Goal: Communication & Community: Share content

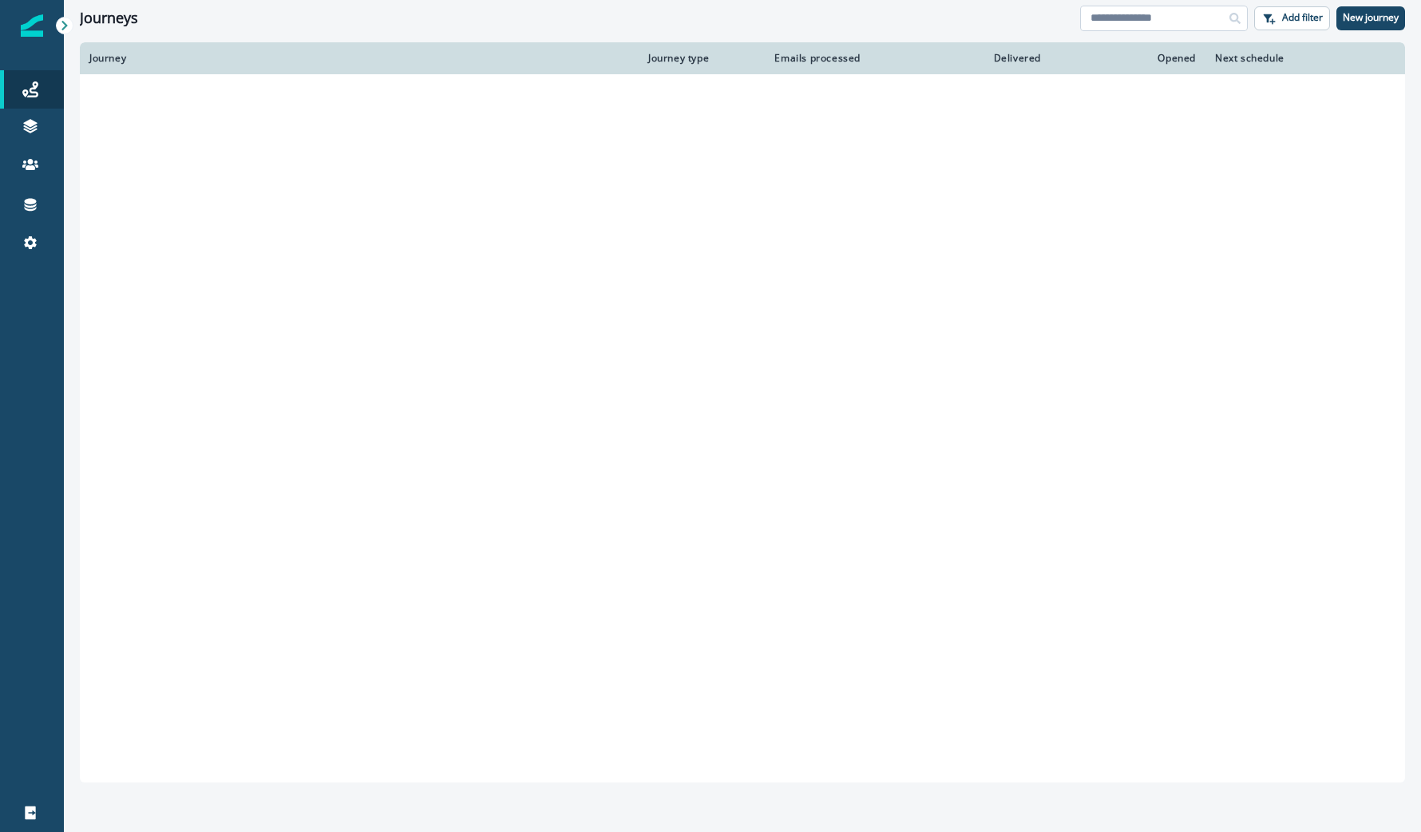
drag, startPoint x: 0, startPoint y: 0, endPoint x: 1129, endPoint y: 17, distance: 1129.3
click at [1129, 17] on input at bounding box center [1164, 19] width 168 height 26
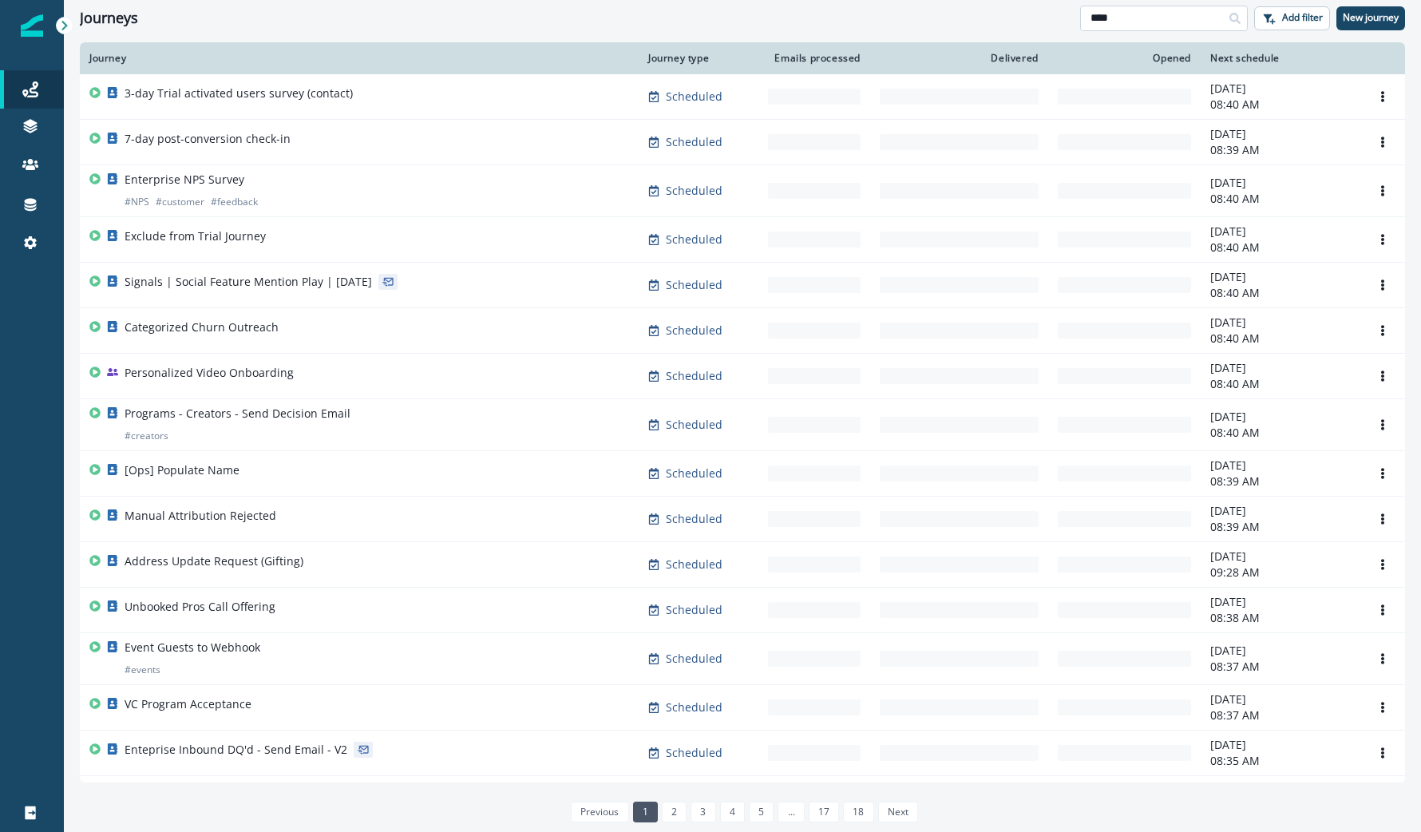
type input "****"
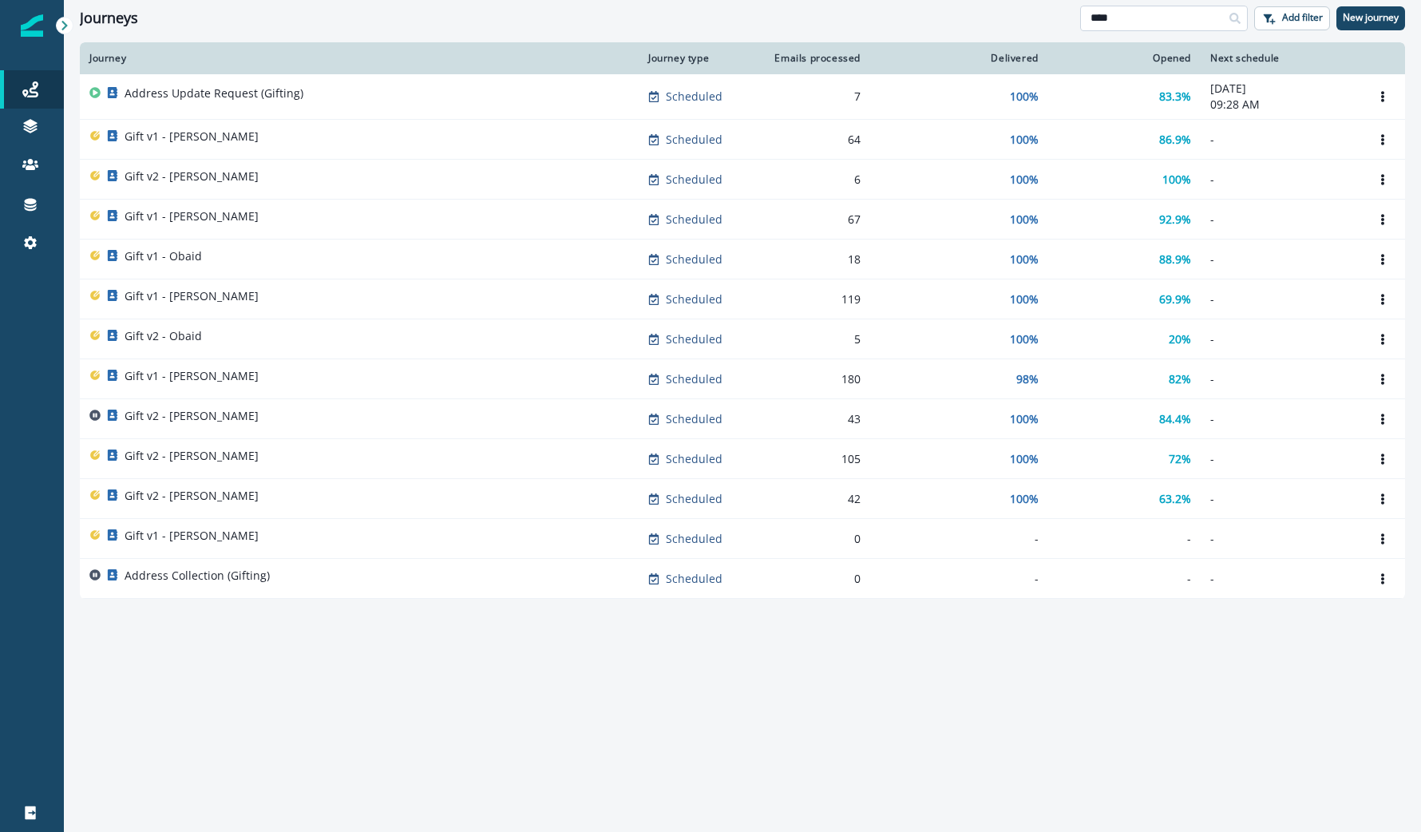
click at [352, 101] on div "Address Update Request (Gifting)" at bounding box center [359, 96] width 540 height 22
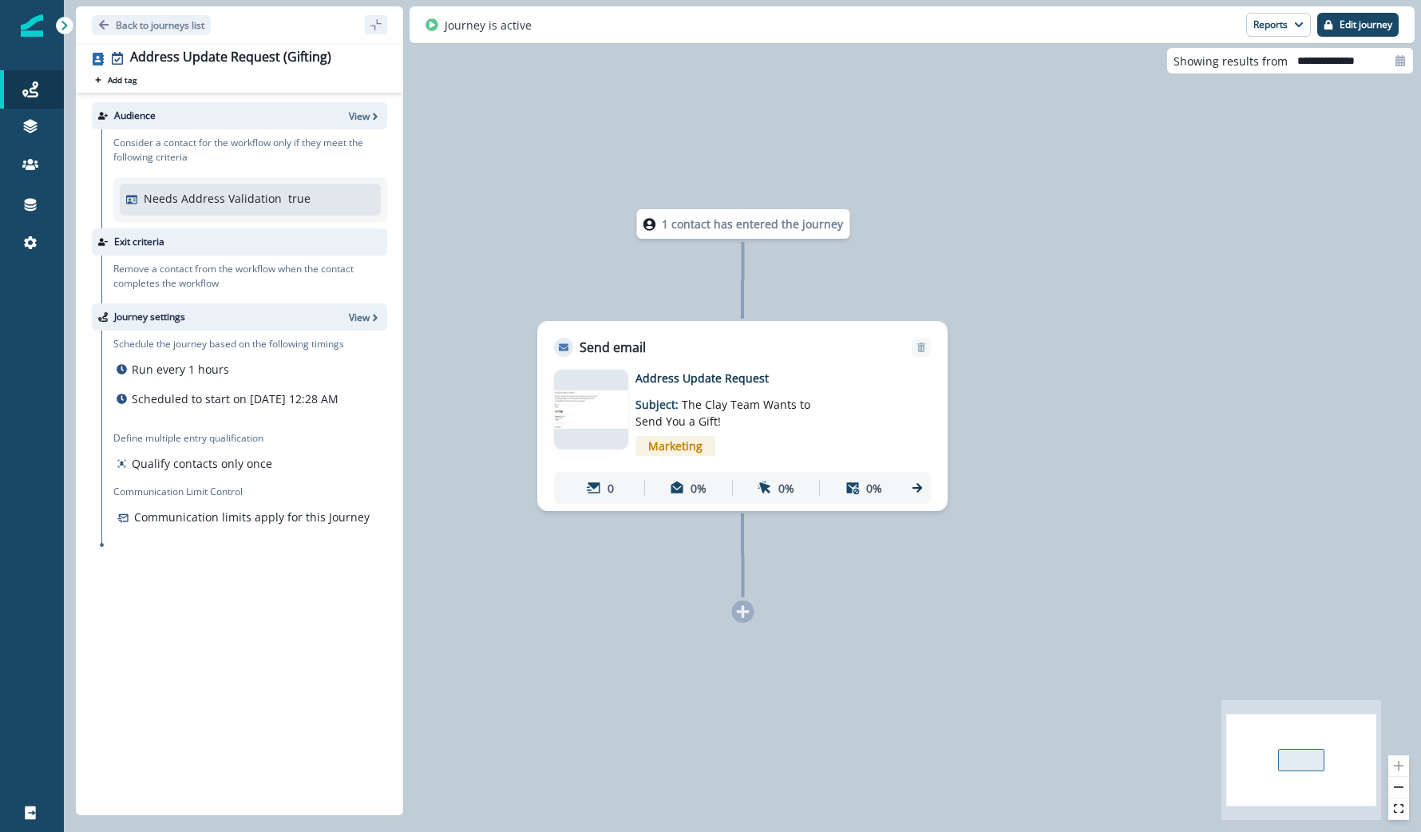
click at [687, 379] on p "Address Update Request" at bounding box center [764, 378] width 256 height 17
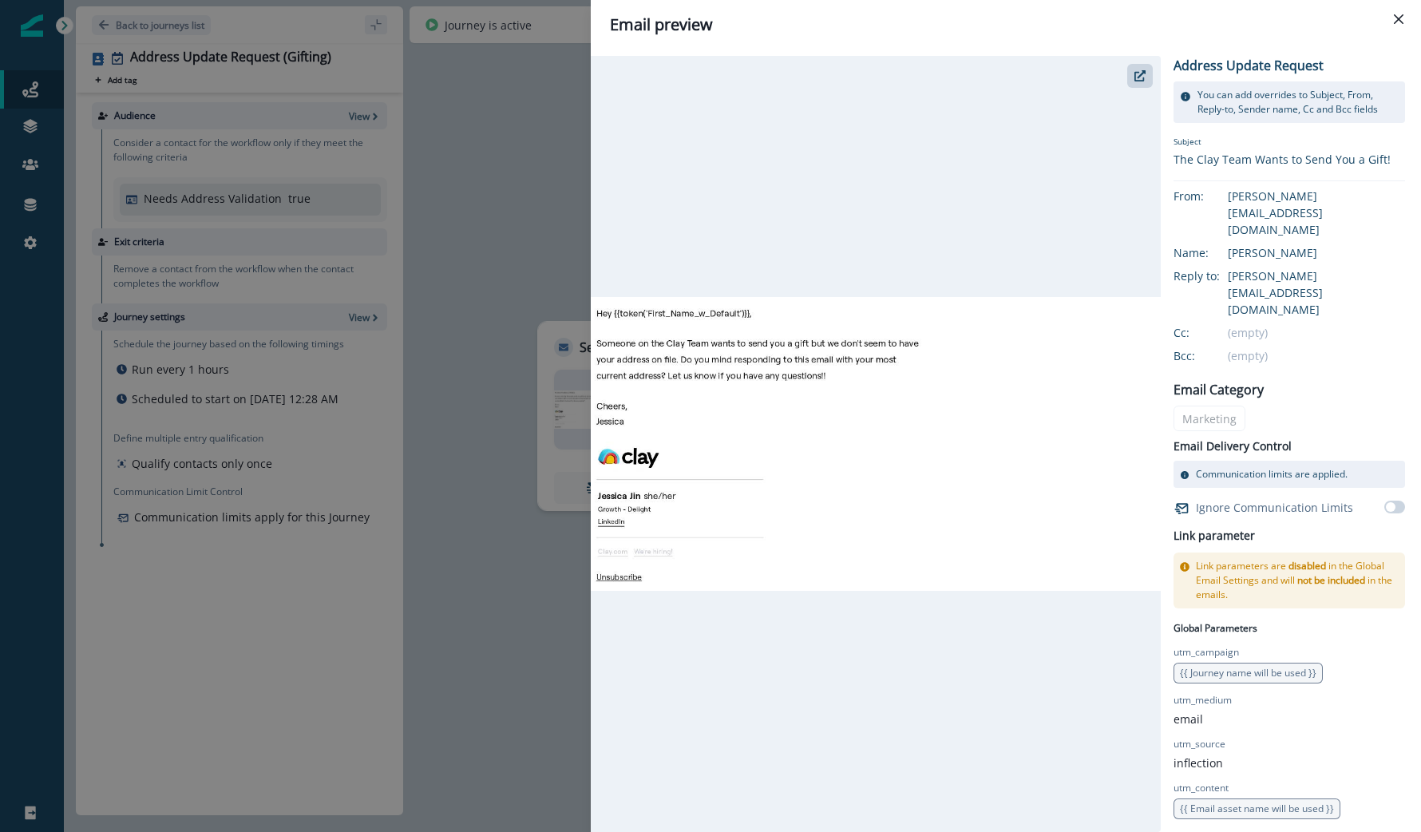
drag, startPoint x: 1129, startPoint y: 17, endPoint x: 77, endPoint y: 112, distance: 1056.8
click at [77, 112] on div "Email preview Address Update Request You can add overrides to Subject, From, Re…" at bounding box center [710, 416] width 1421 height 832
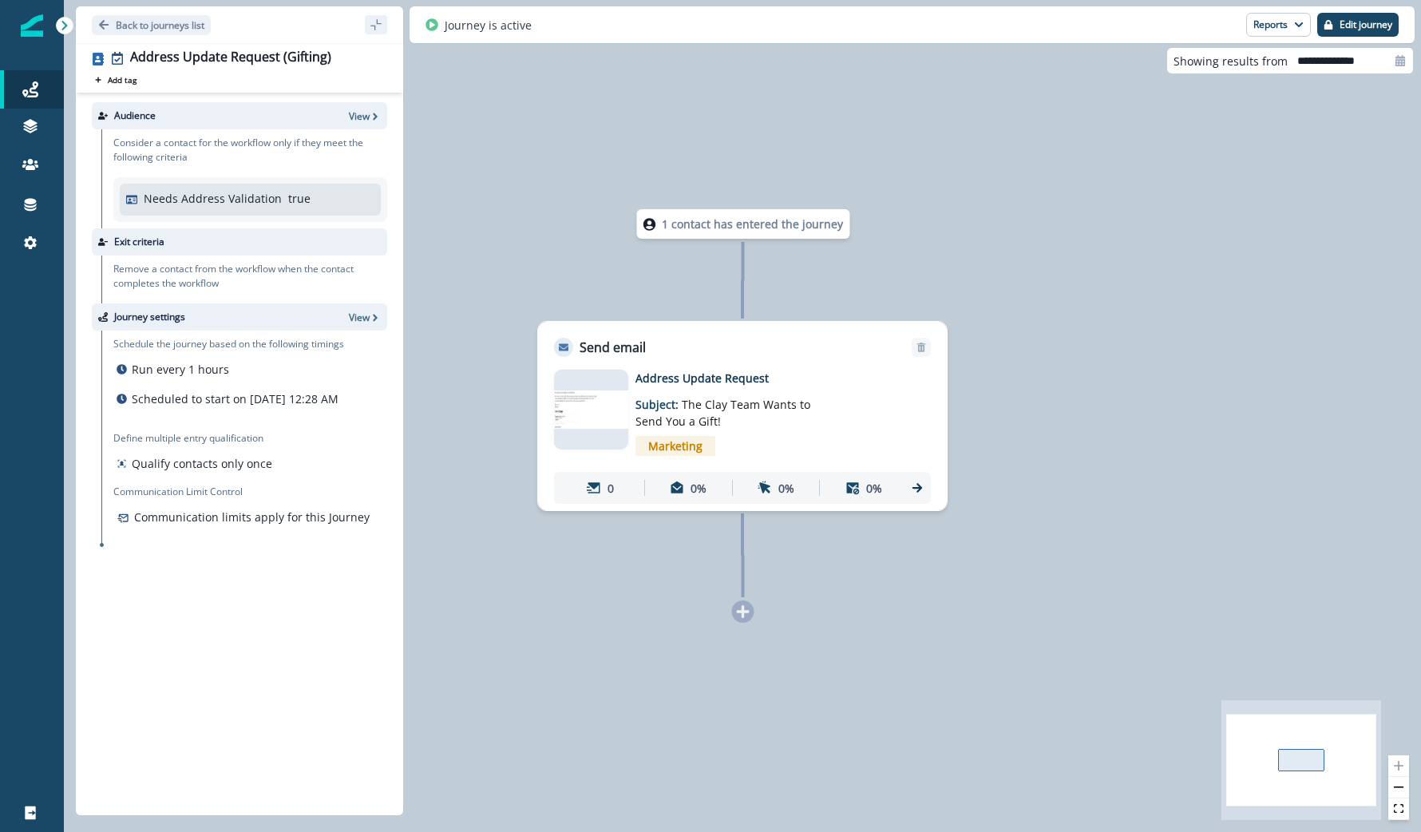
click at [18, 129] on div at bounding box center [31, 126] width 51 height 16
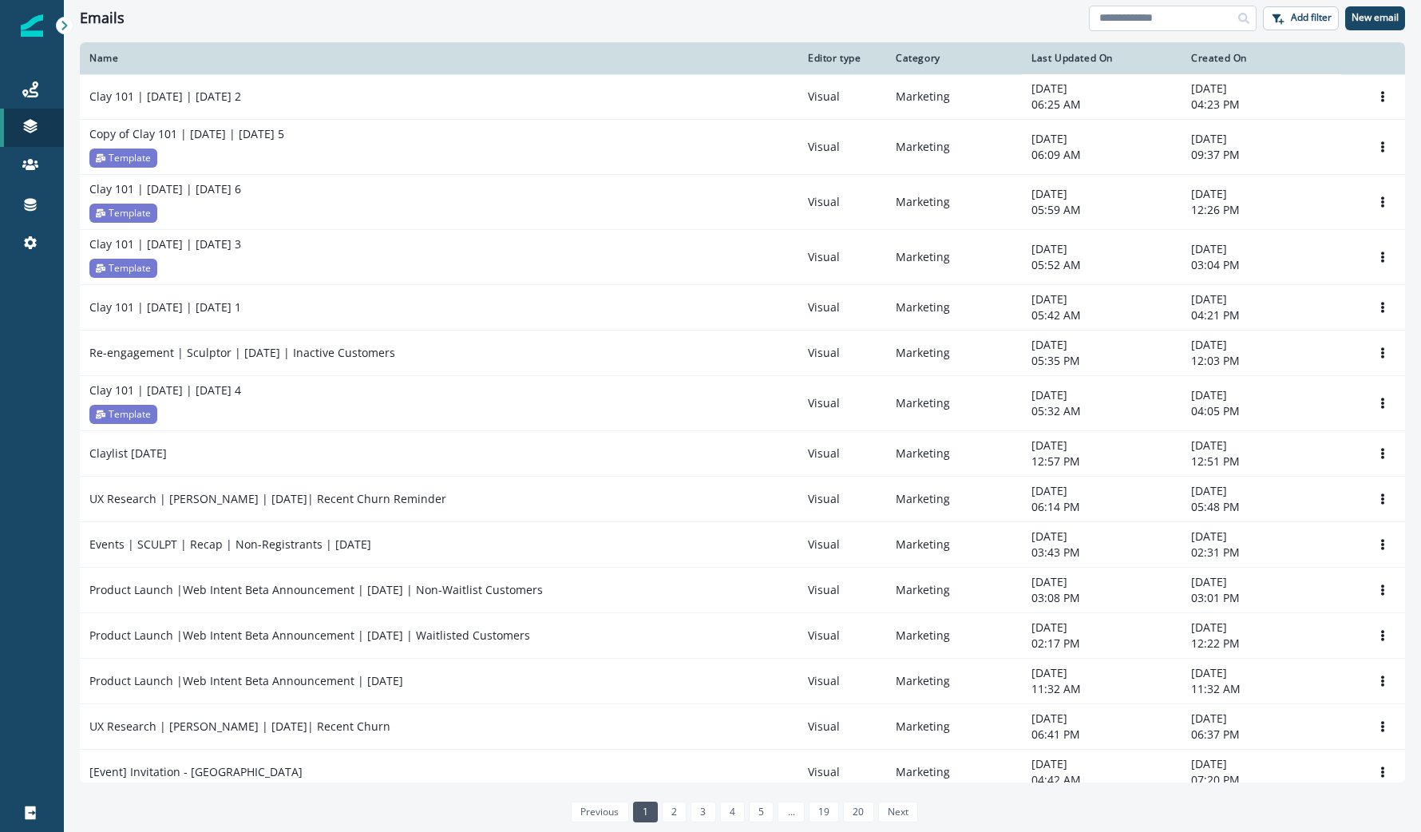
click at [1122, 17] on input at bounding box center [1173, 19] width 168 height 26
type input "*******"
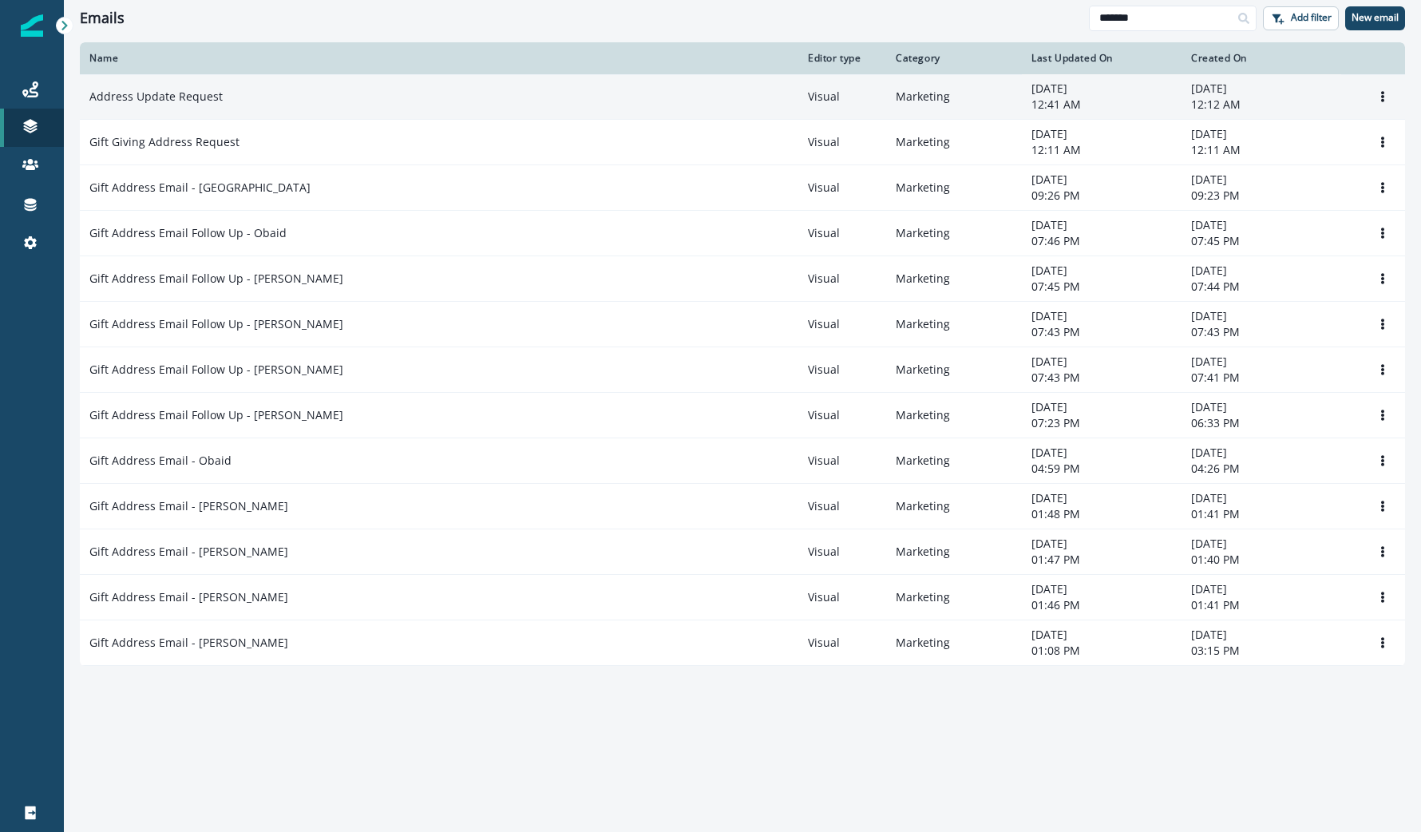
click at [148, 95] on p "Address Update Request" at bounding box center [155, 97] width 133 height 16
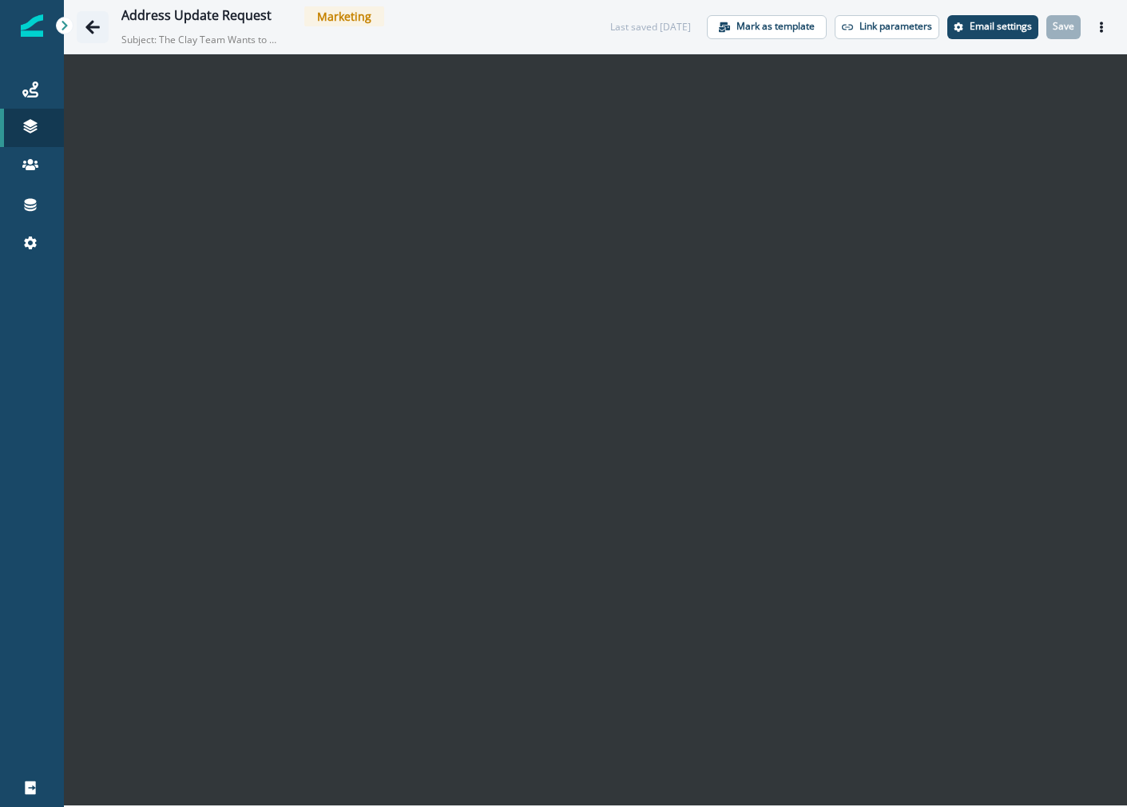
click at [88, 19] on icon "Go back" at bounding box center [93, 27] width 16 height 16
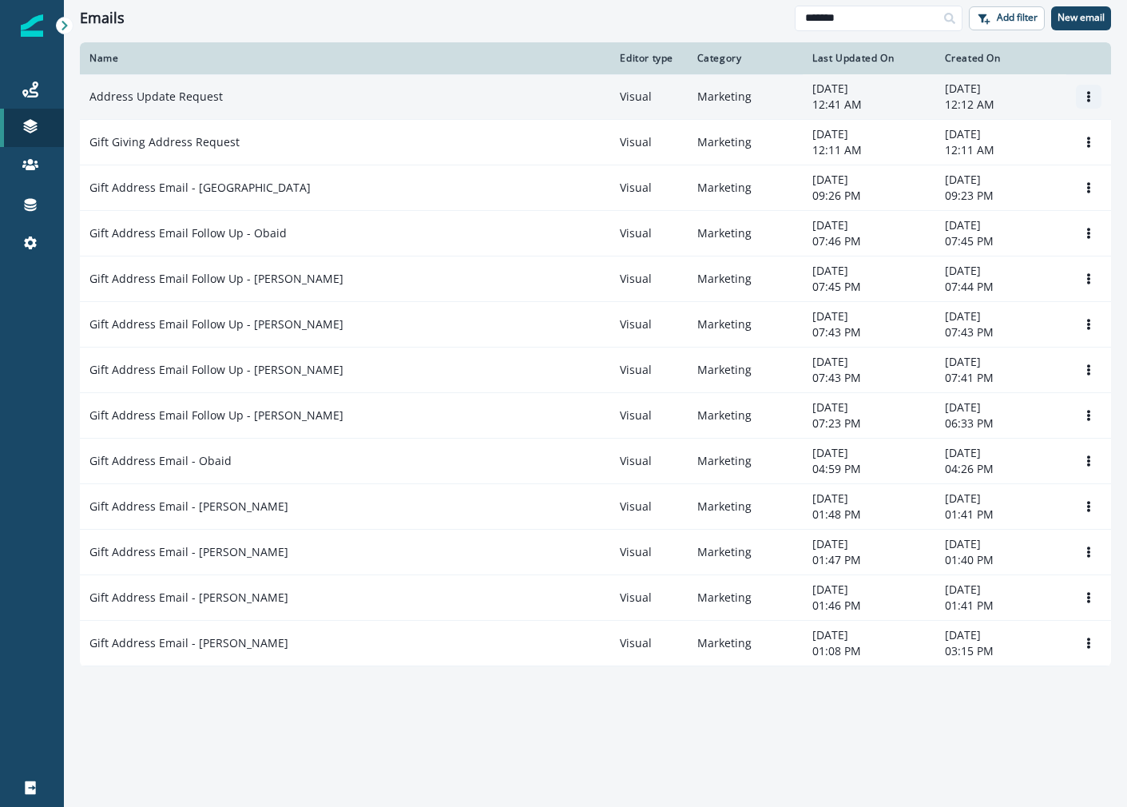
click at [1086, 93] on icon "Options" at bounding box center [1088, 96] width 11 height 11
click at [1001, 133] on button "Clone" at bounding box center [1011, 136] width 177 height 26
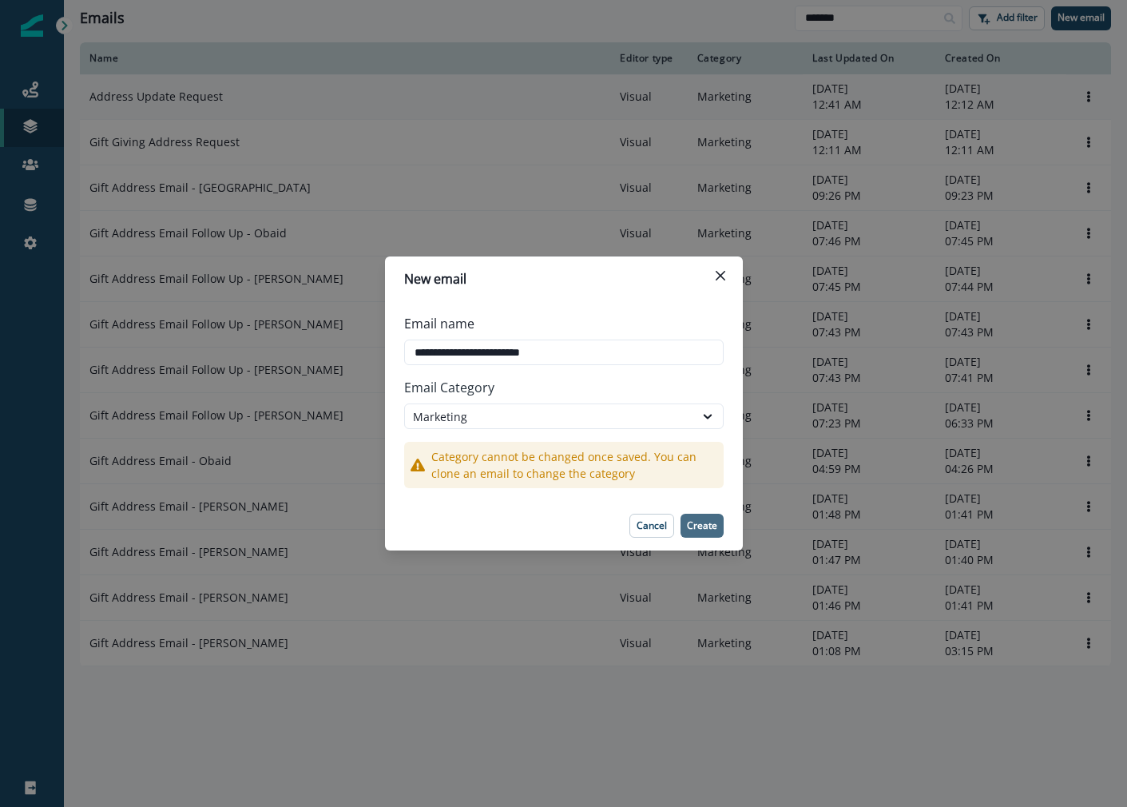
type input "**********"
click at [699, 524] on p "Create" at bounding box center [702, 525] width 30 height 11
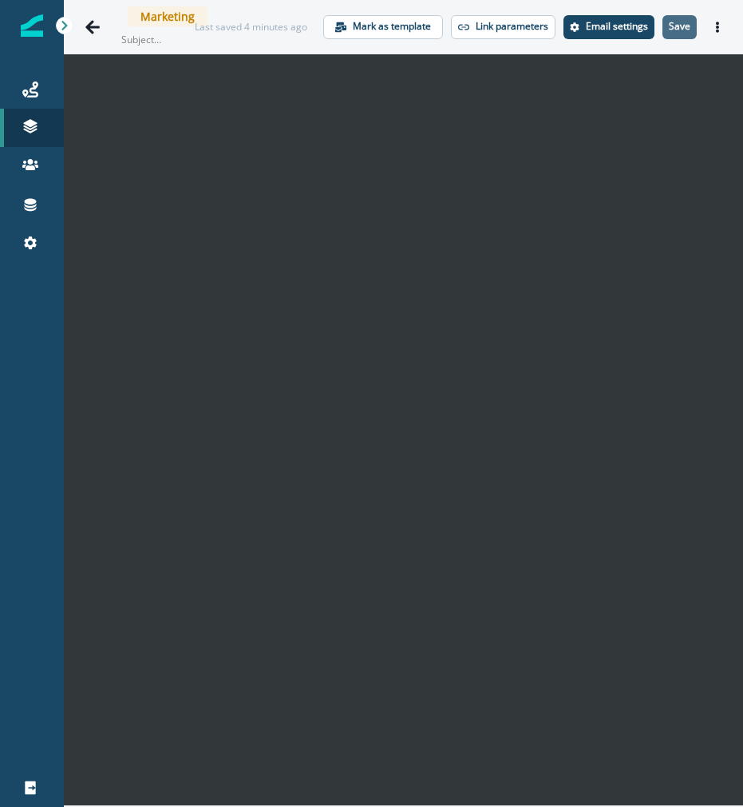
click at [677, 26] on p "Save" at bounding box center [680, 26] width 22 height 11
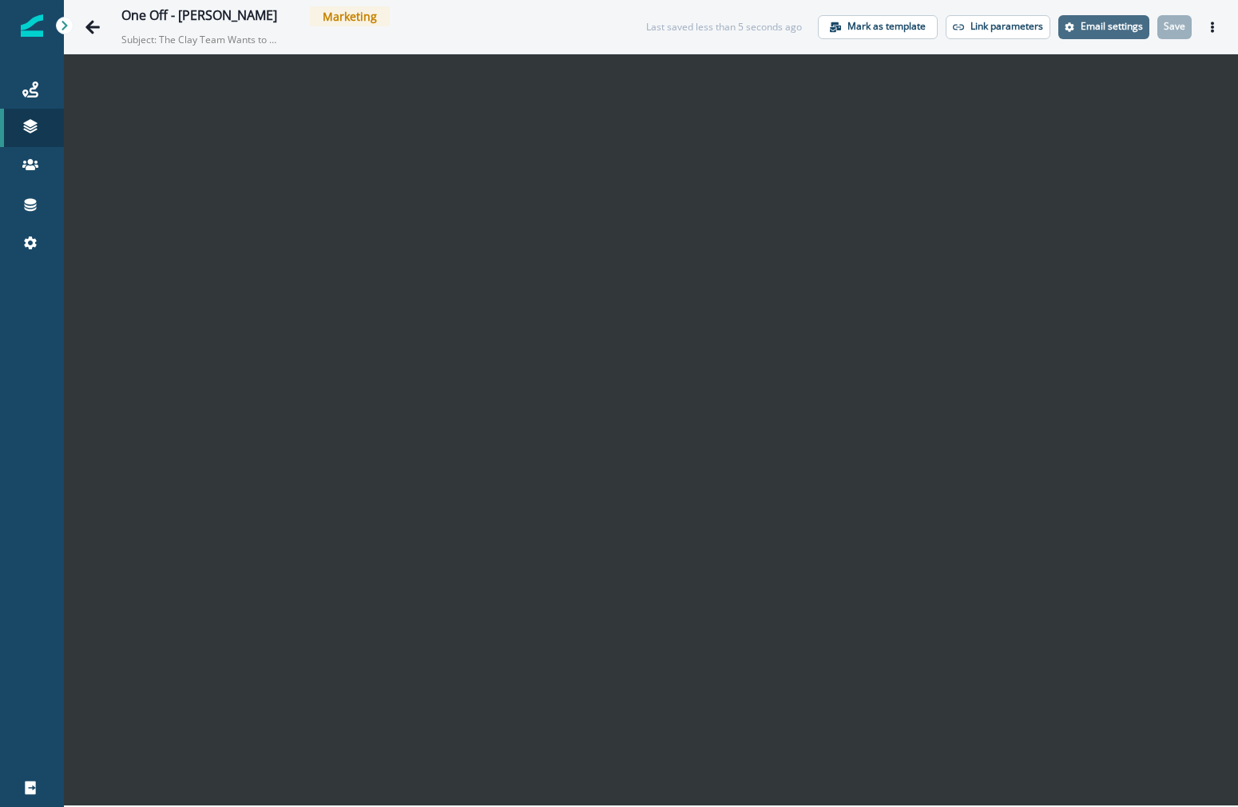
click at [1082, 31] on p "Email settings" at bounding box center [1111, 26] width 62 height 11
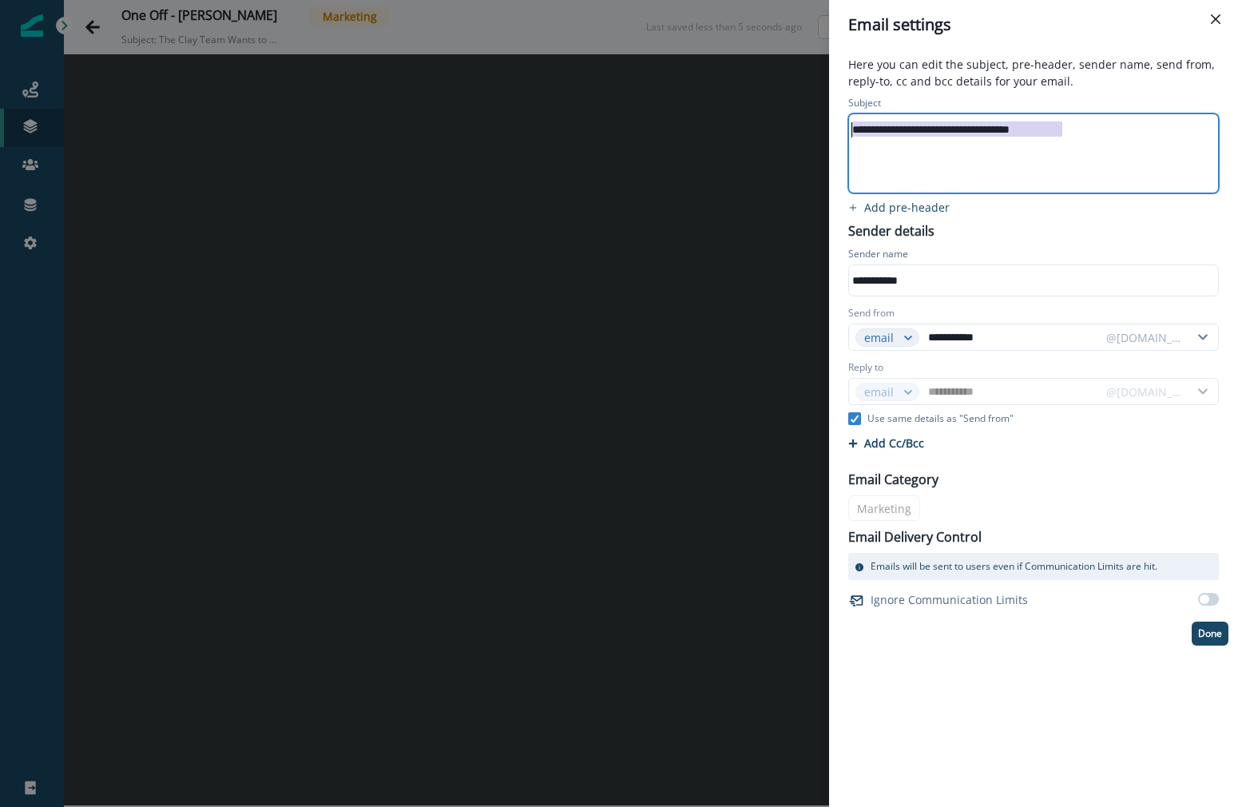
drag, startPoint x: 1080, startPoint y: 131, endPoint x: 841, endPoint y: 123, distance: 239.7
click at [841, 123] on div "**********" at bounding box center [1034, 145] width 390 height 104
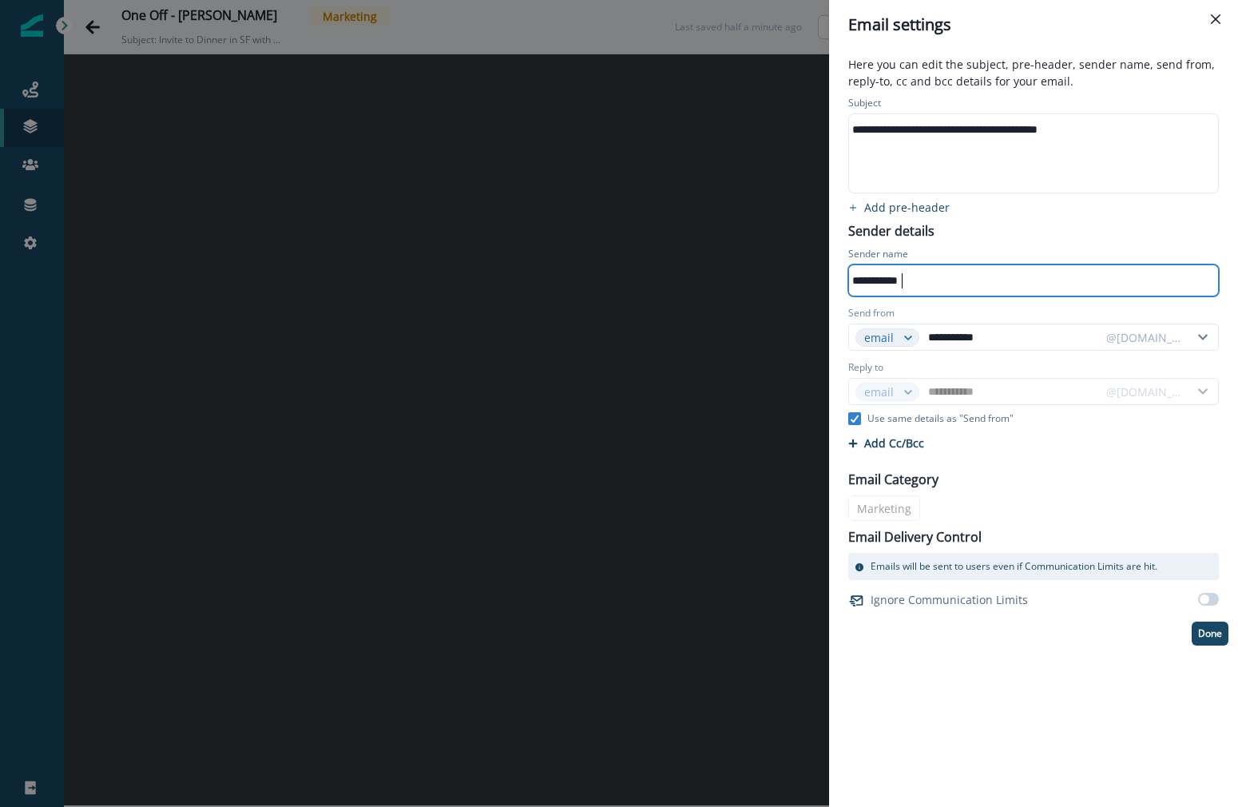
click at [927, 270] on div "**********" at bounding box center [1032, 280] width 367 height 24
click at [1001, 229] on div "**********" at bounding box center [1034, 369] width 390 height 553
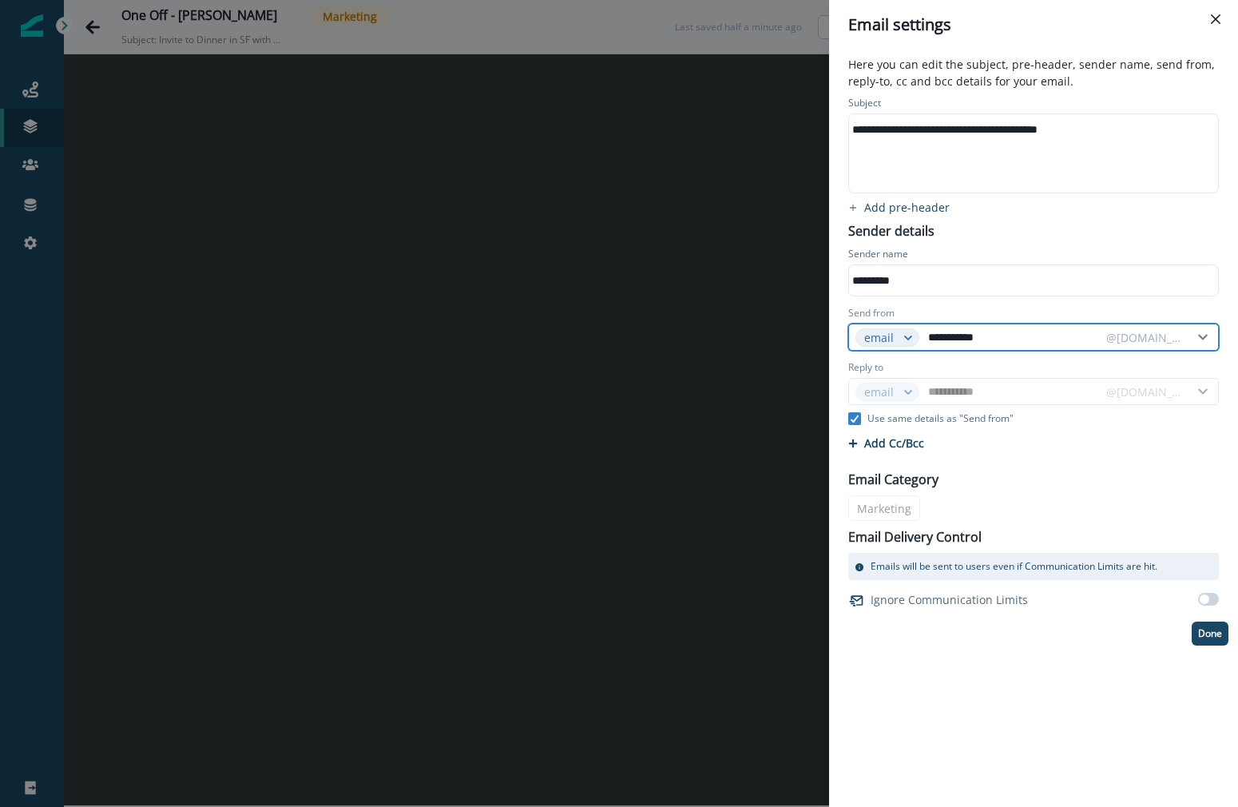
click at [986, 339] on input "**********" at bounding box center [1012, 337] width 174 height 26
type input "*"
type input "**"
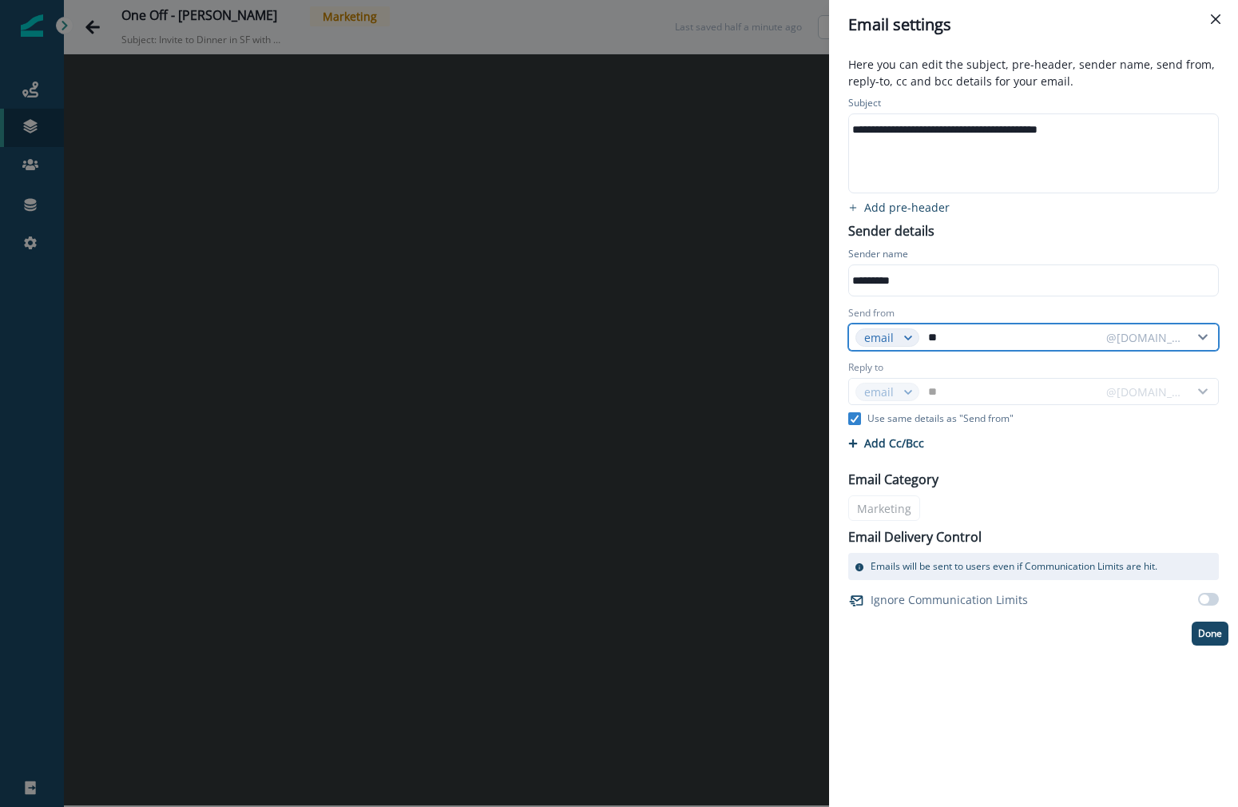
type input "***"
type input "****"
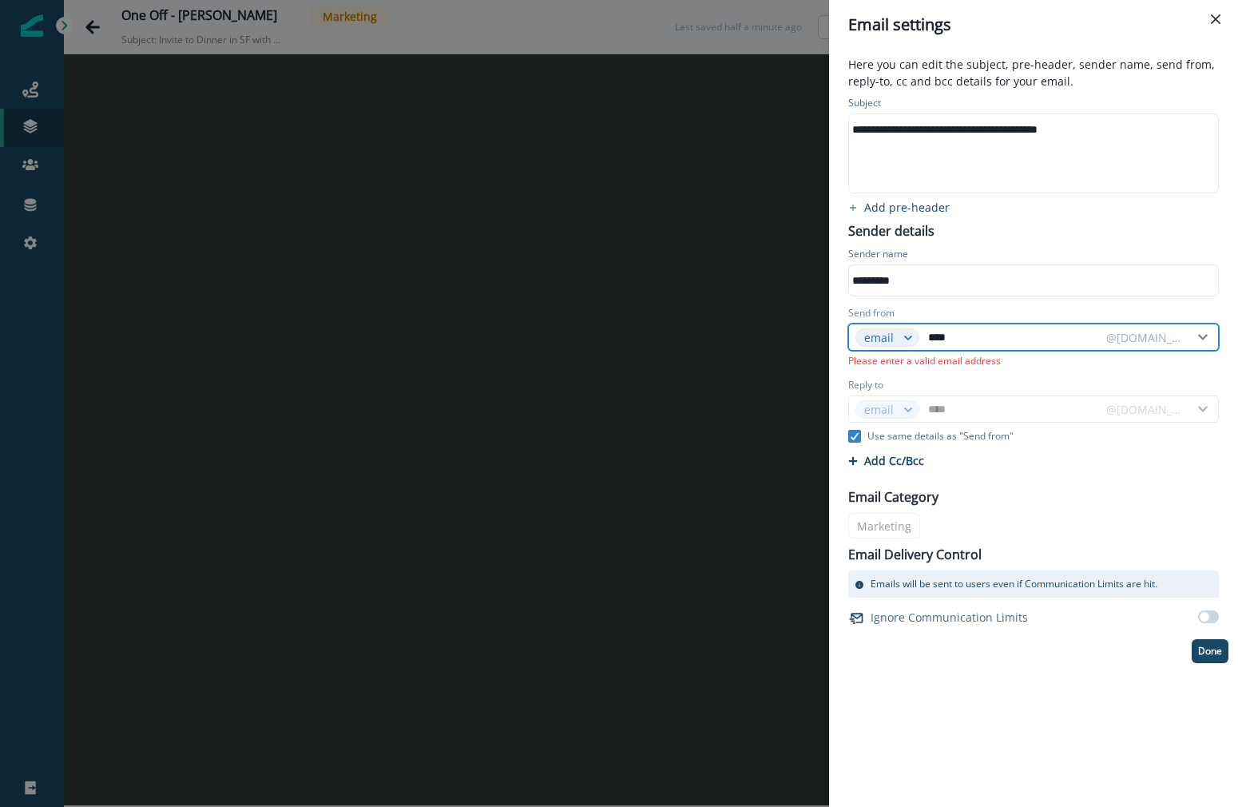
type input "*****"
type input "******"
type input "*******"
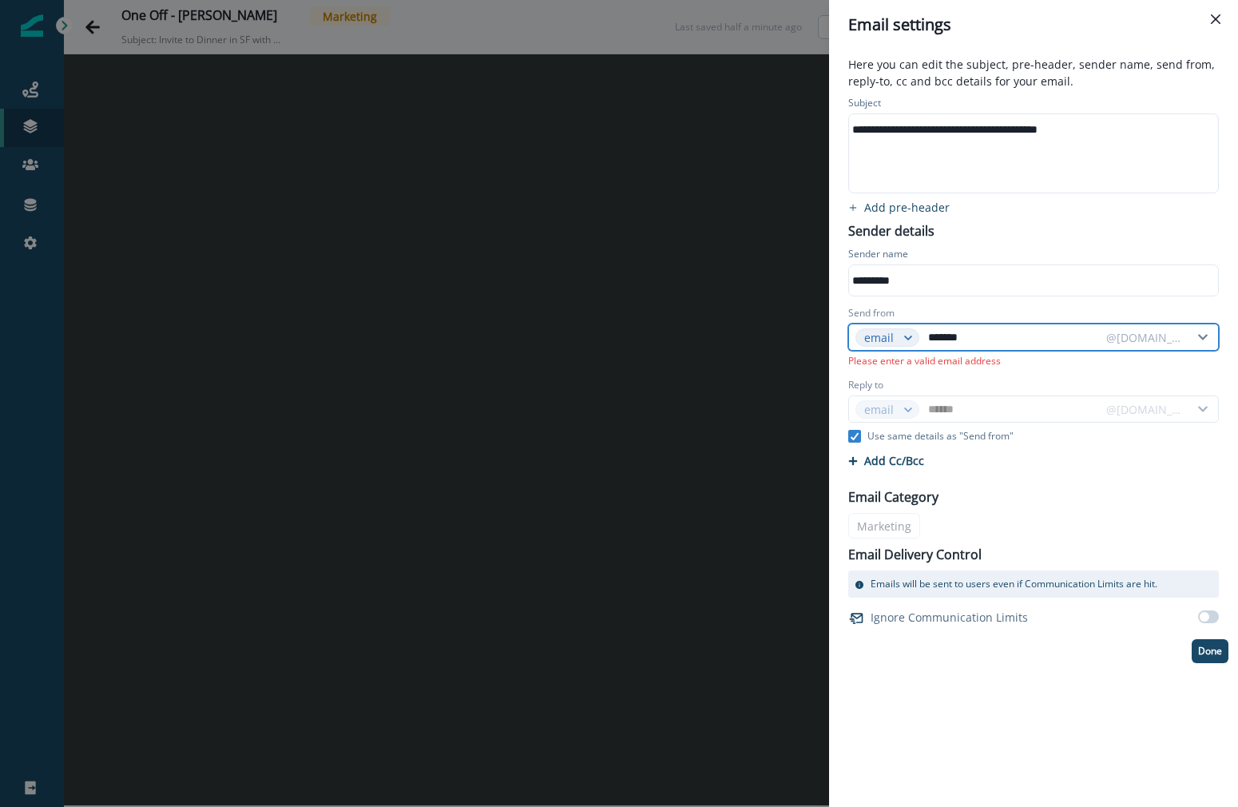
type input "*******"
type input "********"
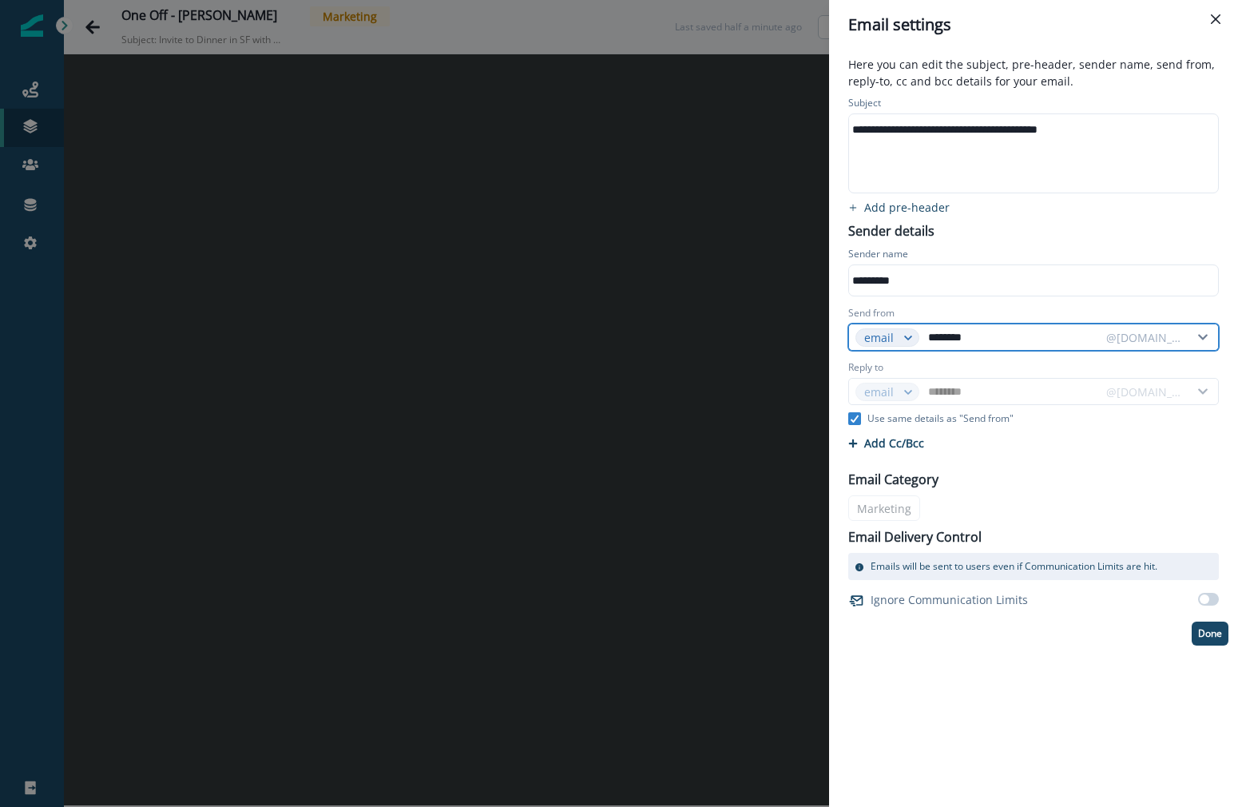
type input "*********"
click at [1207, 629] on p "Done" at bounding box center [1210, 633] width 24 height 11
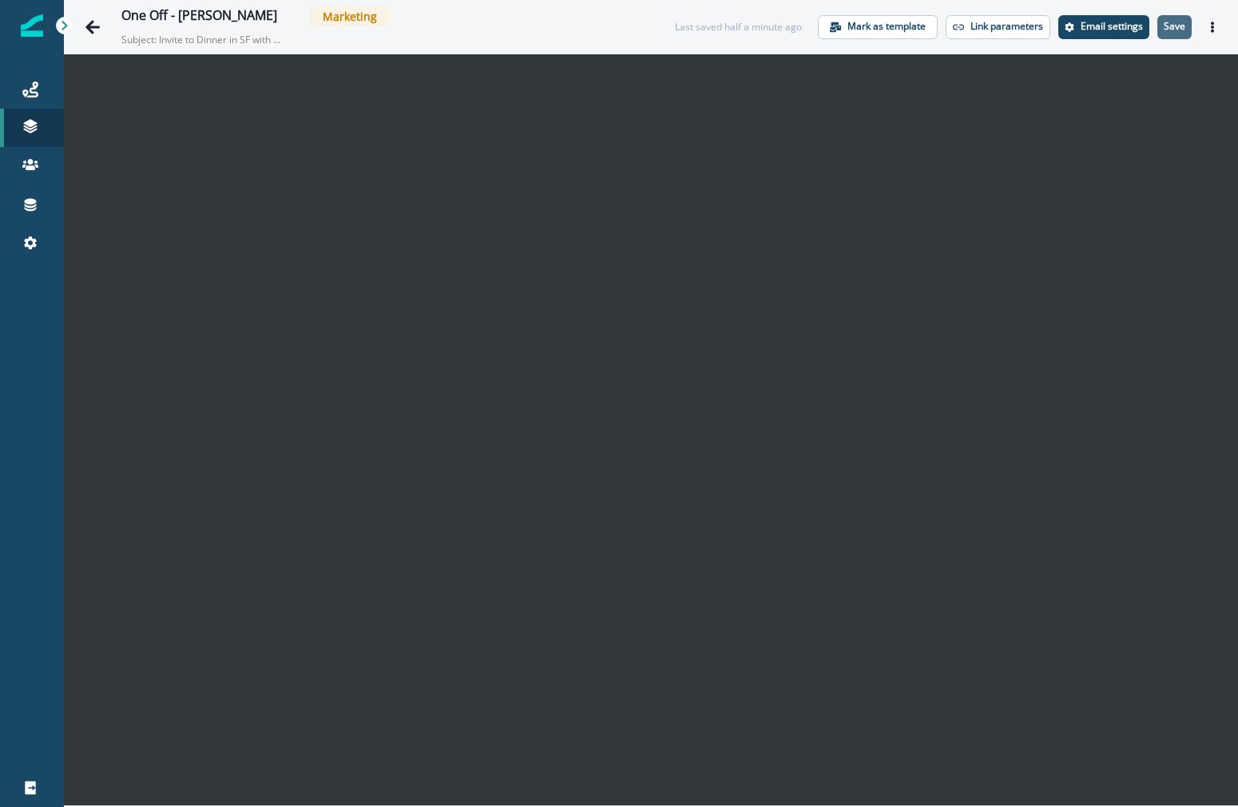
click at [1172, 25] on p "Save" at bounding box center [1175, 26] width 22 height 11
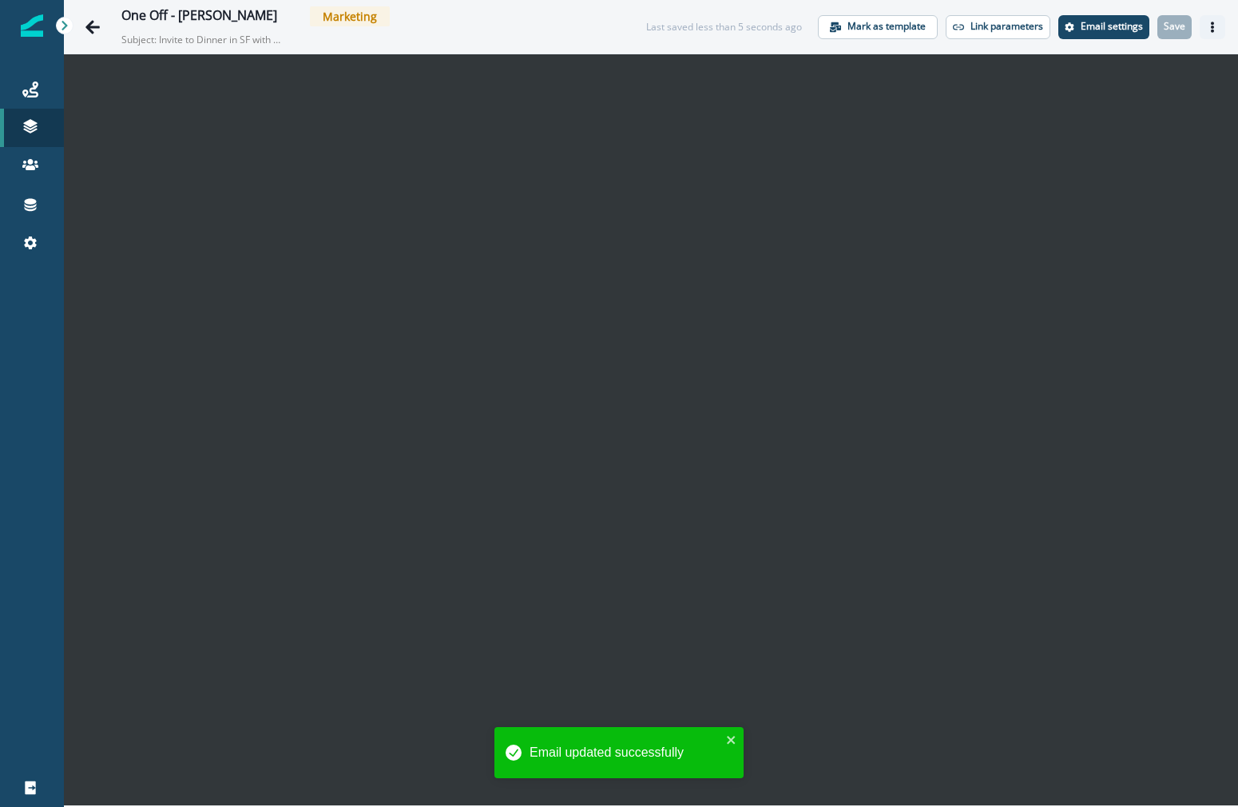
click at [1216, 26] on icon "Actions" at bounding box center [1212, 27] width 11 height 11
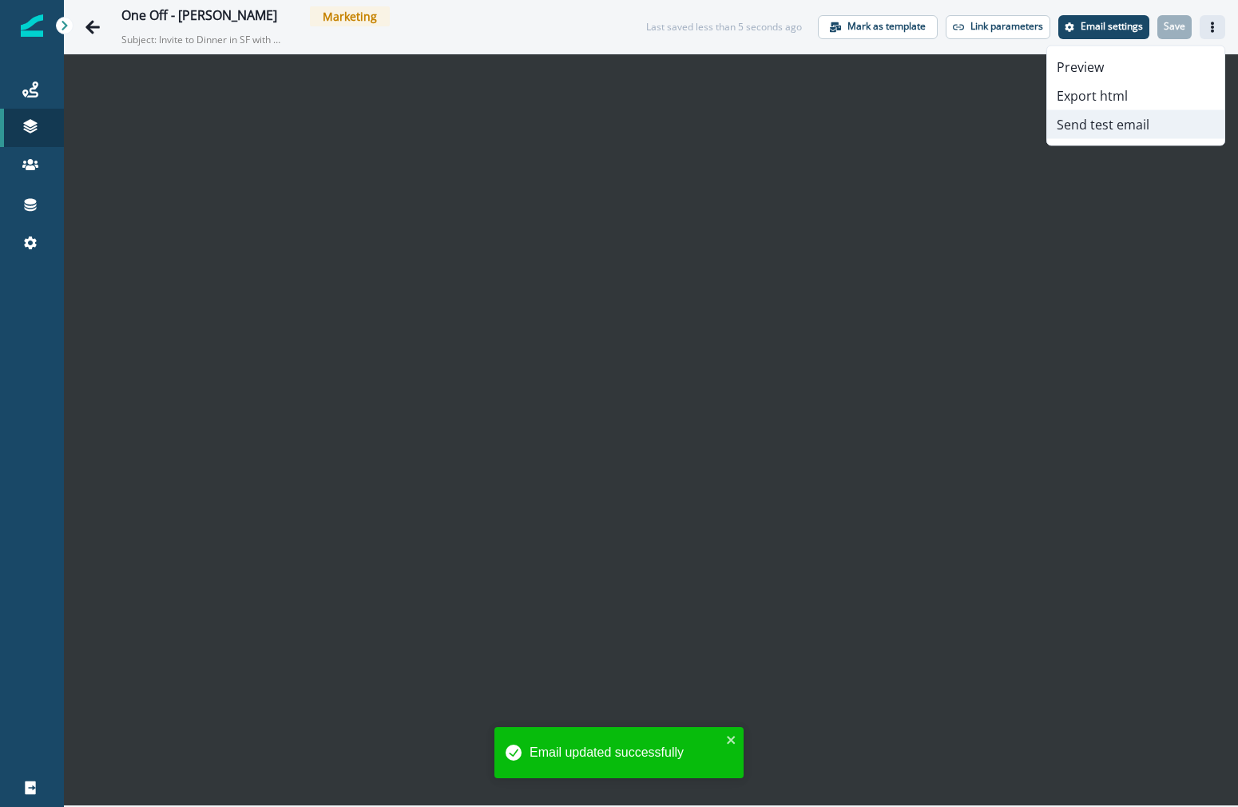
click at [1120, 119] on button "Send test email" at bounding box center [1135, 124] width 177 height 29
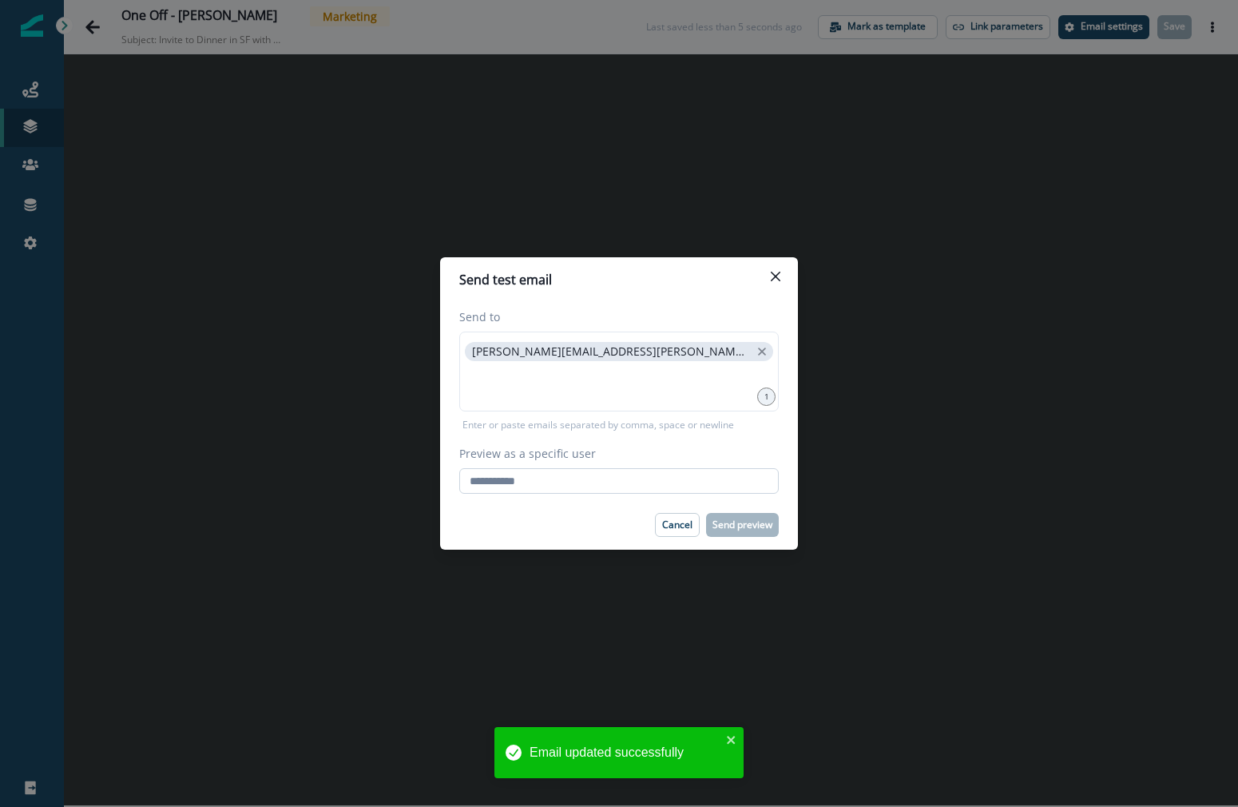
click at [533, 485] on input "Preview as a specific user" at bounding box center [618, 481] width 319 height 26
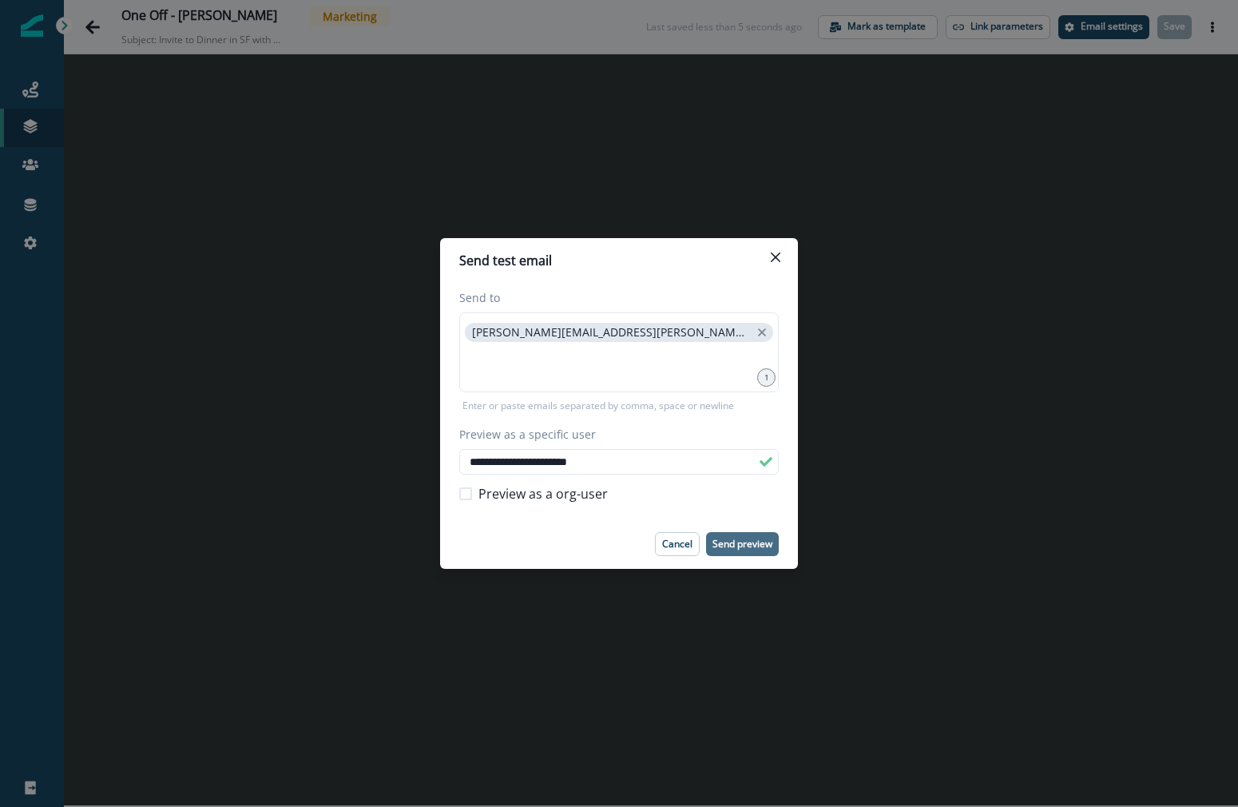
type input "**********"
click at [739, 538] on p "Send preview" at bounding box center [742, 543] width 60 height 11
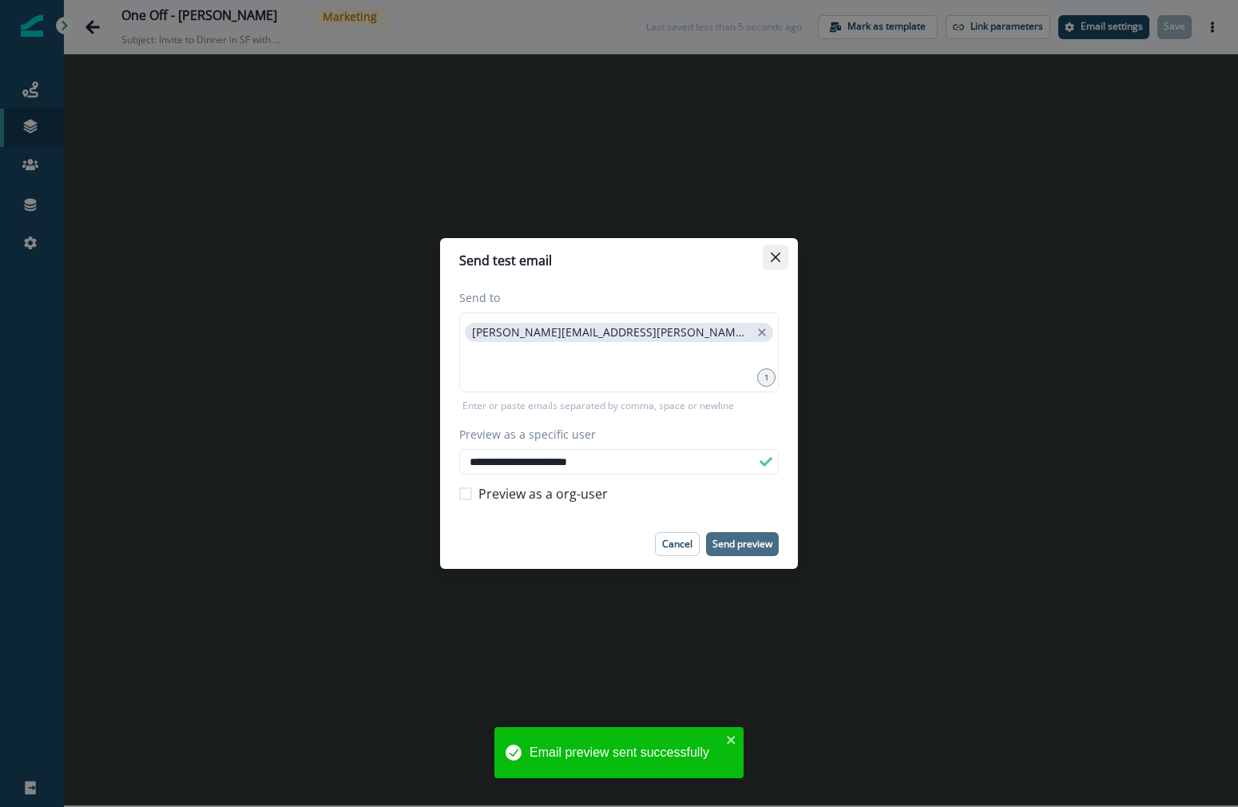
click at [784, 254] on button "Close" at bounding box center [776, 257] width 26 height 26
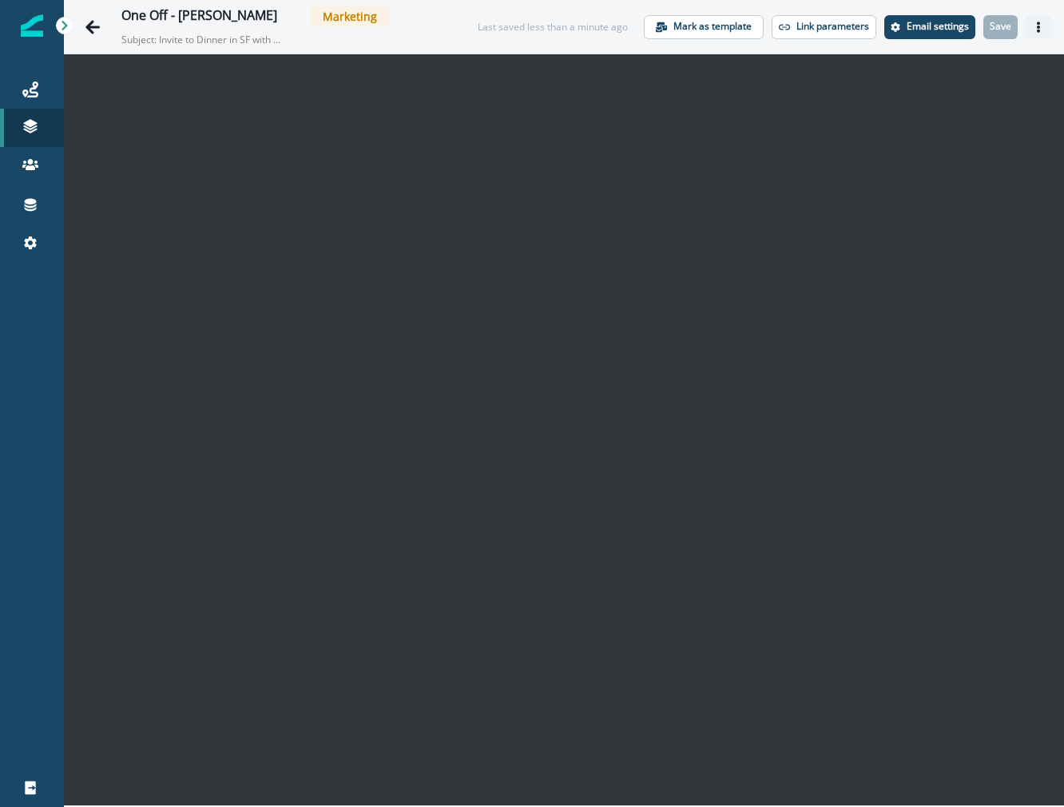
click at [1032, 22] on button "Actions" at bounding box center [1038, 27] width 26 height 24
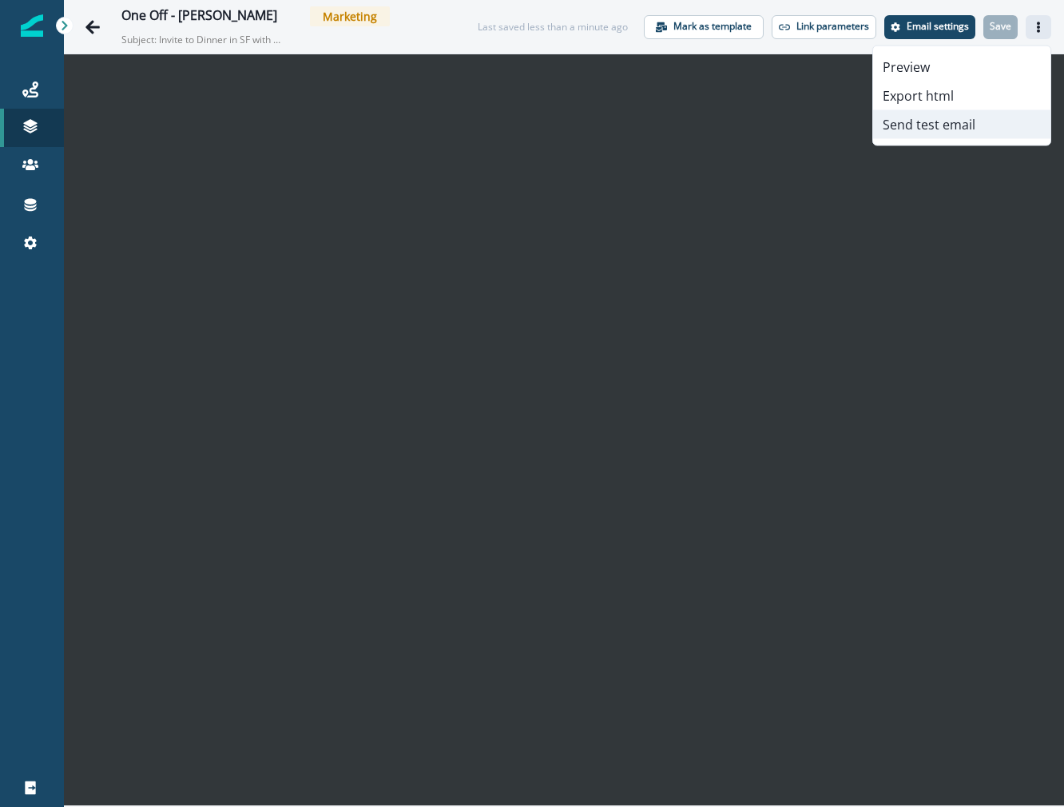
click at [962, 121] on button "Send test email" at bounding box center [961, 124] width 177 height 29
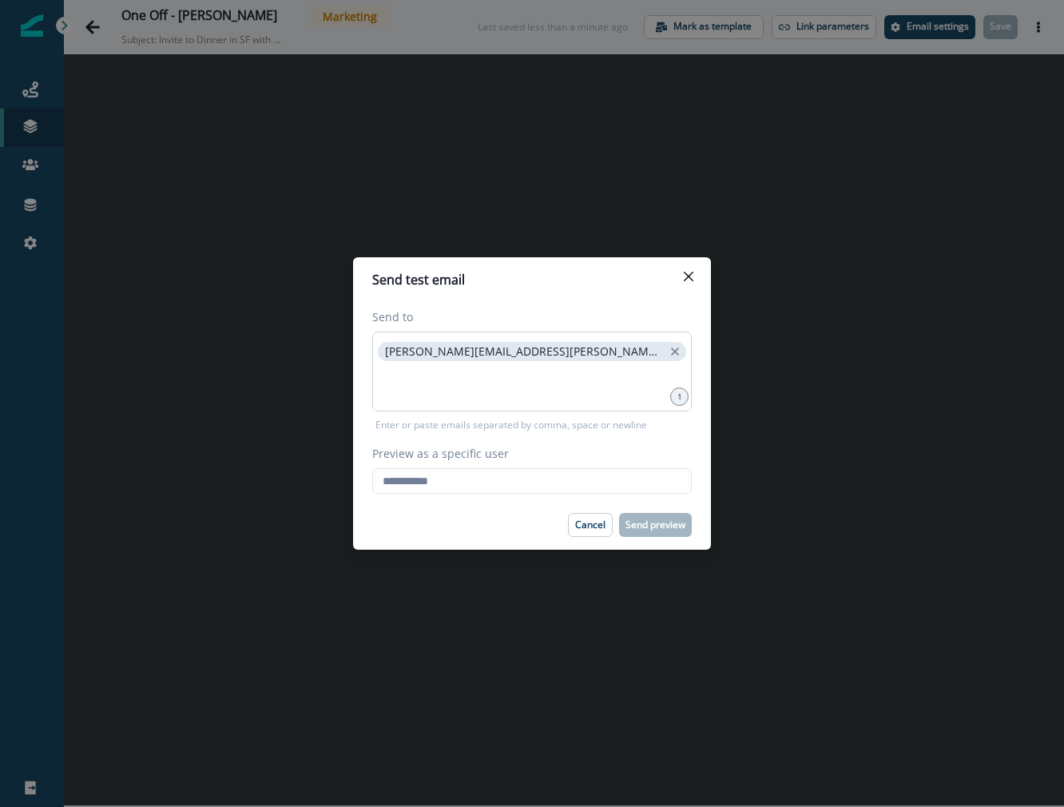
click at [572, 335] on div "spencer.chemtob@clay.com" at bounding box center [531, 371] width 319 height 80
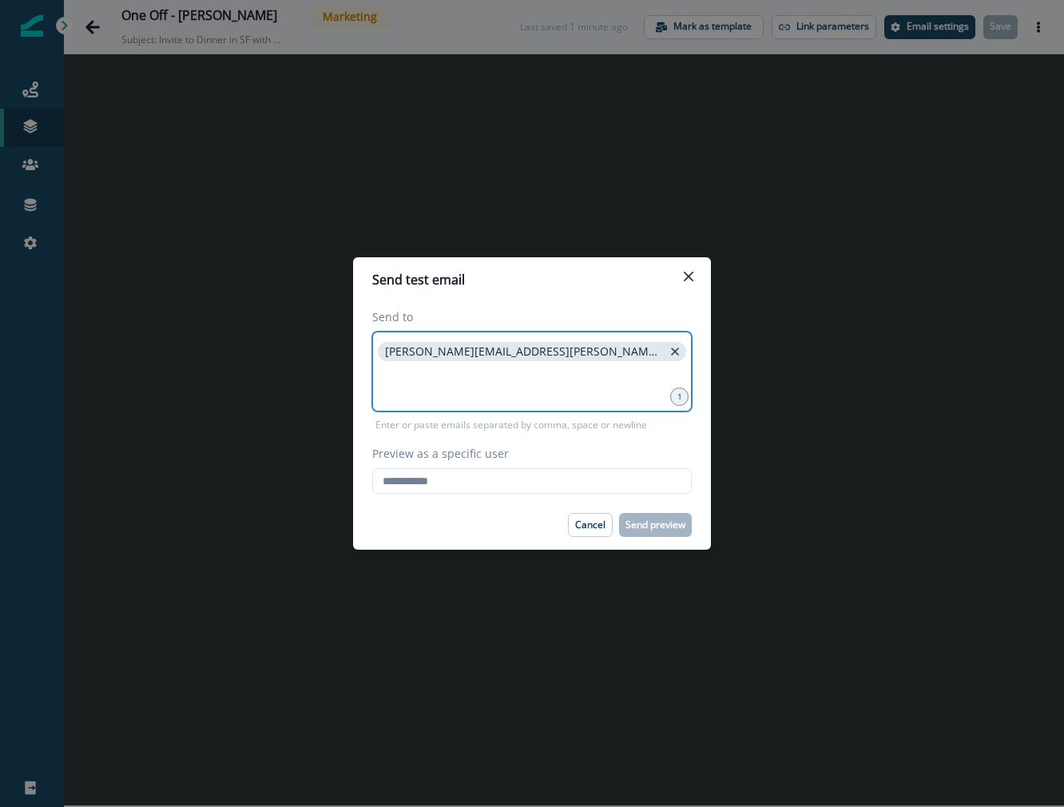
click at [668, 347] on icon "close" at bounding box center [675, 351] width 14 height 14
type input "**********"
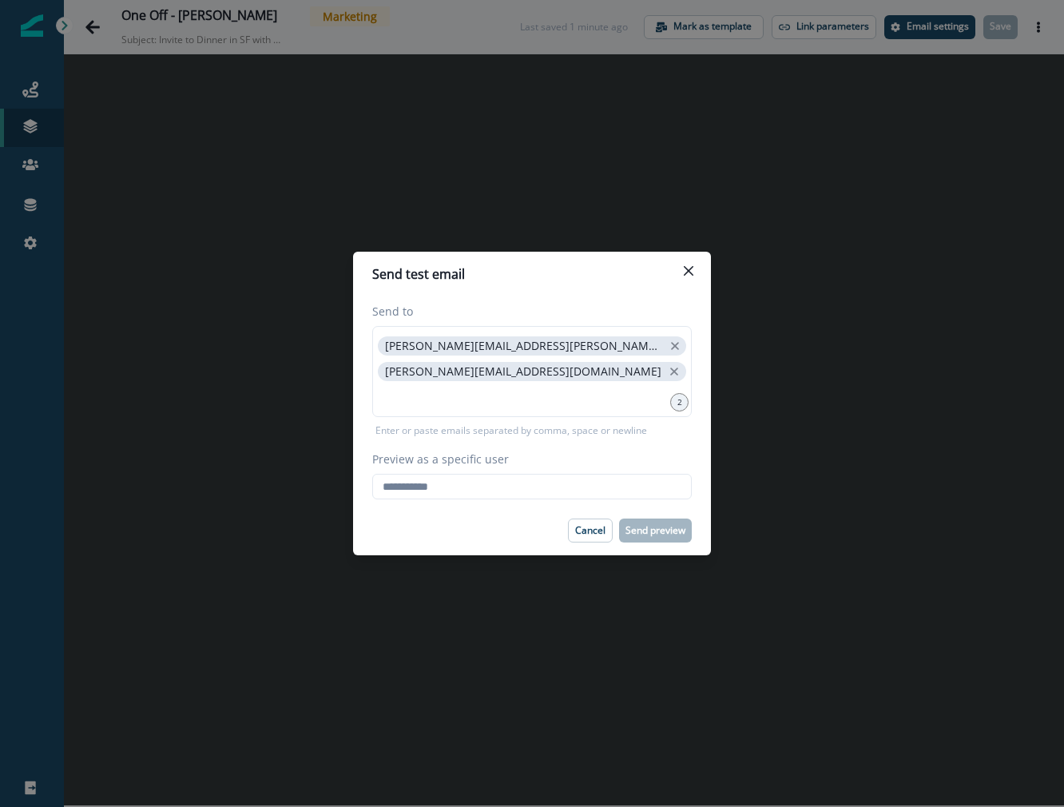
click at [515, 467] on div "Preview as a specific user Loading... Person data unavailable" at bounding box center [531, 474] width 319 height 49
click at [515, 475] on input "Preview as a specific user" at bounding box center [531, 487] width 319 height 26
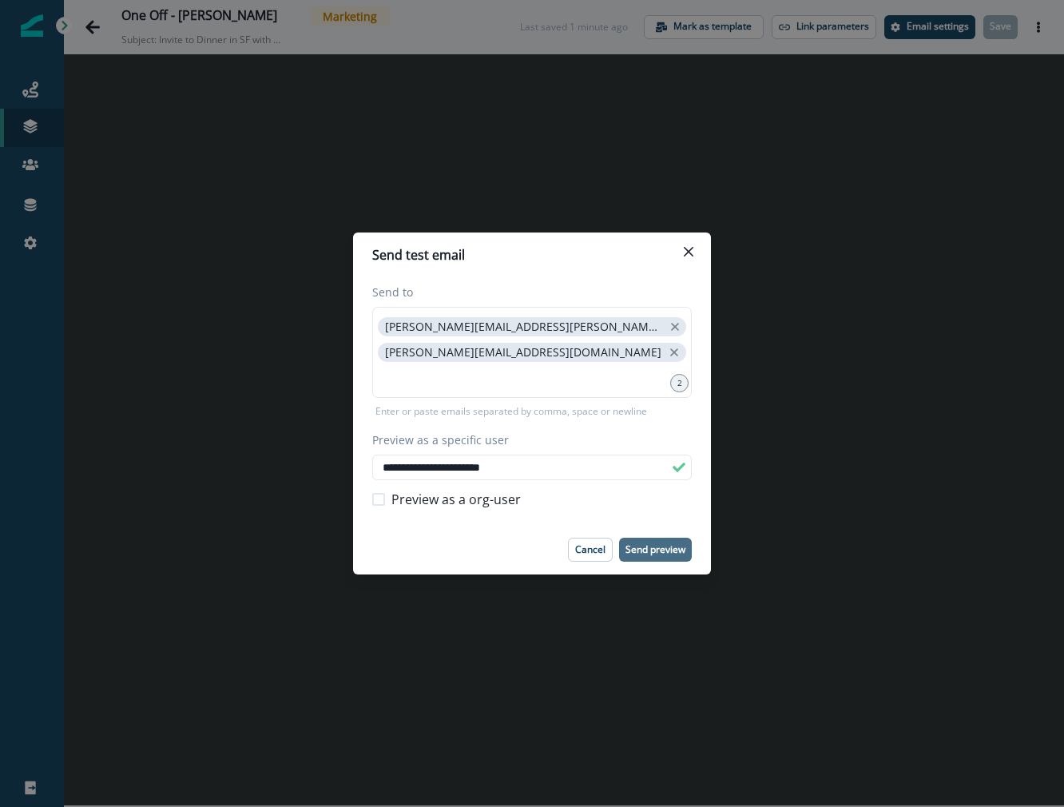
type input "**********"
click at [645, 544] on p "Send preview" at bounding box center [655, 549] width 60 height 11
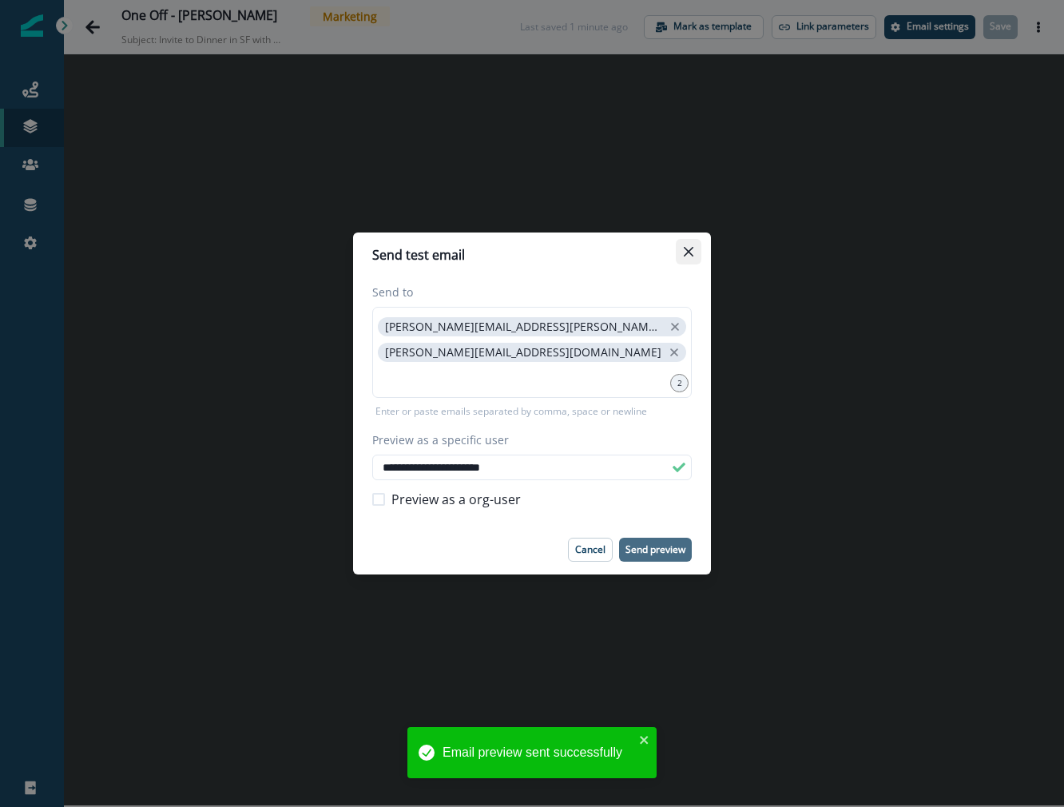
click at [693, 251] on button "Close" at bounding box center [689, 252] width 26 height 26
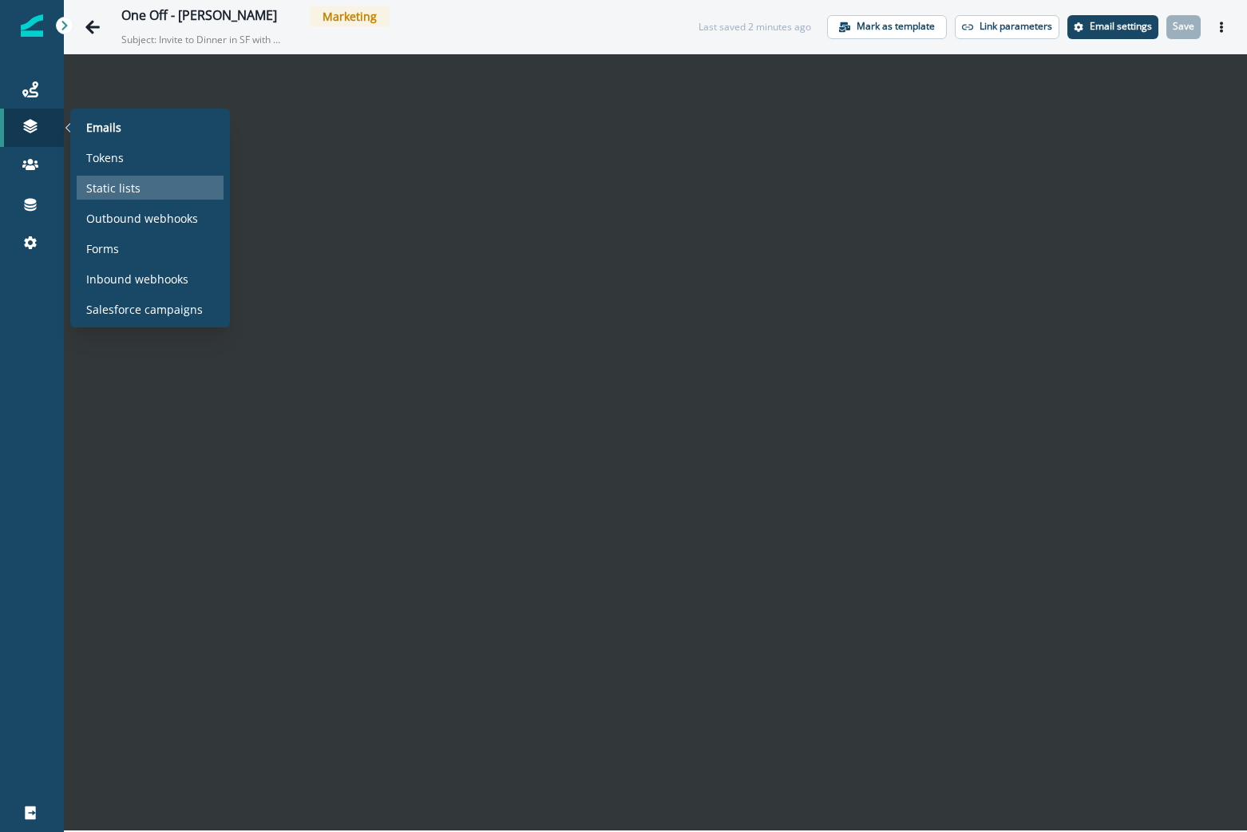
click at [139, 186] on div "Static lists" at bounding box center [150, 188] width 147 height 24
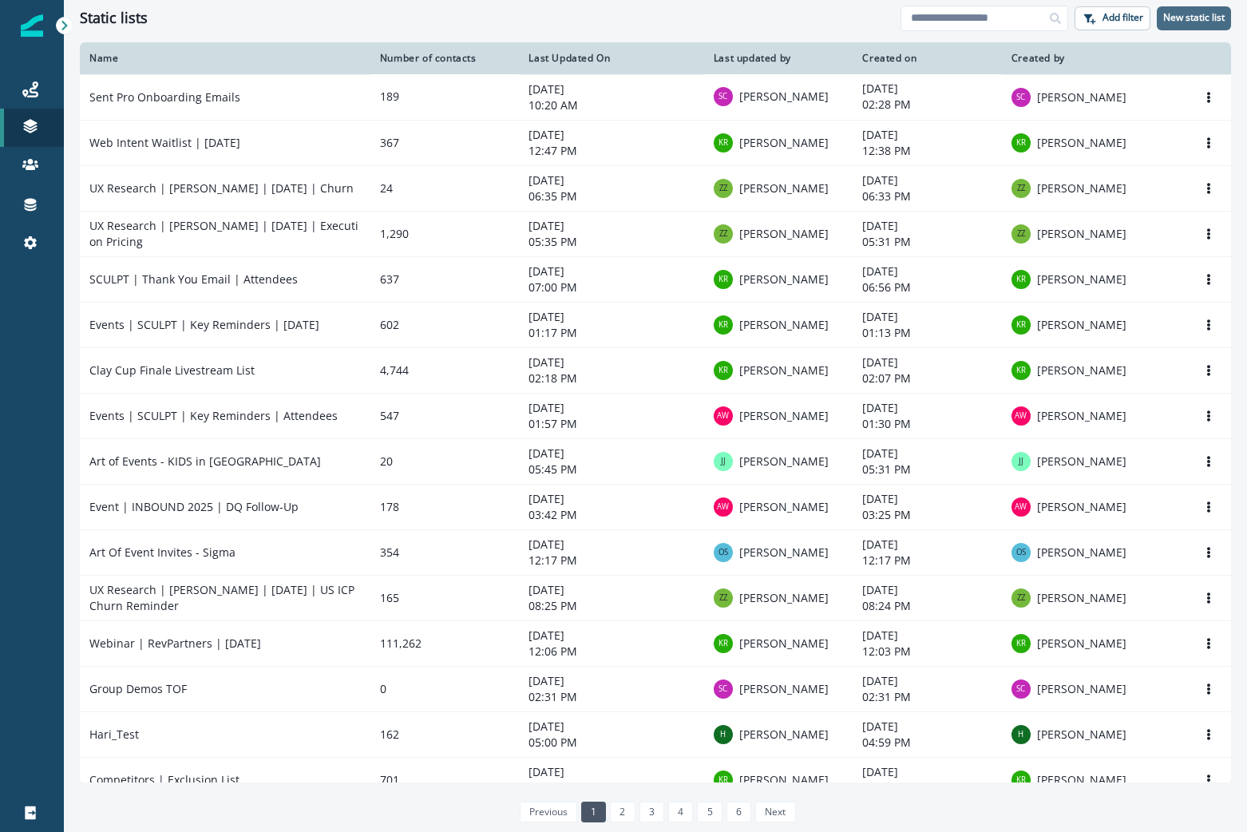
click at [1213, 18] on p "New static list" at bounding box center [1194, 17] width 61 height 11
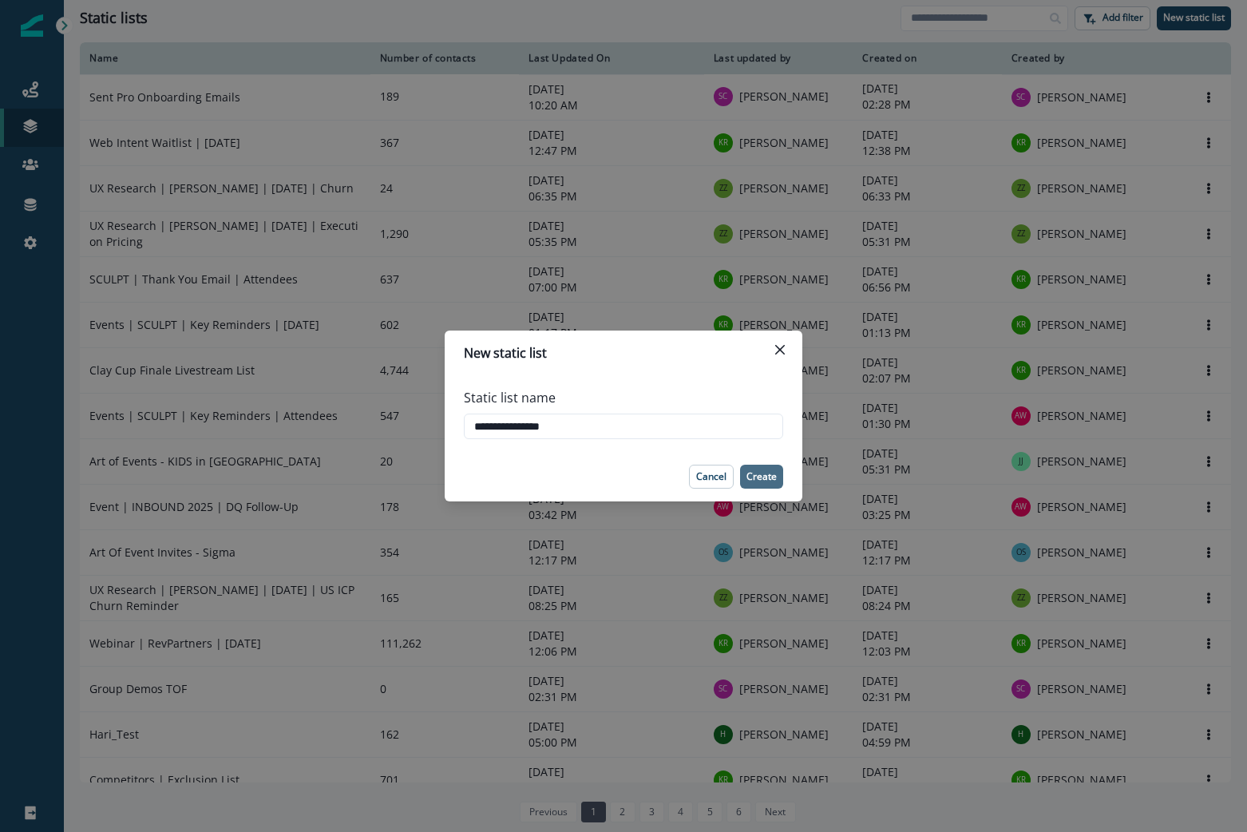
type input "**********"
click at [751, 486] on button "Create" at bounding box center [761, 477] width 43 height 24
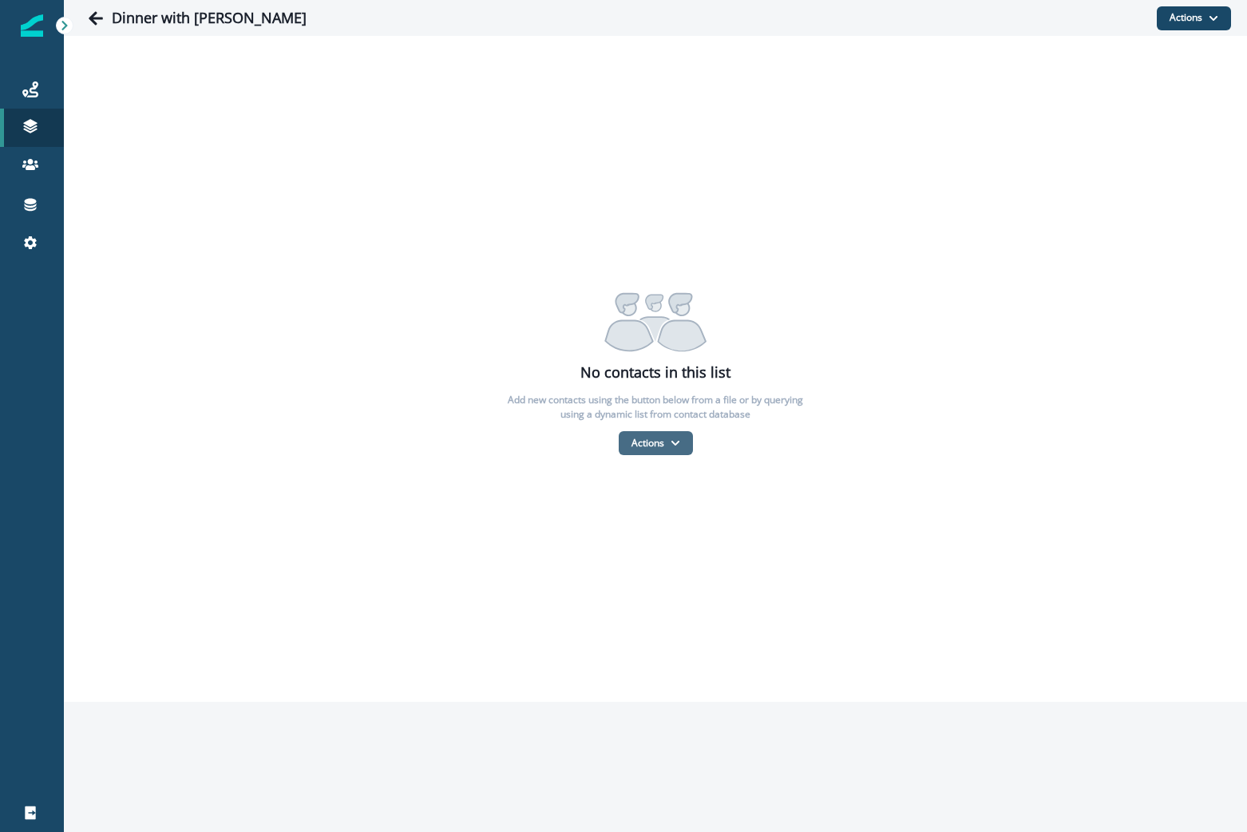
click at [669, 438] on button "Actions" at bounding box center [656, 443] width 74 height 24
click at [668, 511] on button "From a CSV file" at bounding box center [691, 512] width 142 height 26
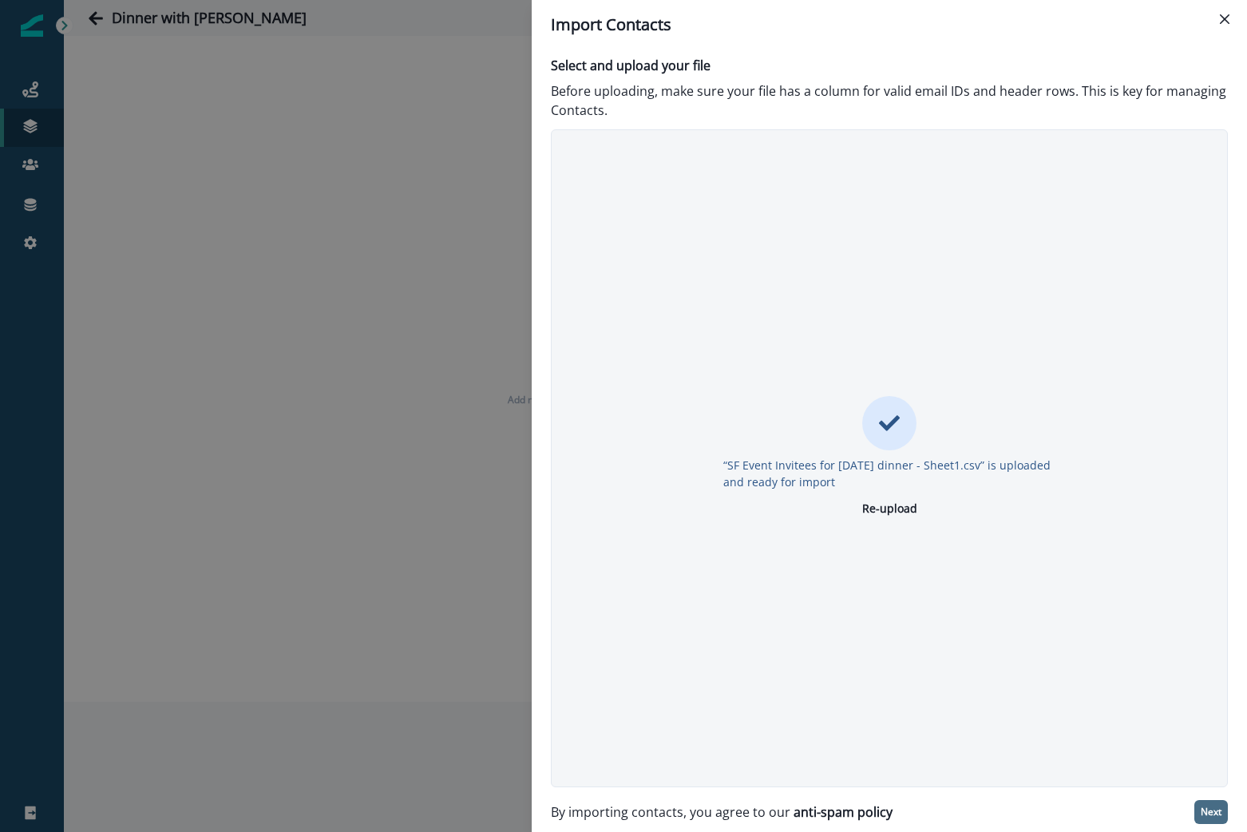
click at [1205, 807] on p "Next" at bounding box center [1211, 812] width 21 height 11
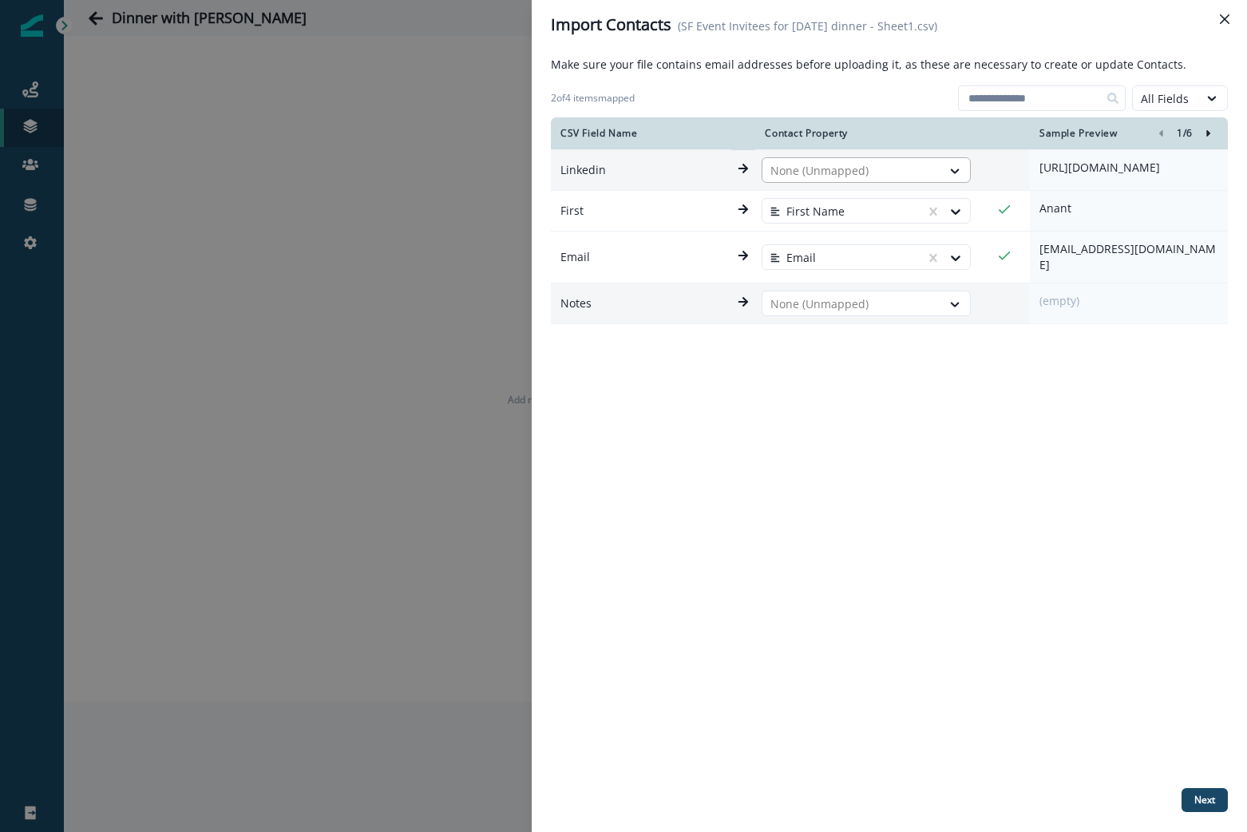
click at [886, 178] on div at bounding box center [852, 170] width 163 height 19
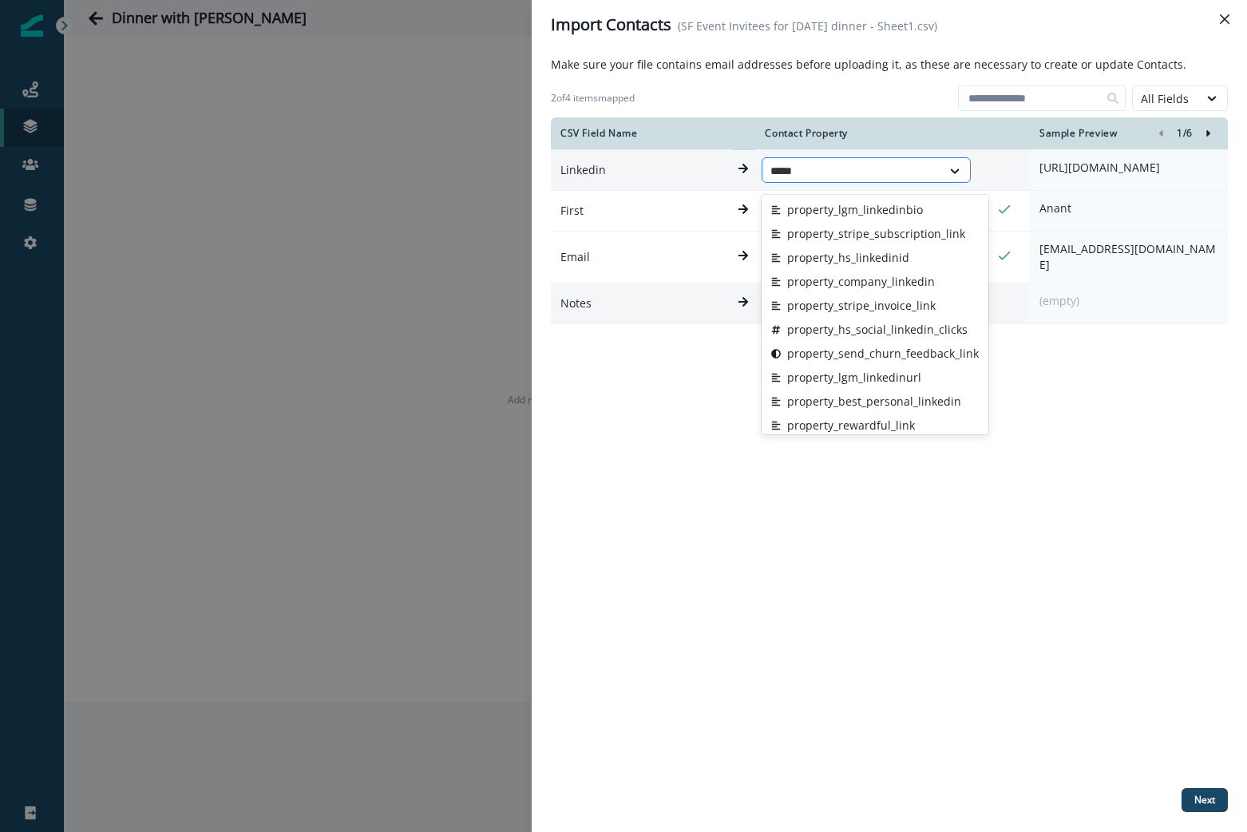
type input "******"
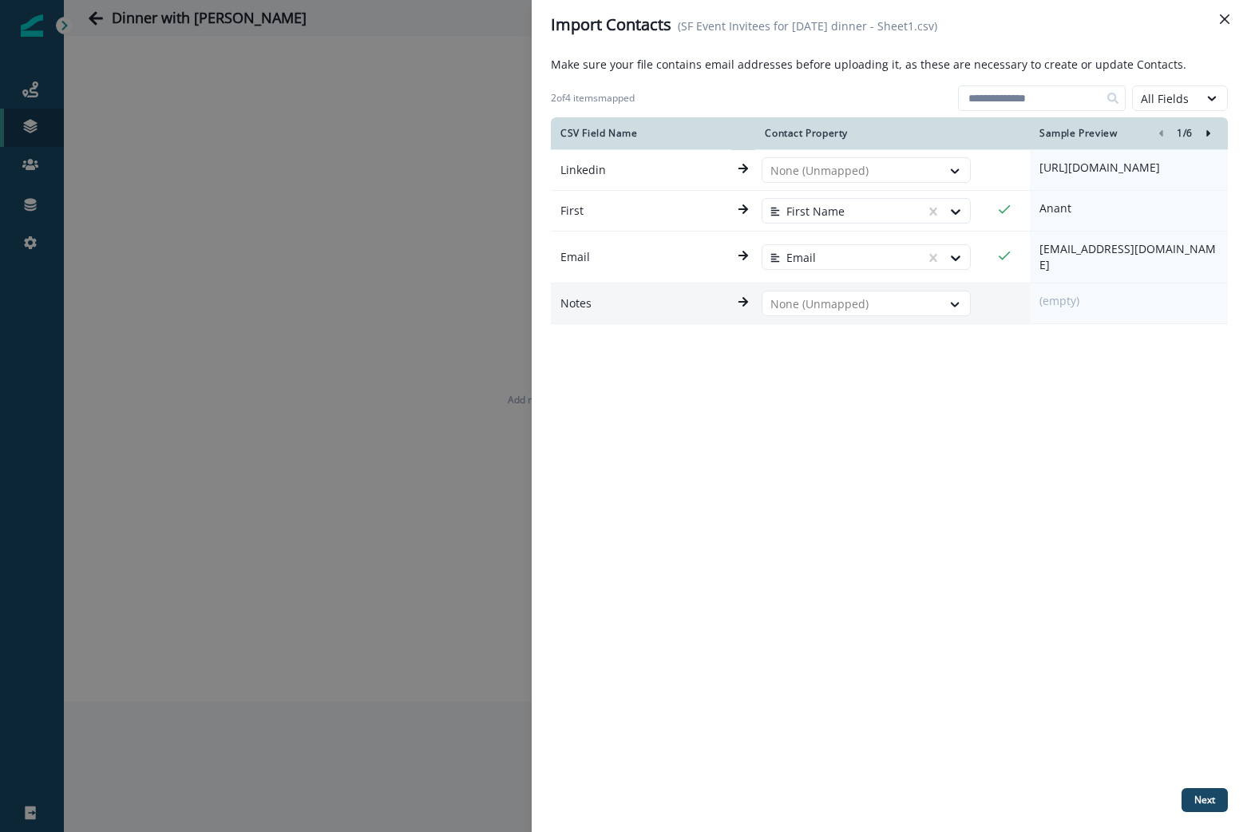
click at [655, 357] on div "CSV Field Name Contact Property Sample Preview 1 / 6 Linkedin None (Unmapped) h…" at bounding box center [889, 449] width 677 height 664
click at [1208, 805] on p "Next" at bounding box center [1205, 800] width 21 height 11
click at [1210, 136] on icon "Right-forward-icon" at bounding box center [1208, 133] width 11 height 11
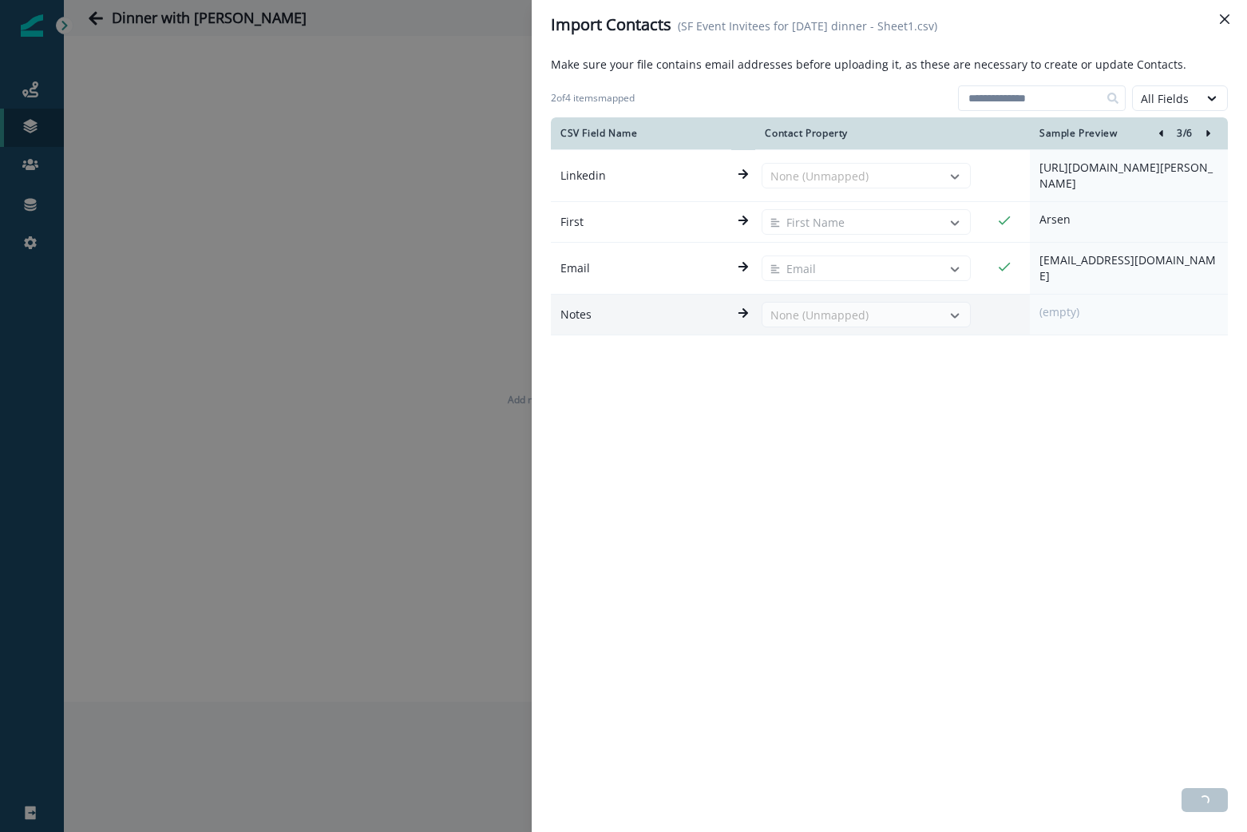
click at [1210, 136] on icon "Right-forward-icon" at bounding box center [1208, 133] width 11 height 11
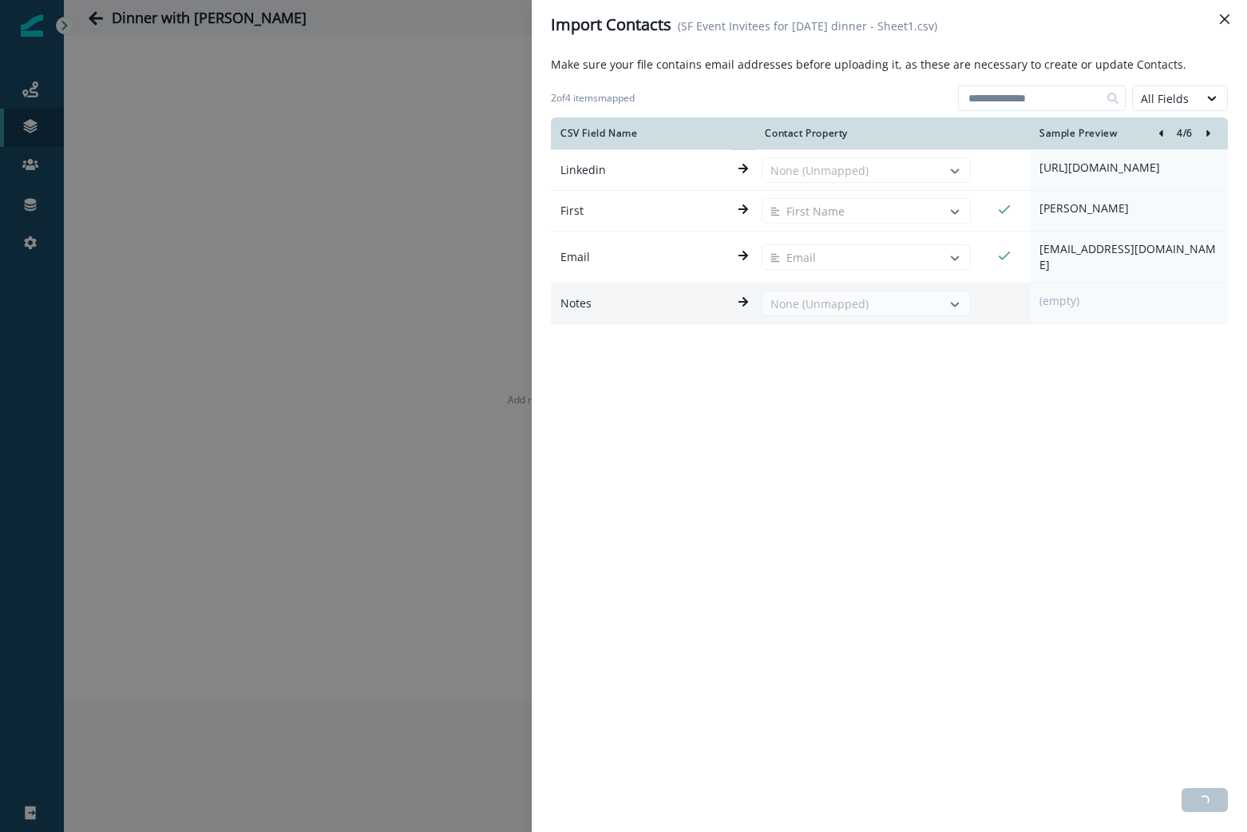
click at [1210, 136] on icon "Right-forward-icon" at bounding box center [1208, 133] width 11 height 11
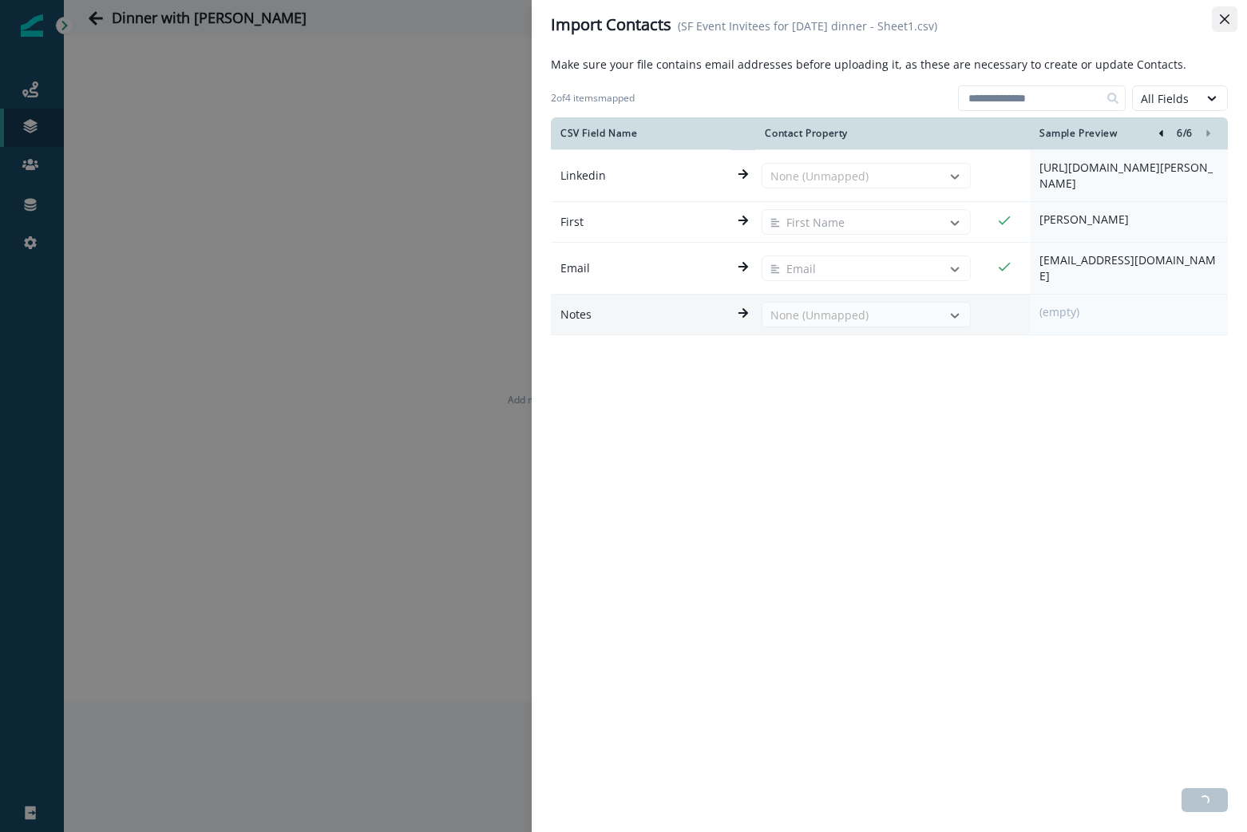
click at [1225, 24] on button "Close" at bounding box center [1225, 19] width 26 height 26
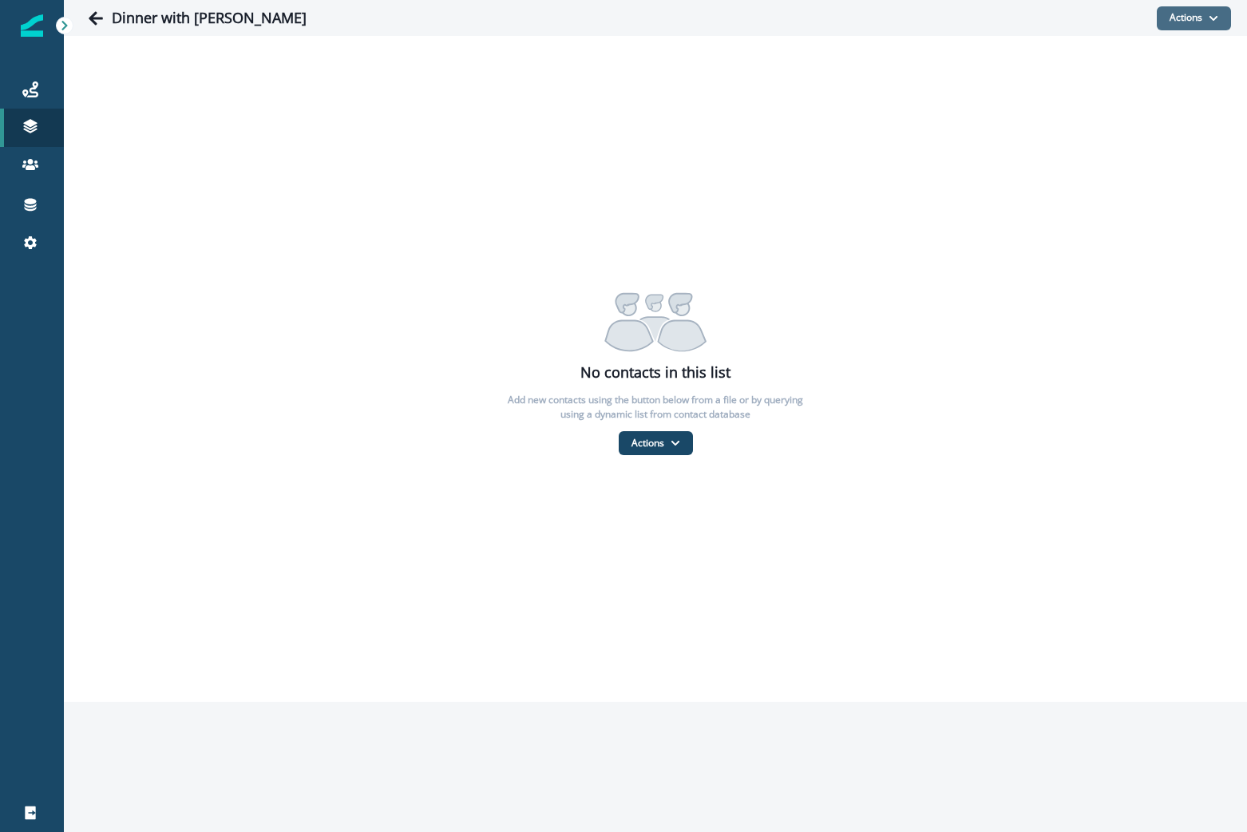
click at [1166, 21] on button "Actions" at bounding box center [1194, 18] width 74 height 24
click at [1138, 84] on button "From a CSV file" at bounding box center [1159, 86] width 142 height 26
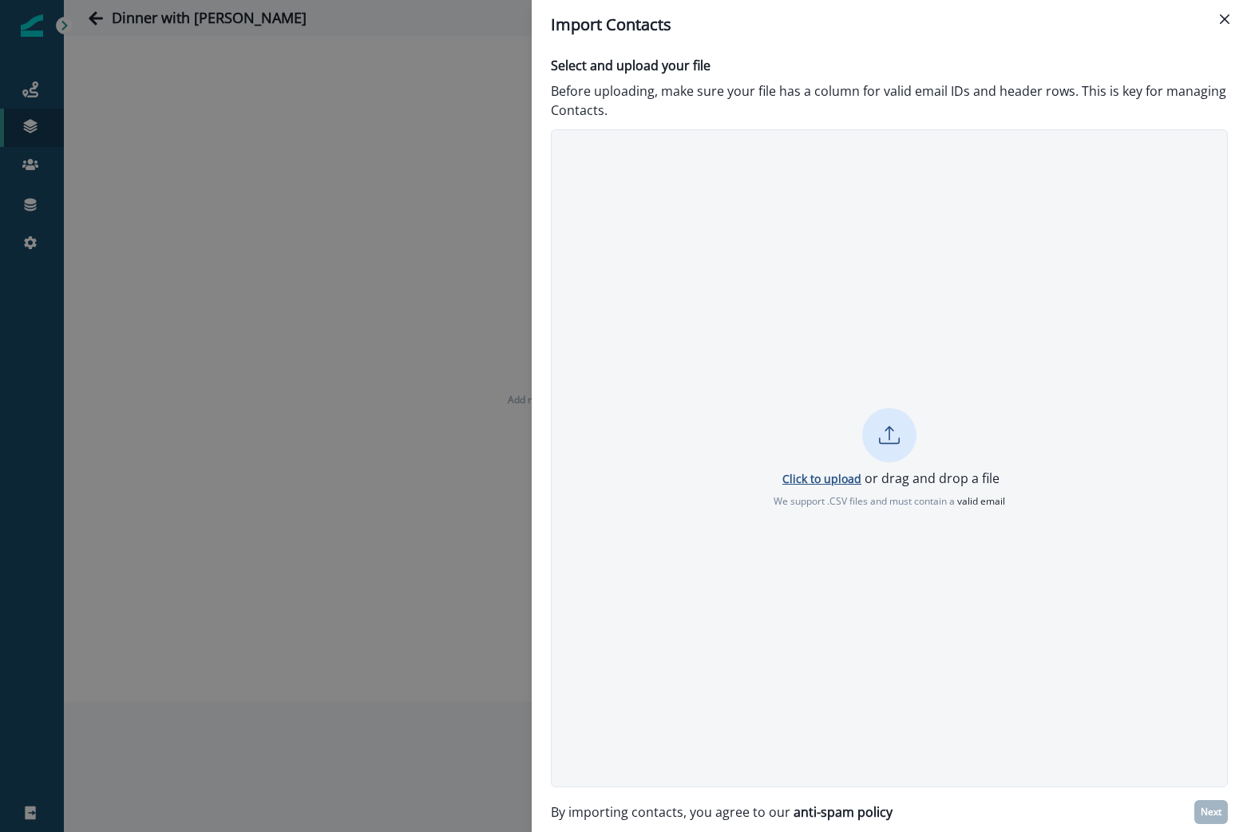
click at [835, 481] on p "Click to upload" at bounding box center [822, 478] width 79 height 15
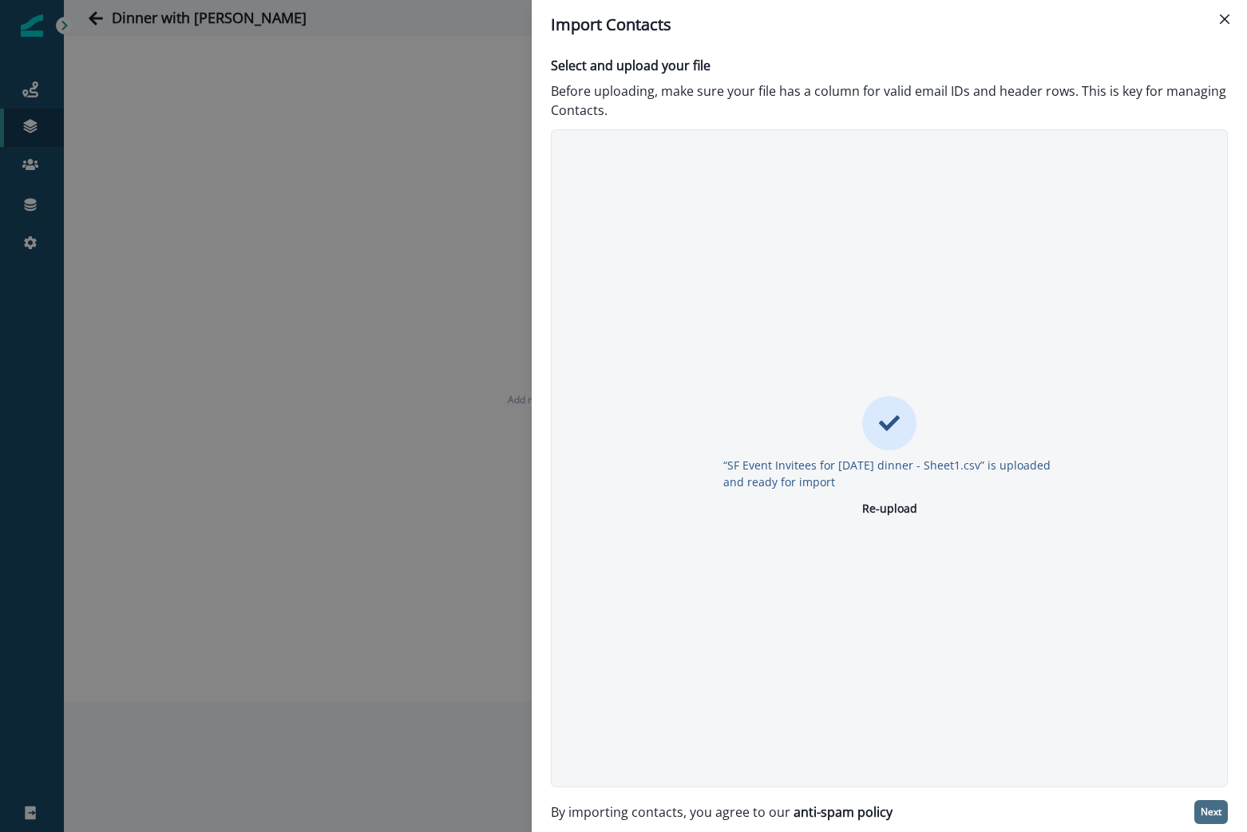
click at [1208, 815] on p "Next" at bounding box center [1211, 812] width 21 height 11
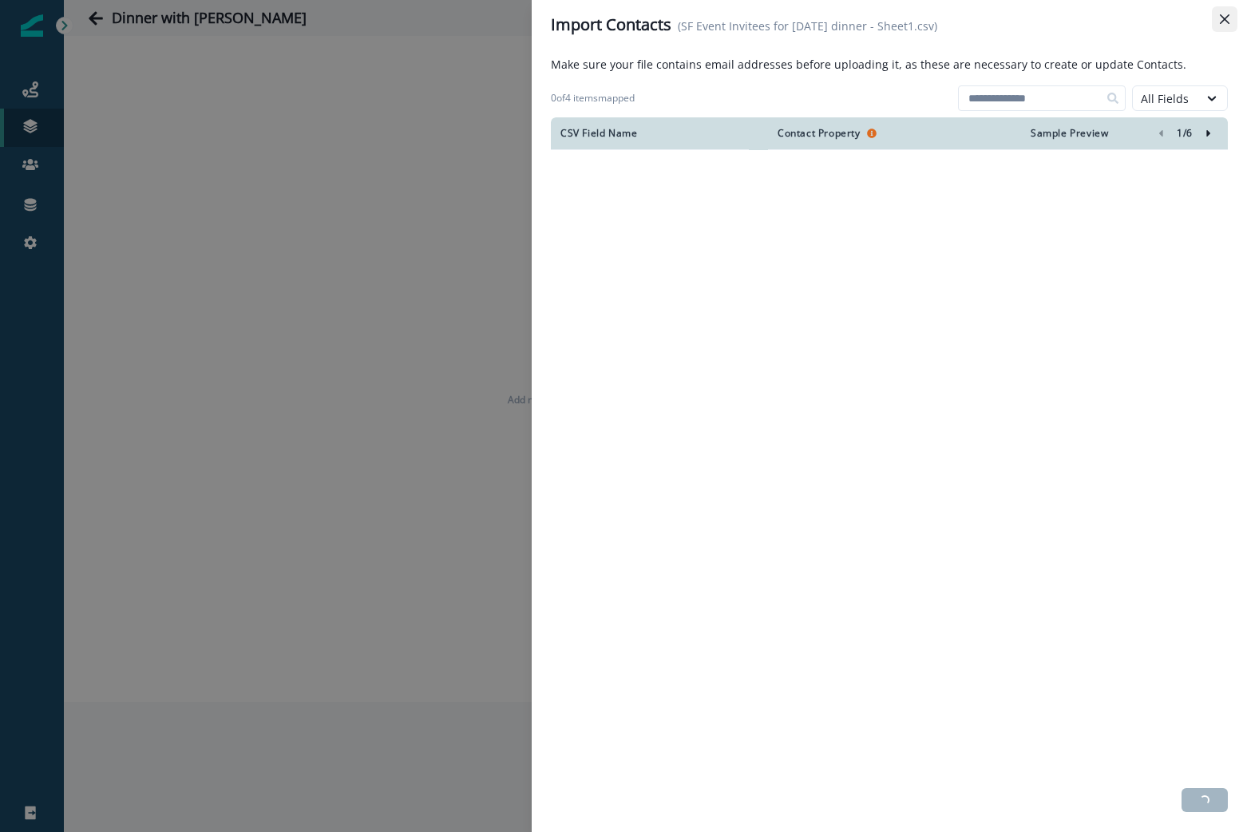
click at [1229, 16] on icon "Close" at bounding box center [1225, 19] width 10 height 10
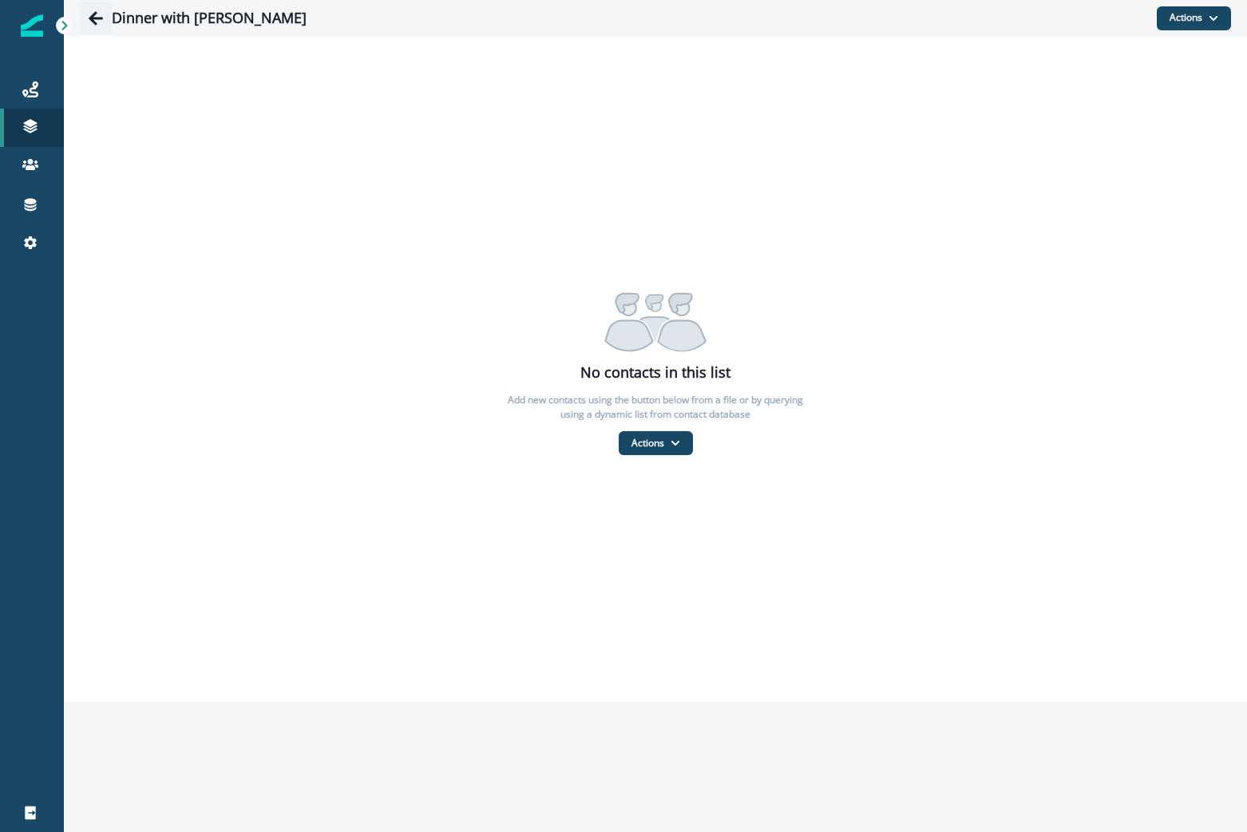
click at [94, 20] on icon "Go back" at bounding box center [96, 18] width 16 height 16
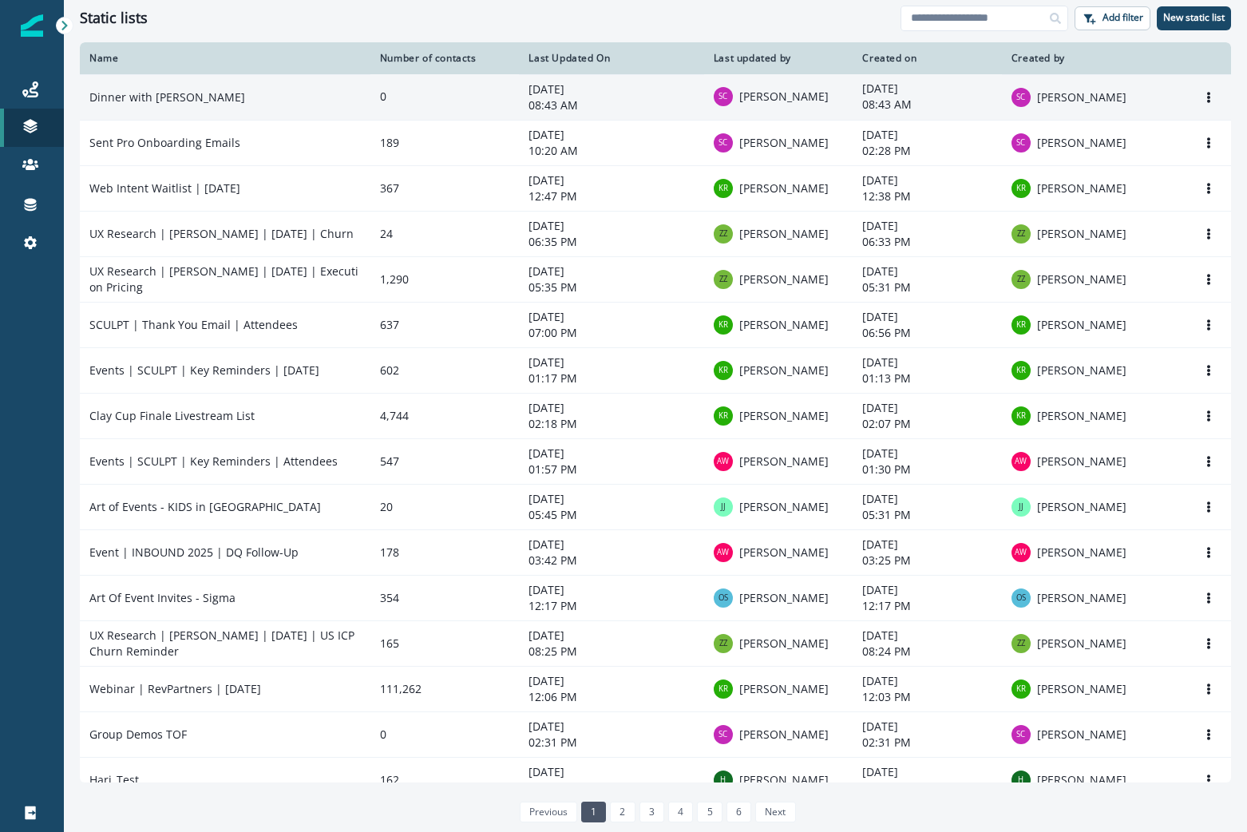
click at [344, 102] on td "Dinner with Jeff" at bounding box center [225, 97] width 291 height 46
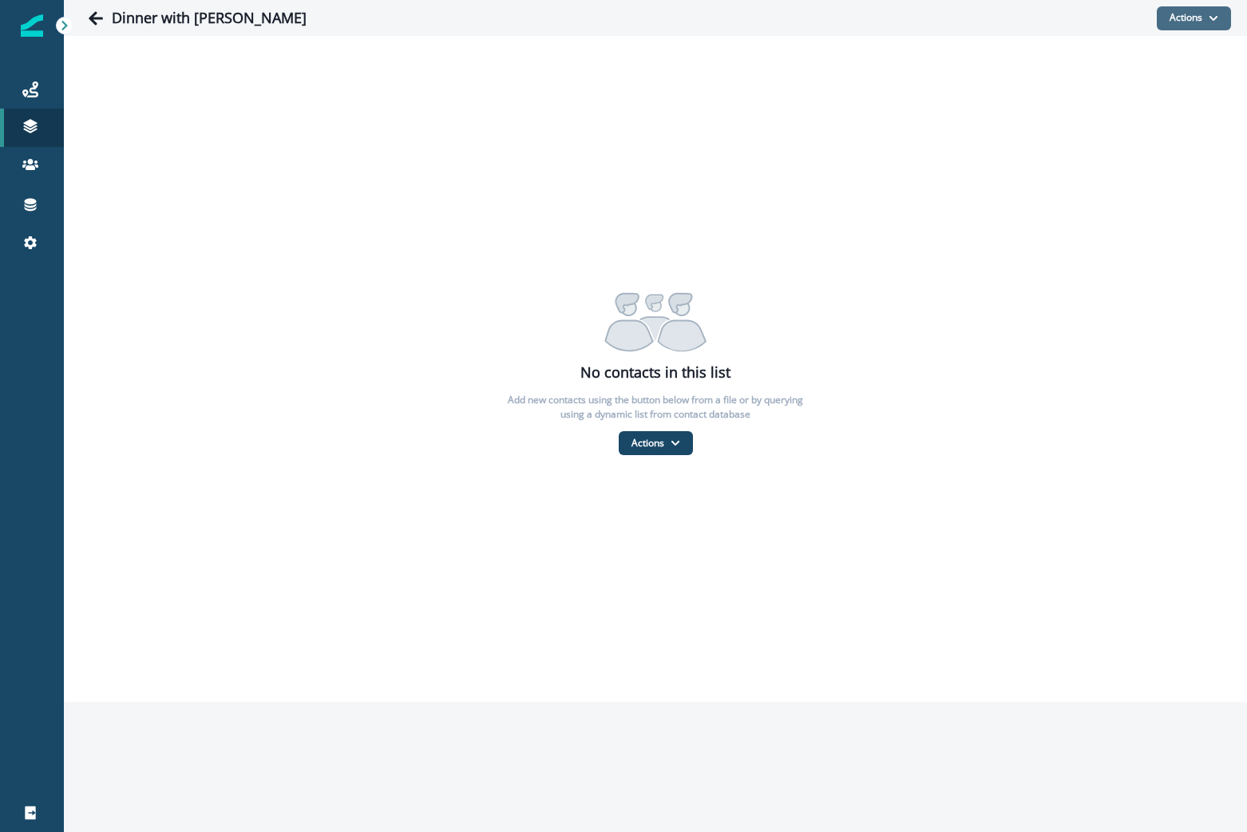
click at [1188, 13] on button "Actions" at bounding box center [1194, 18] width 74 height 24
click at [1142, 90] on button "From a CSV file" at bounding box center [1159, 86] width 142 height 26
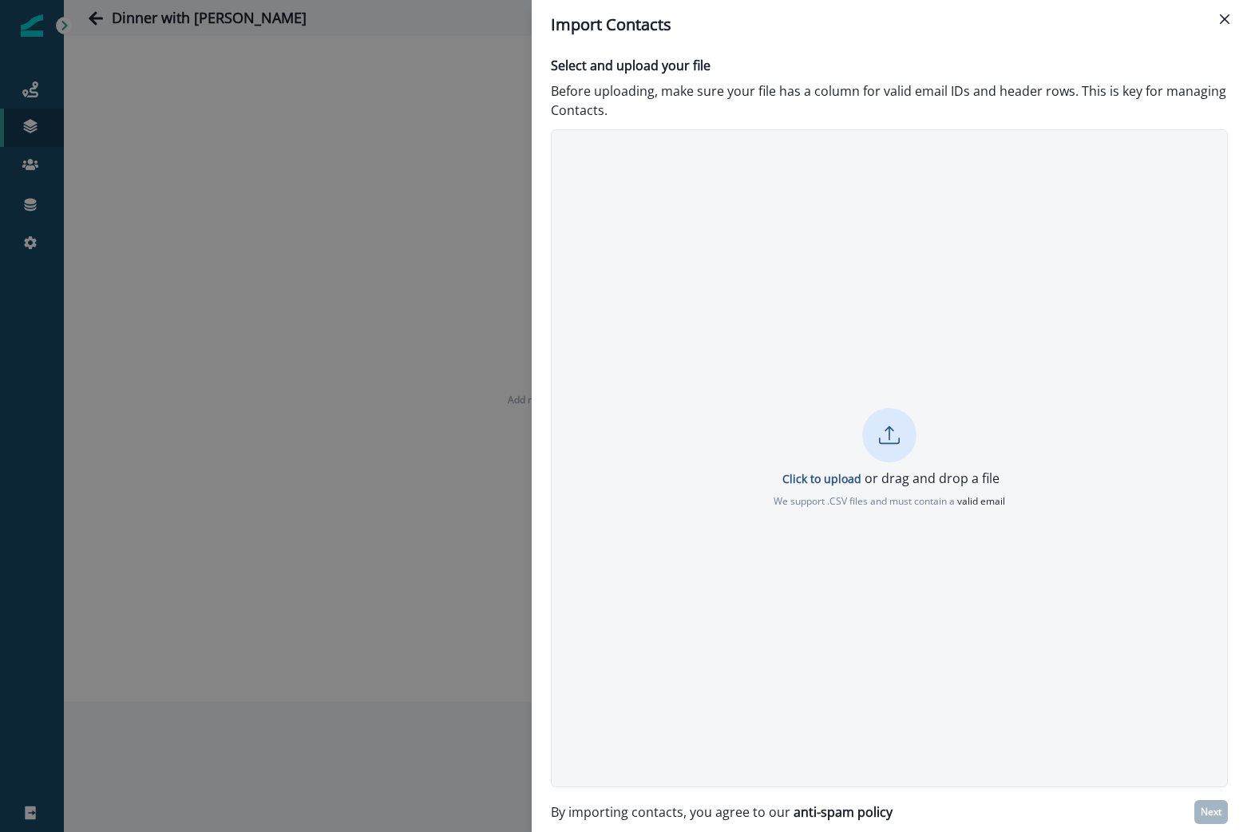
click at [924, 435] on div "Click to upload or drag and drop a file We support .CSV files and must contain …" at bounding box center [890, 458] width 676 height 101
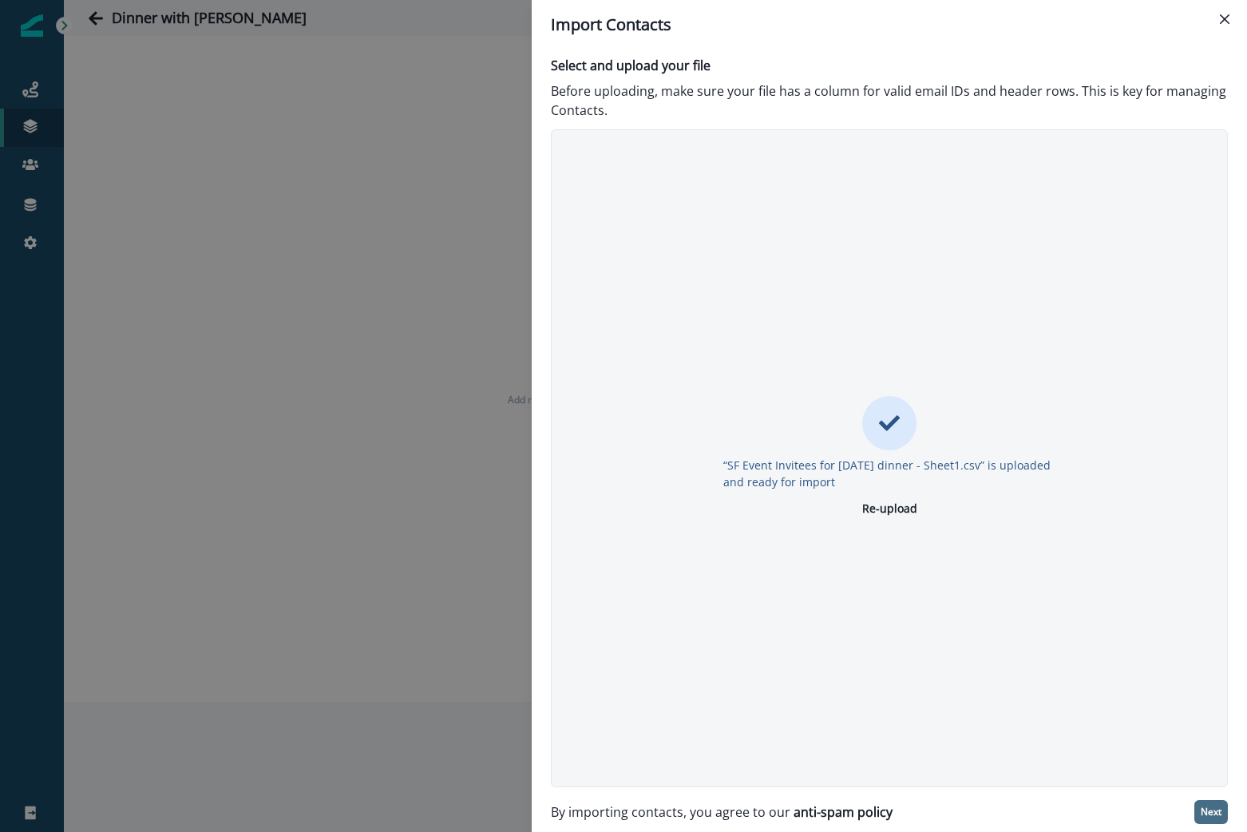
click at [1207, 807] on p "Next" at bounding box center [1211, 812] width 21 height 11
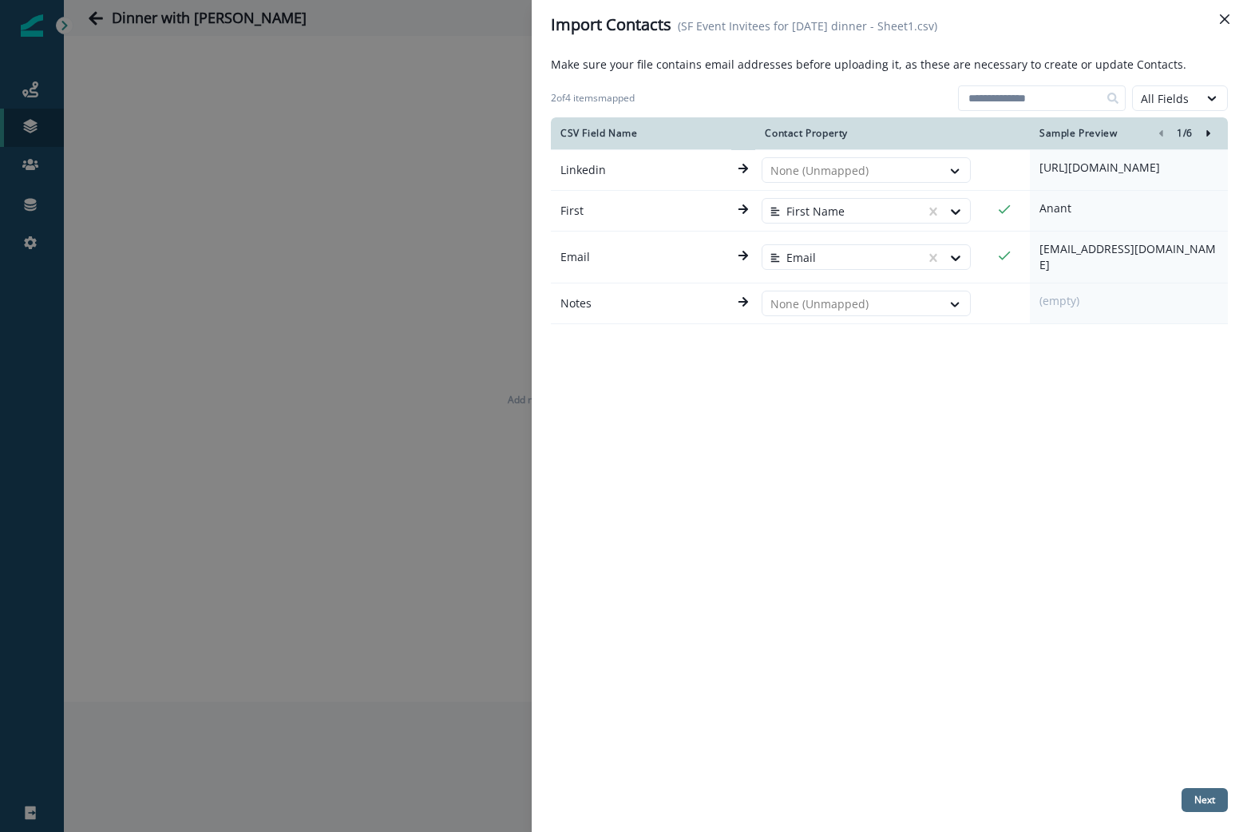
click at [1200, 801] on p "Next" at bounding box center [1205, 800] width 21 height 11
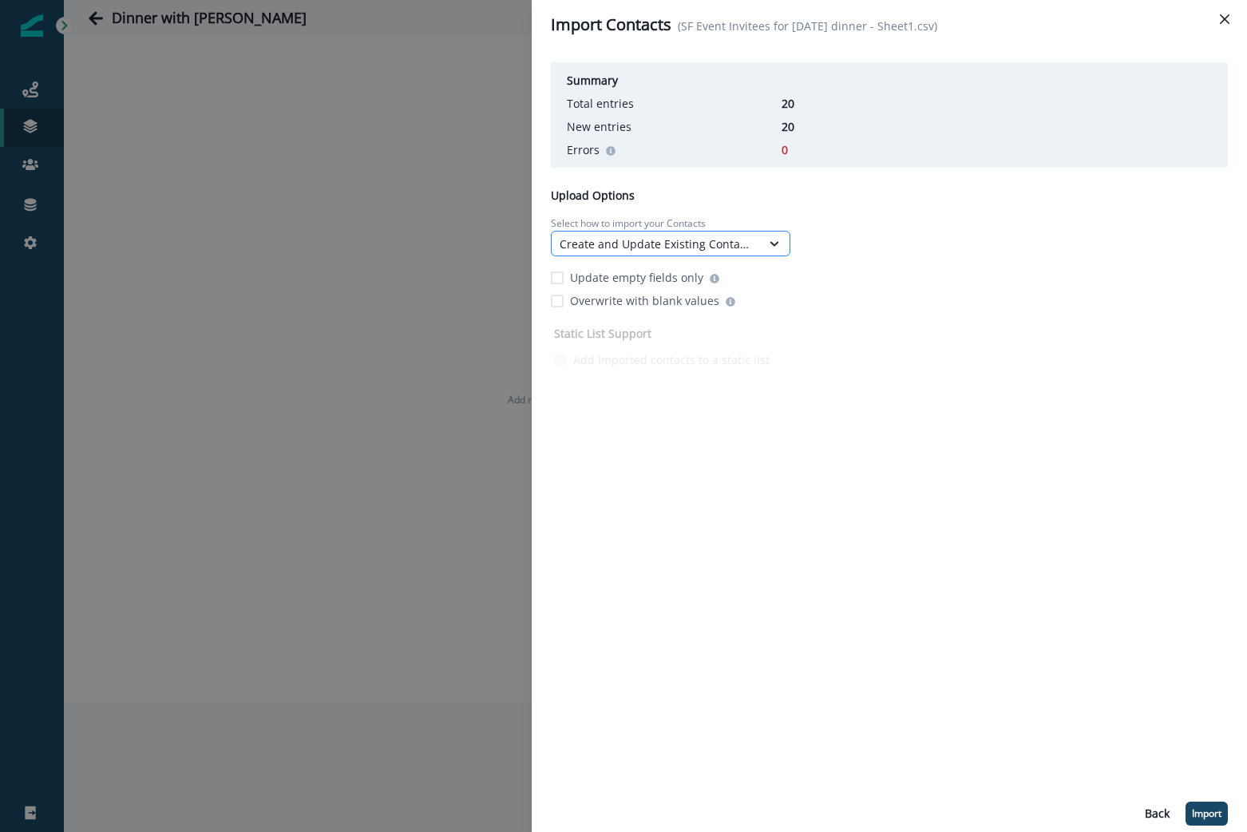
click at [769, 248] on icon at bounding box center [774, 244] width 14 height 16
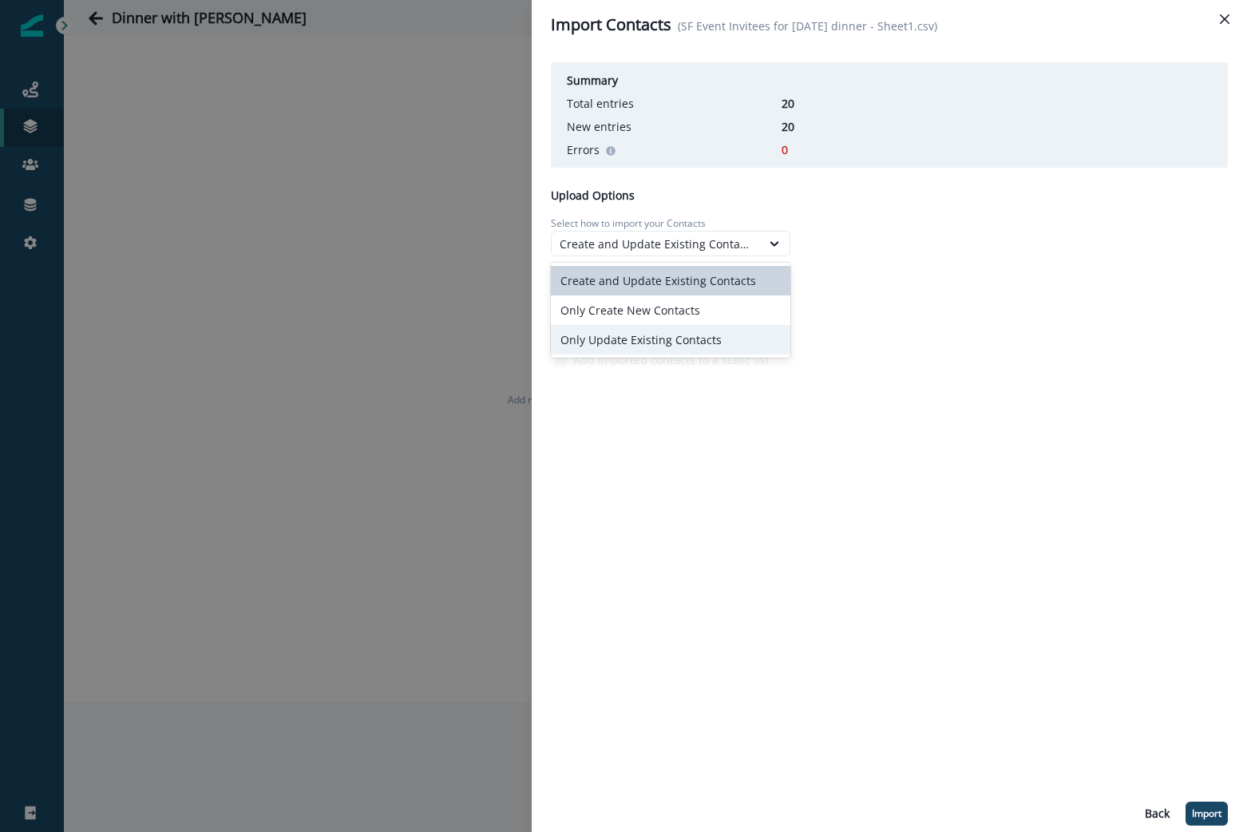
click at [728, 341] on div "Only Update Existing Contacts" at bounding box center [671, 340] width 240 height 30
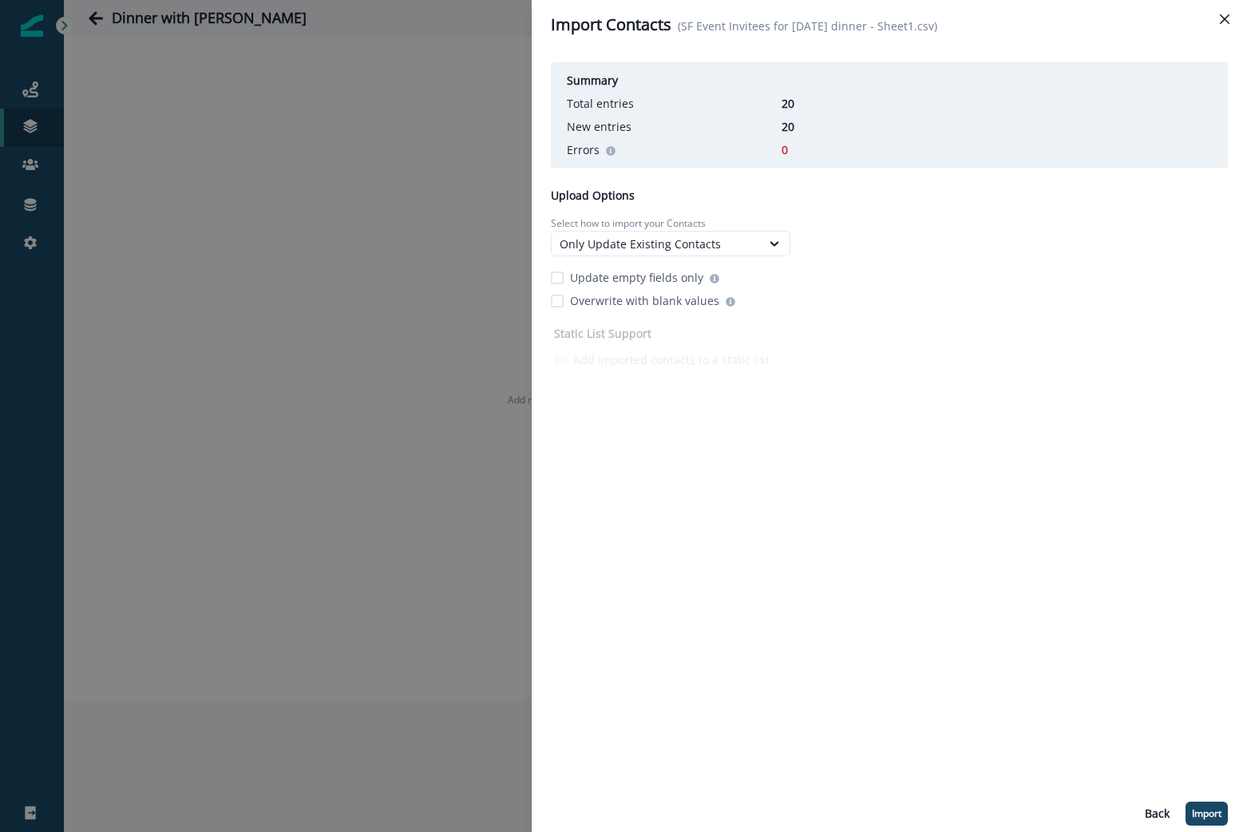
click at [880, 417] on div "Summary Total entries 20 New entries 20 Errors 0 Upload Options Select how to i…" at bounding box center [889, 441] width 677 height 770
click at [1202, 804] on button "Import" at bounding box center [1207, 814] width 42 height 24
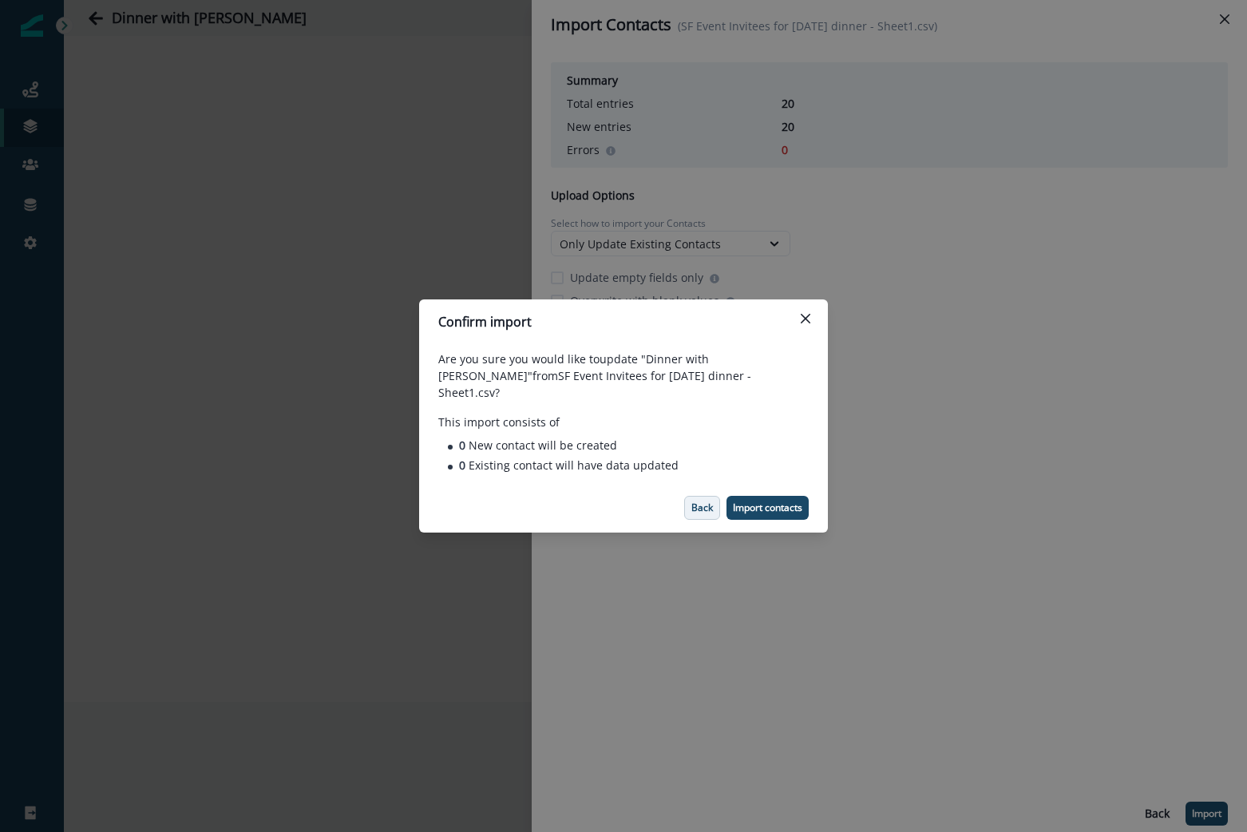
click at [688, 497] on button "Back" at bounding box center [702, 508] width 36 height 24
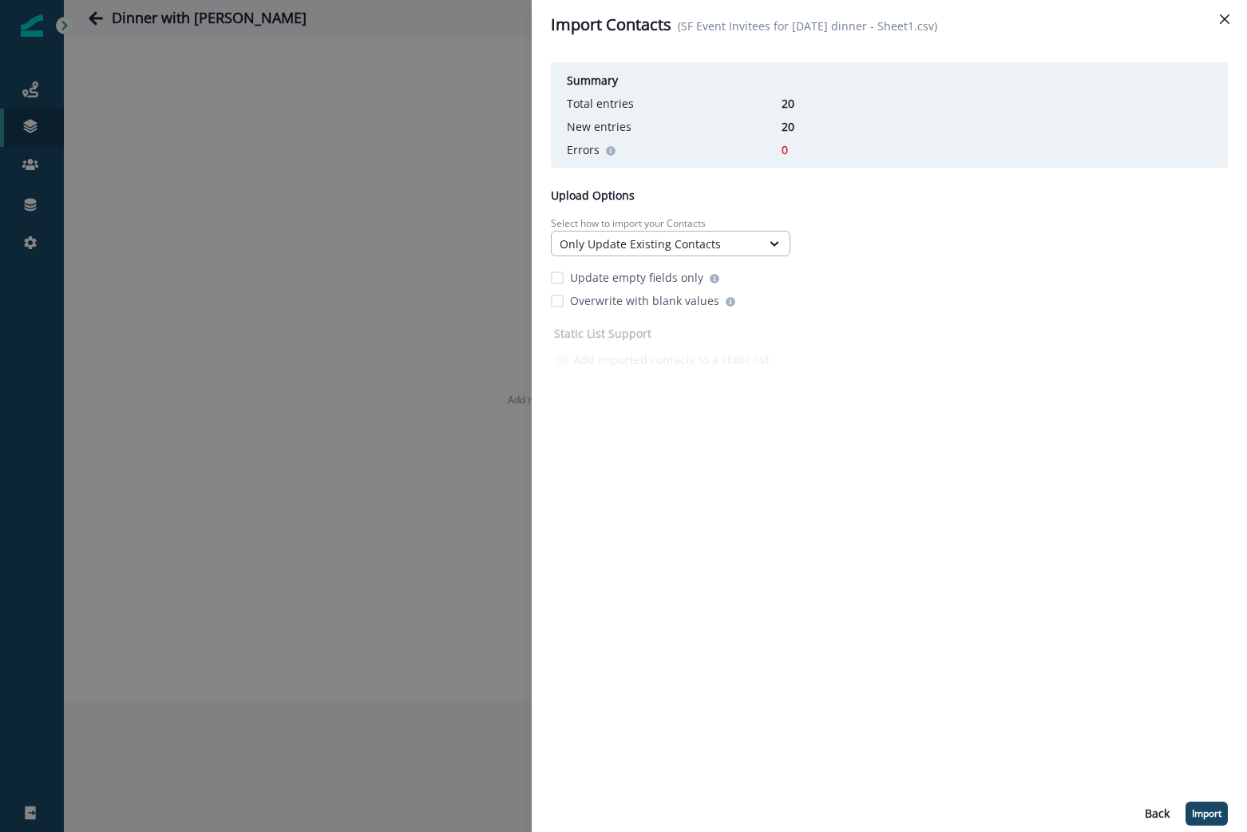
click at [698, 234] on div "Only Update Existing Contacts" at bounding box center [656, 244] width 209 height 20
click at [765, 244] on div at bounding box center [774, 244] width 27 height 16
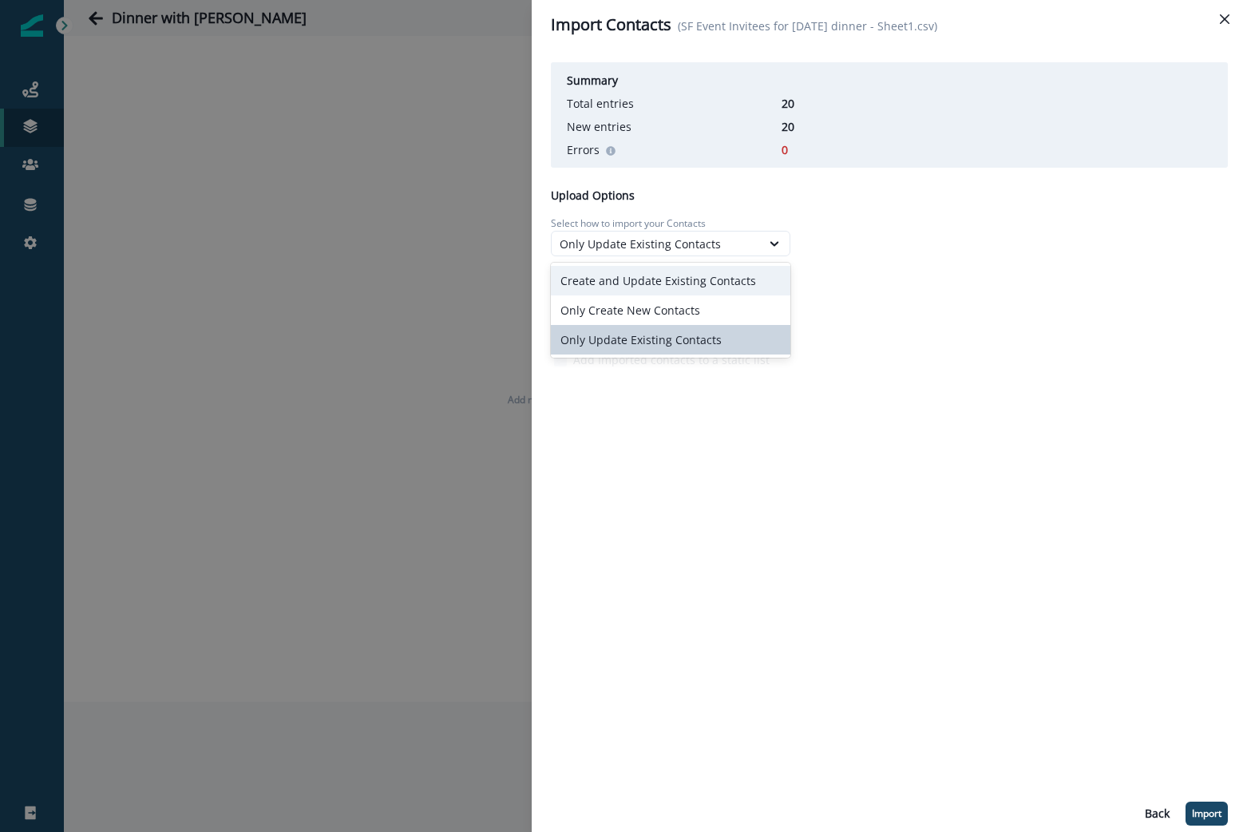
click at [722, 286] on div "Create and Update Existing Contacts" at bounding box center [671, 281] width 240 height 30
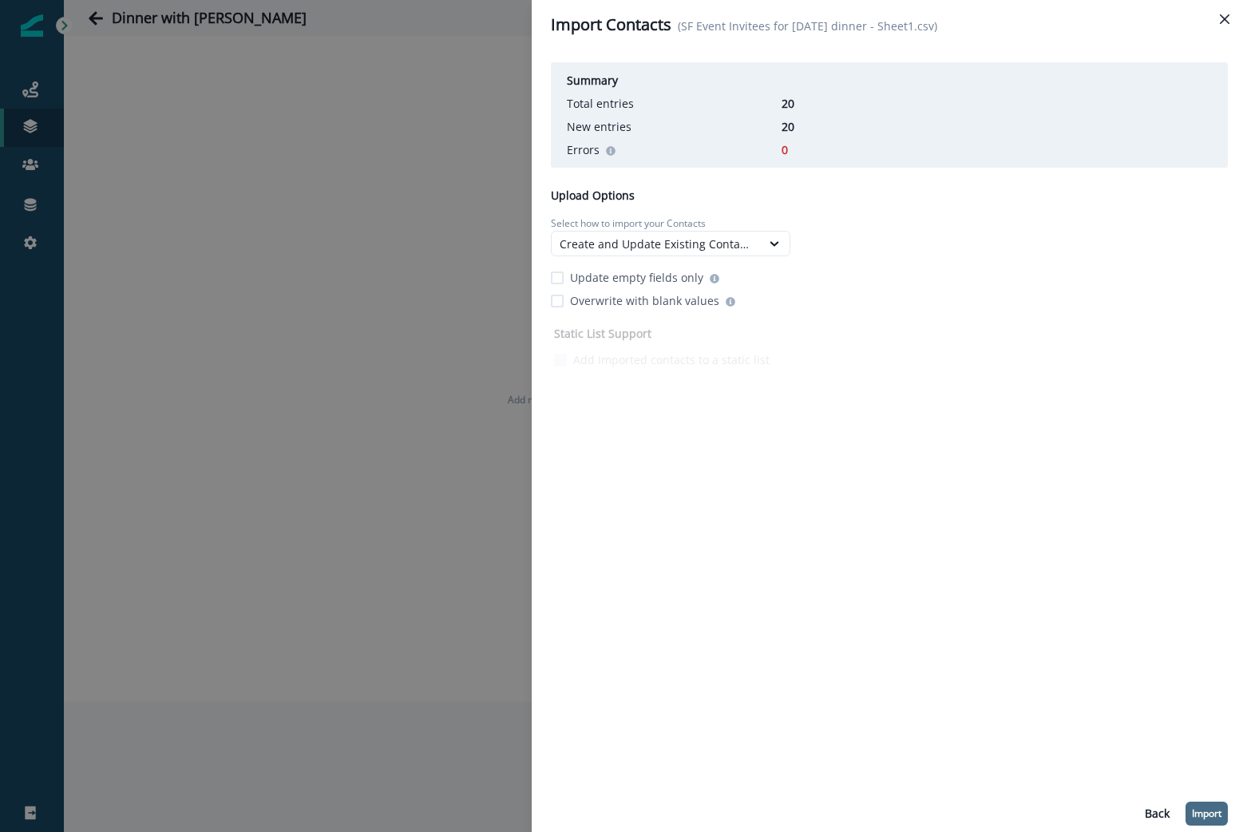
click at [1200, 818] on p "Import" at bounding box center [1207, 813] width 30 height 11
click at [964, 425] on div "Summary Total entries 20 New entries 20 Errors 0 Upload Options Select how to i…" at bounding box center [889, 441] width 677 height 770
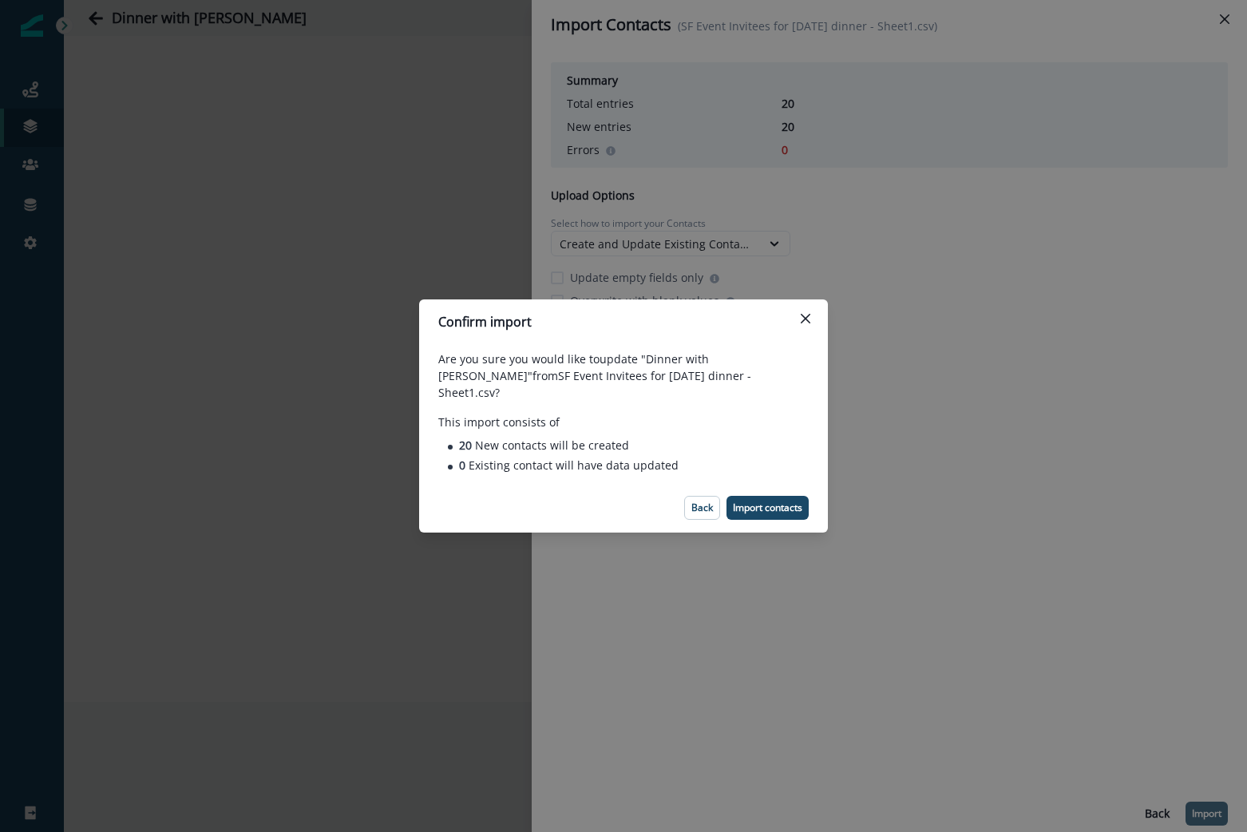
click at [760, 486] on footer "Back Import contacts" at bounding box center [623, 508] width 409 height 50
click at [763, 502] on p "Import contacts" at bounding box center [767, 507] width 69 height 11
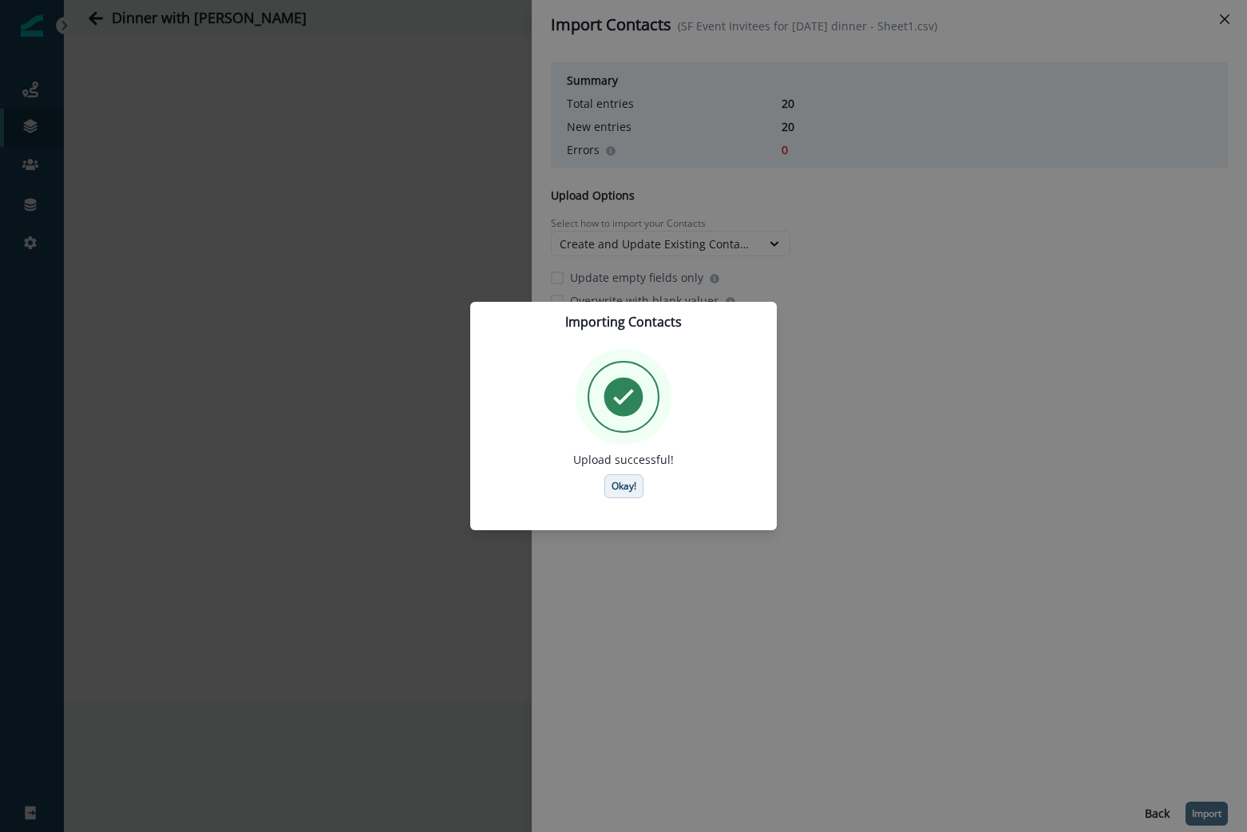
click at [630, 494] on button "Okay!" at bounding box center [624, 486] width 39 height 24
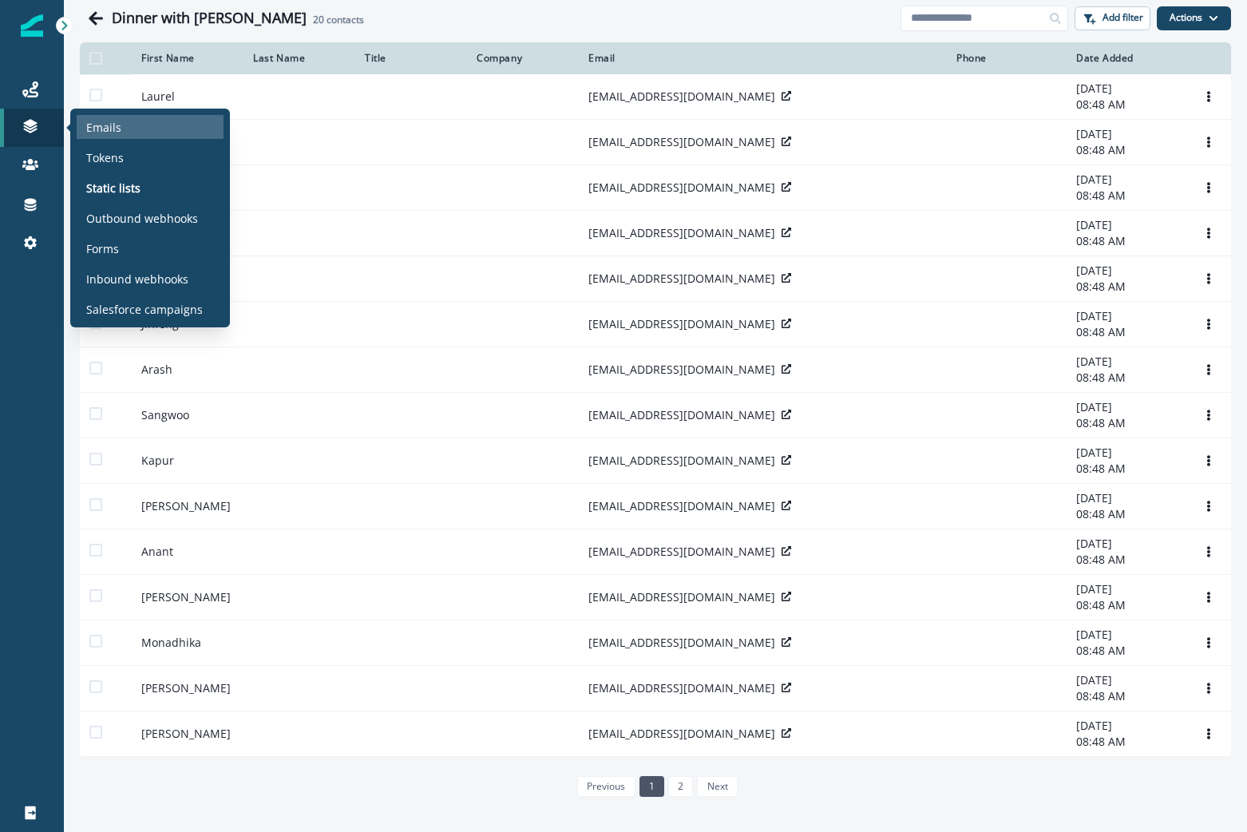
click at [101, 127] on p "Emails" at bounding box center [103, 127] width 35 height 17
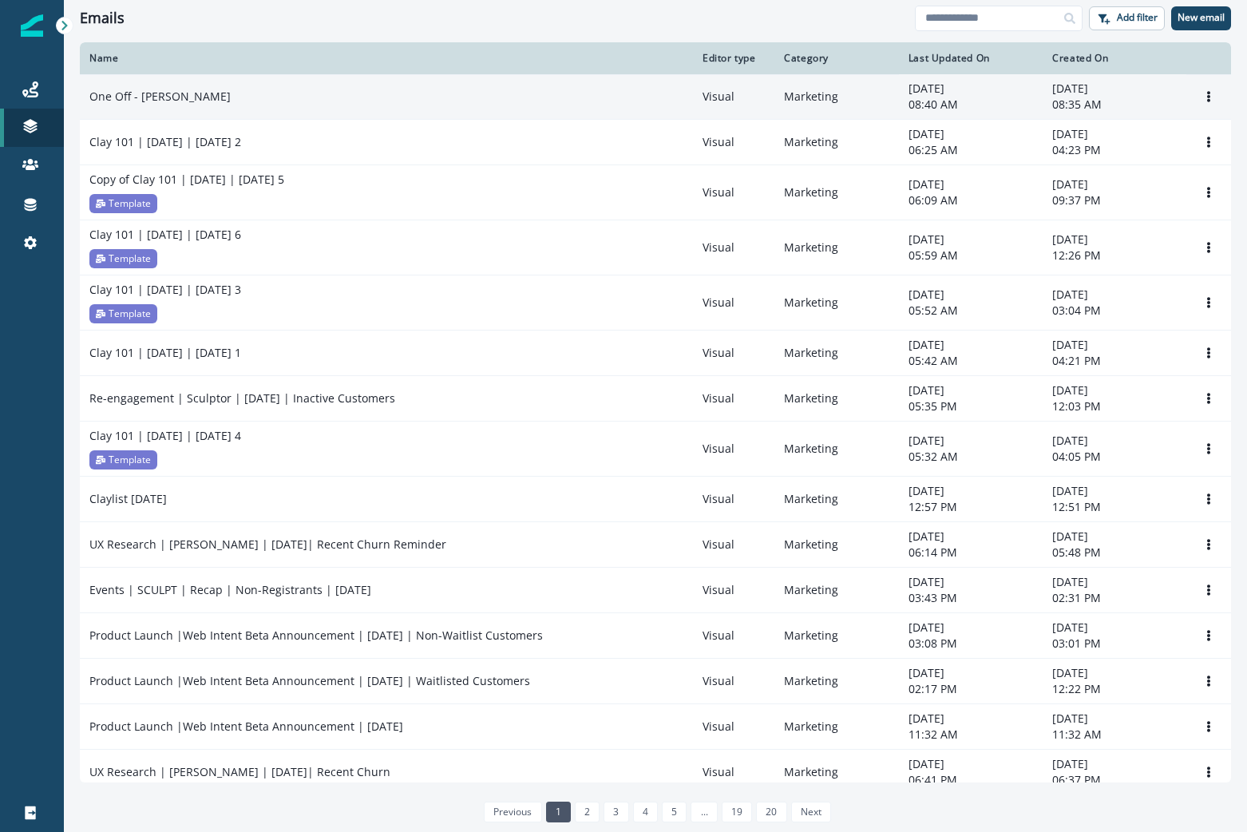
click at [274, 81] on td "One Off - Jeff Barg Dinner" at bounding box center [386, 97] width 613 height 46
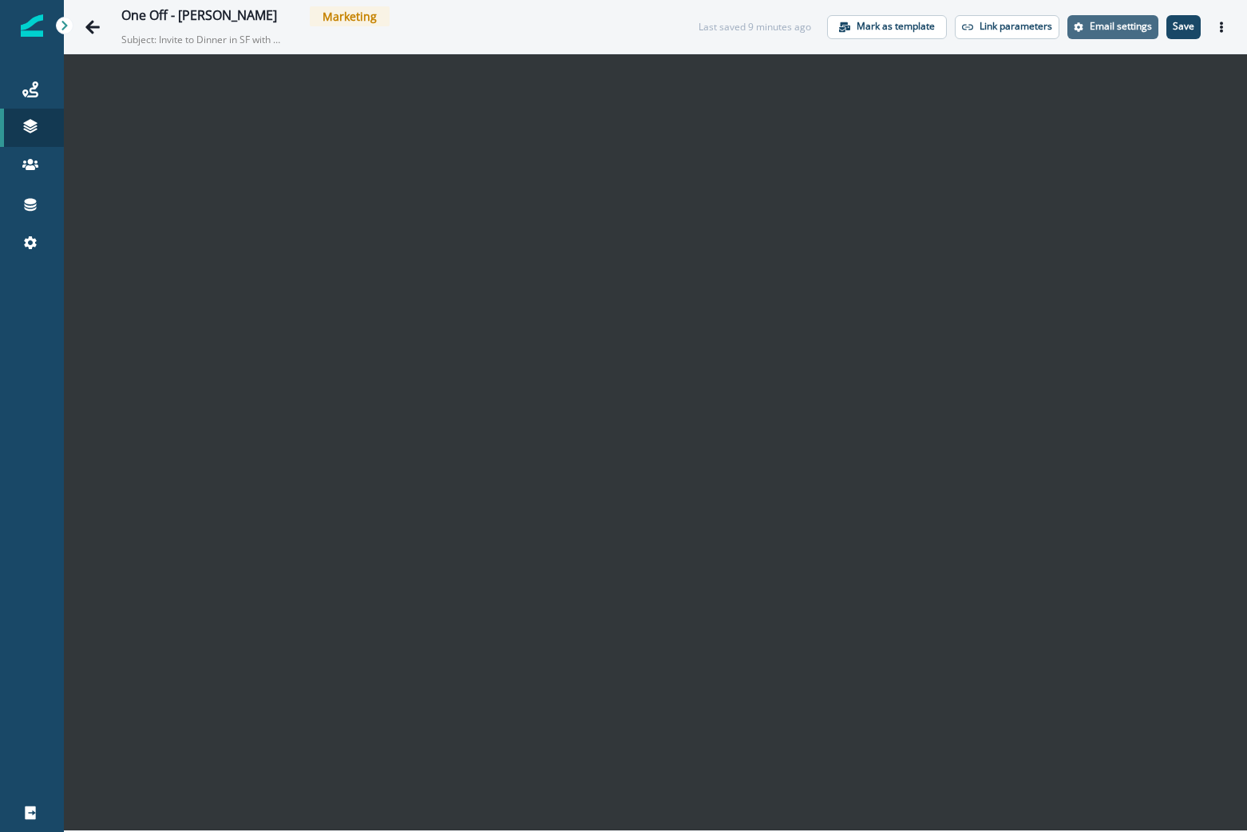
click at [1104, 34] on button "Email settings" at bounding box center [1113, 27] width 91 height 24
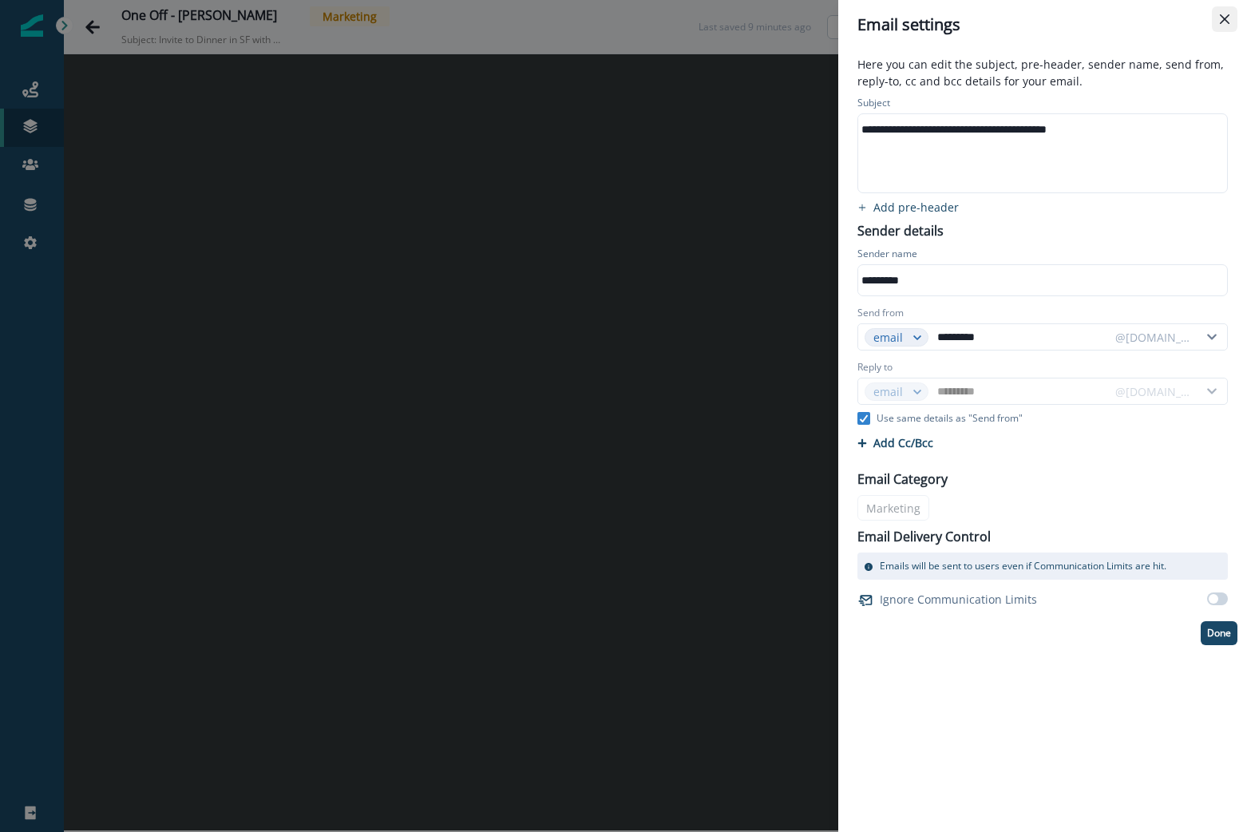
click at [1223, 12] on button "Close" at bounding box center [1225, 19] width 26 height 26
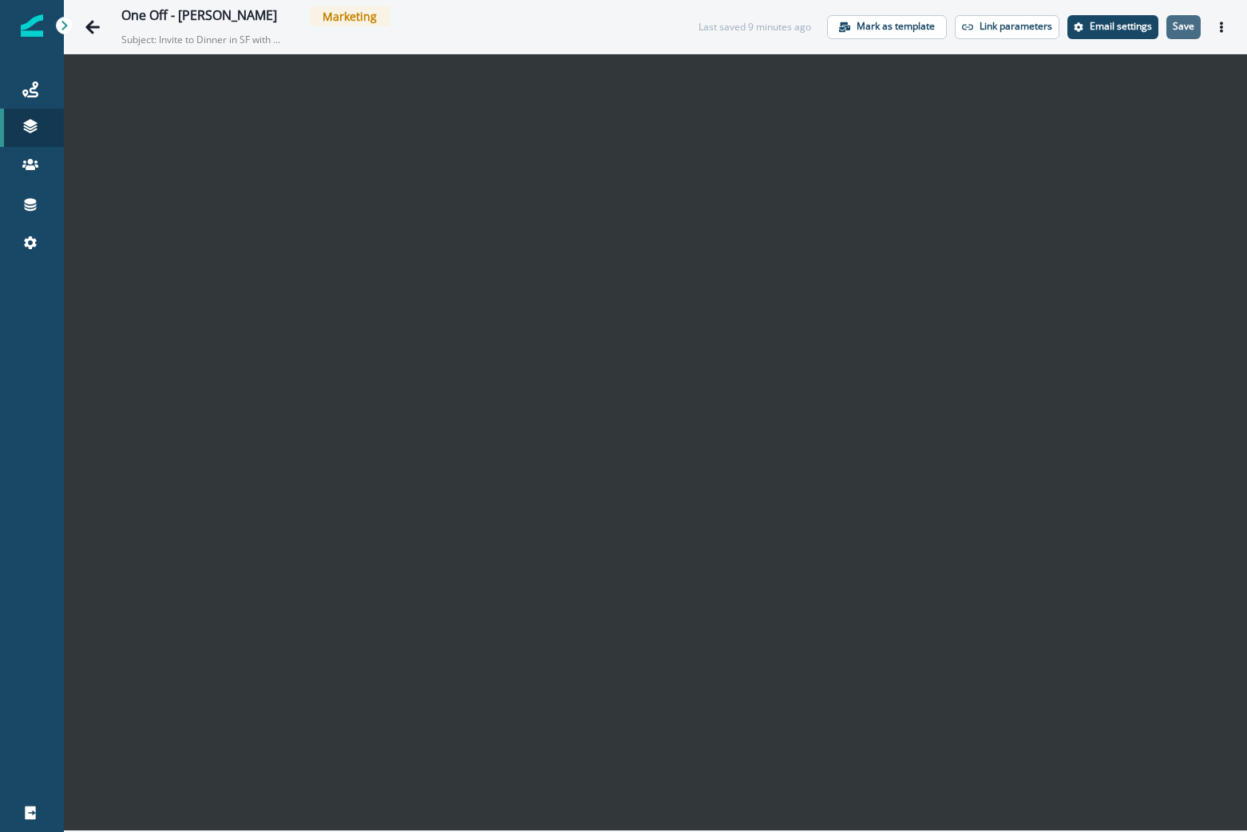
click at [1174, 28] on p "Save" at bounding box center [1184, 26] width 22 height 11
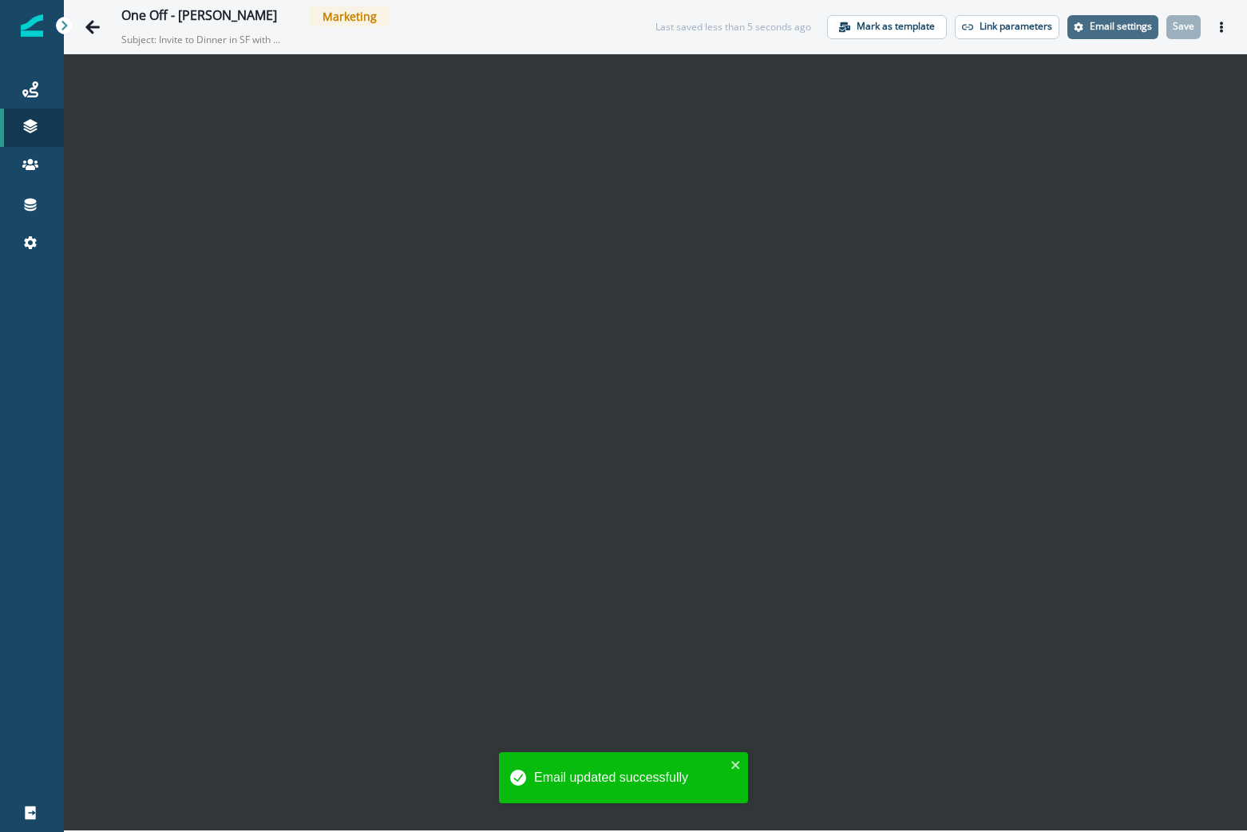
click at [1147, 22] on p "Email settings" at bounding box center [1121, 26] width 62 height 11
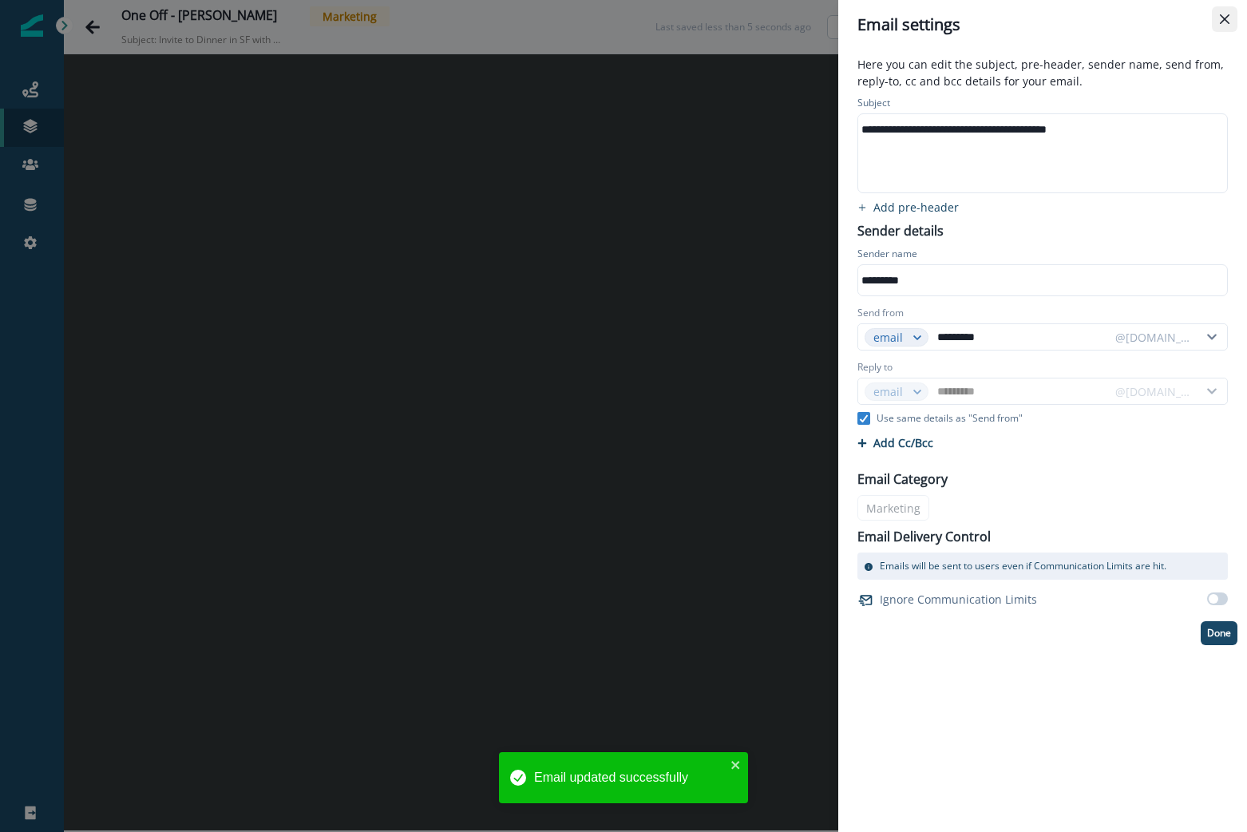
click at [1223, 21] on icon "Close" at bounding box center [1225, 19] width 10 height 10
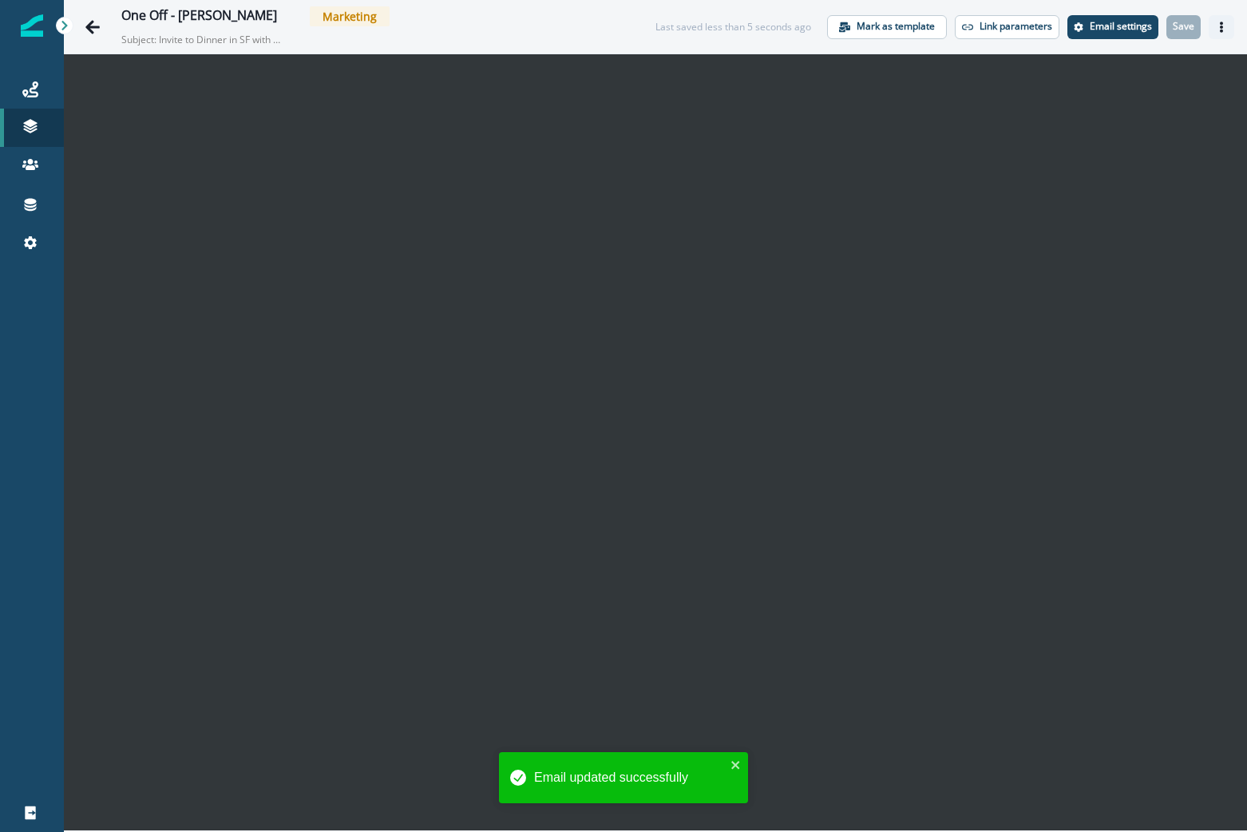
click at [1229, 30] on button "Actions" at bounding box center [1222, 27] width 26 height 24
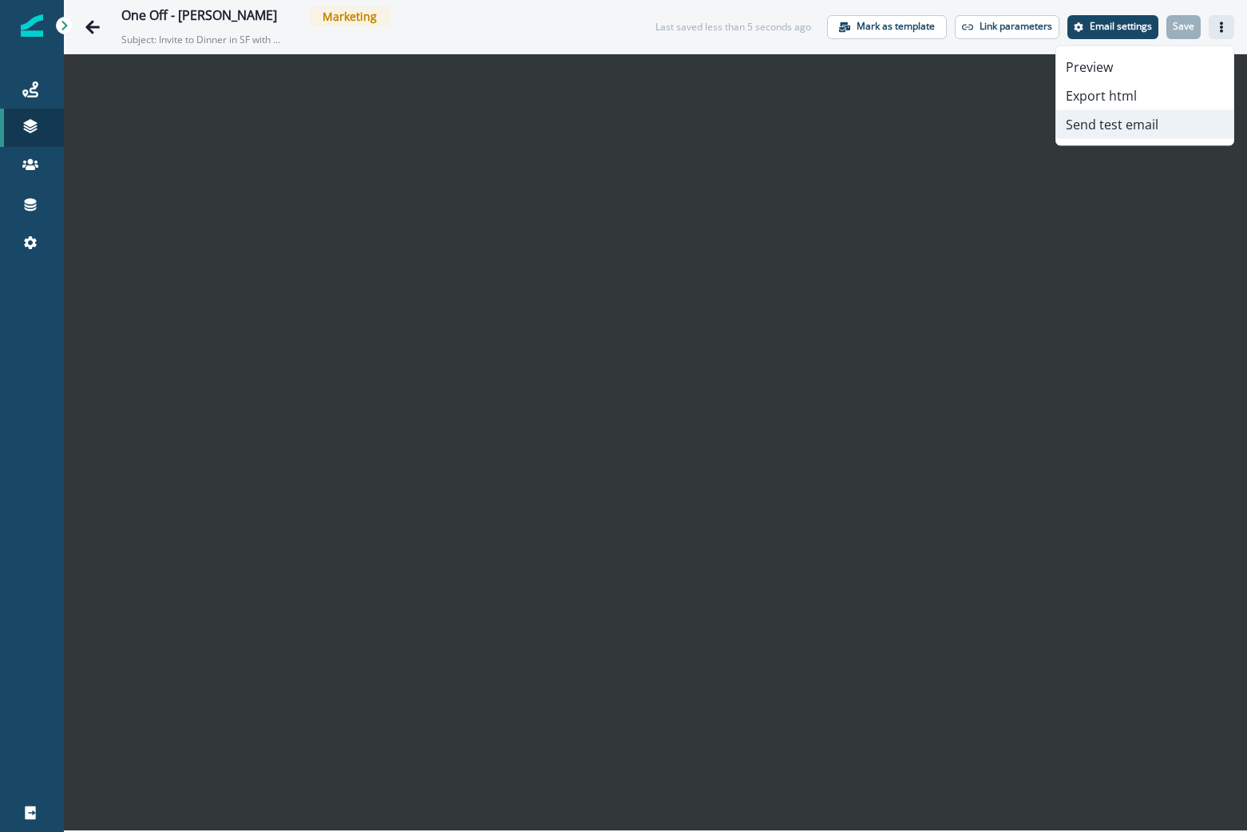
click at [1148, 114] on button "Send test email" at bounding box center [1145, 124] width 177 height 29
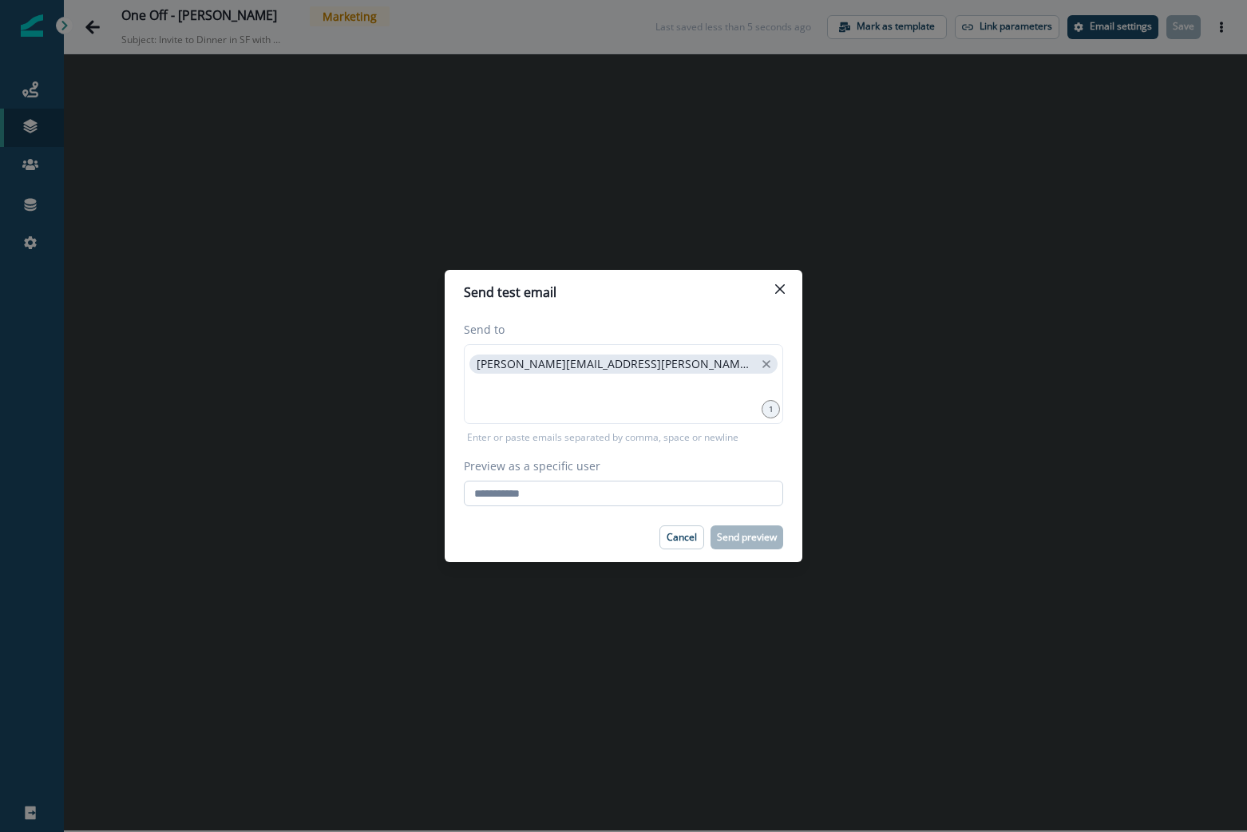
click at [597, 489] on input "Preview as a specific user" at bounding box center [623, 494] width 319 height 26
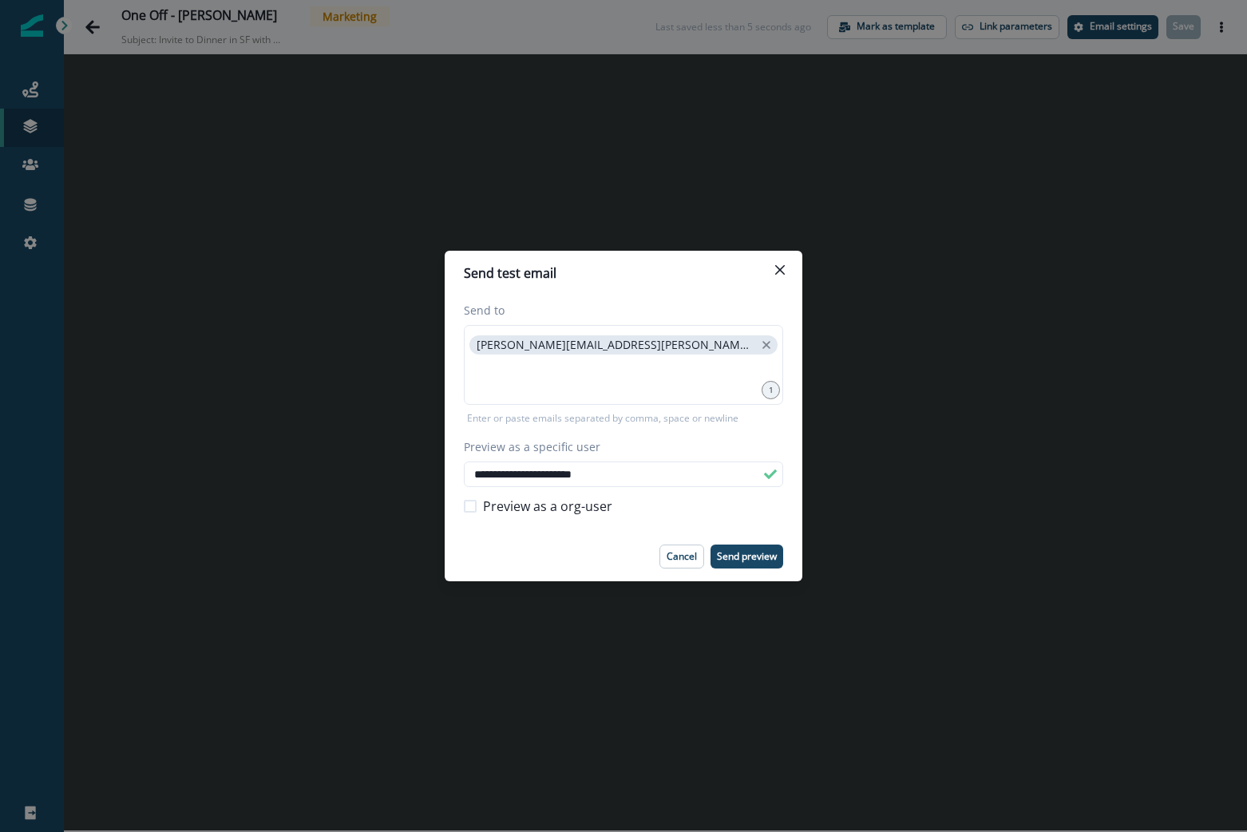
drag, startPoint x: 749, startPoint y: 549, endPoint x: 702, endPoint y: 540, distance: 47.9
click at [702, 540] on footer "Cancel Send preview" at bounding box center [624, 557] width 358 height 50
click at [627, 478] on input "**********" at bounding box center [623, 475] width 319 height 26
paste input "email"
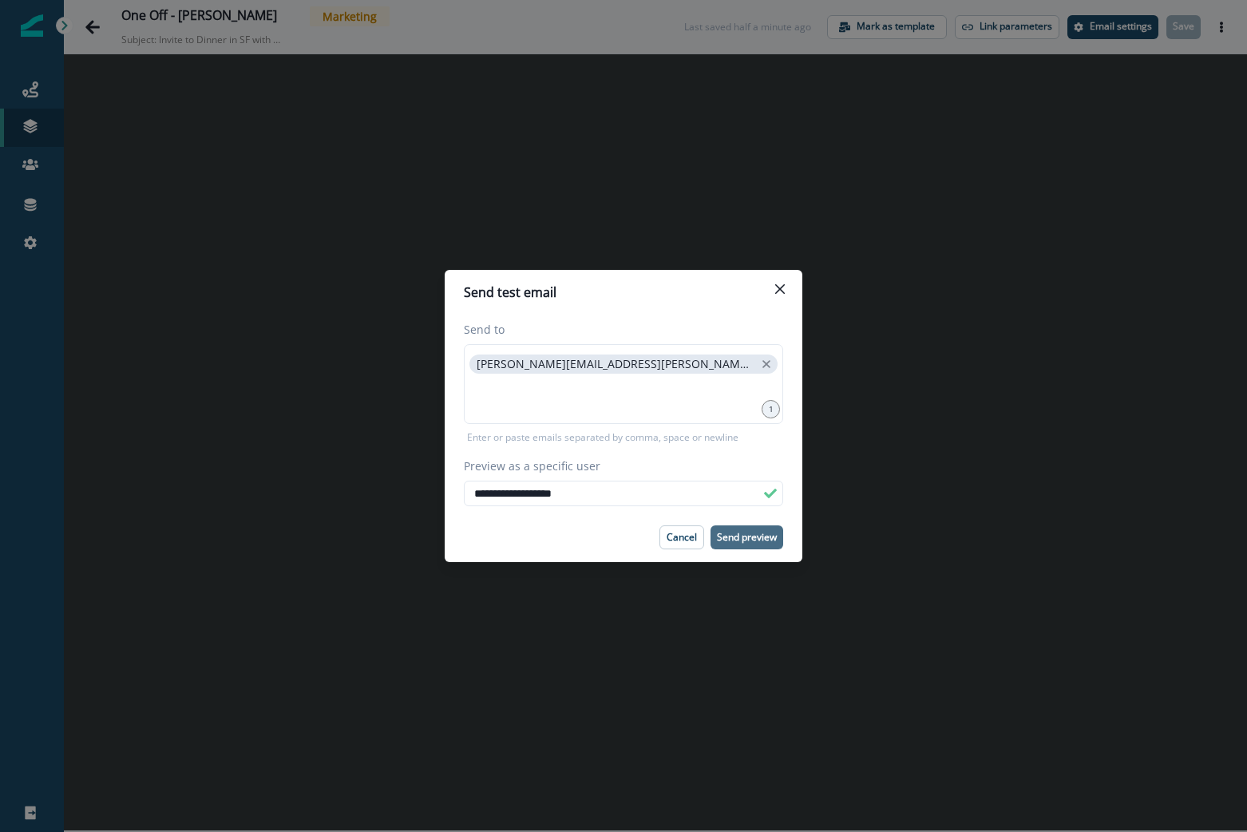
type input "**********"
click at [734, 540] on p "Send preview" at bounding box center [747, 537] width 60 height 11
click at [790, 287] on button "Close" at bounding box center [780, 289] width 26 height 26
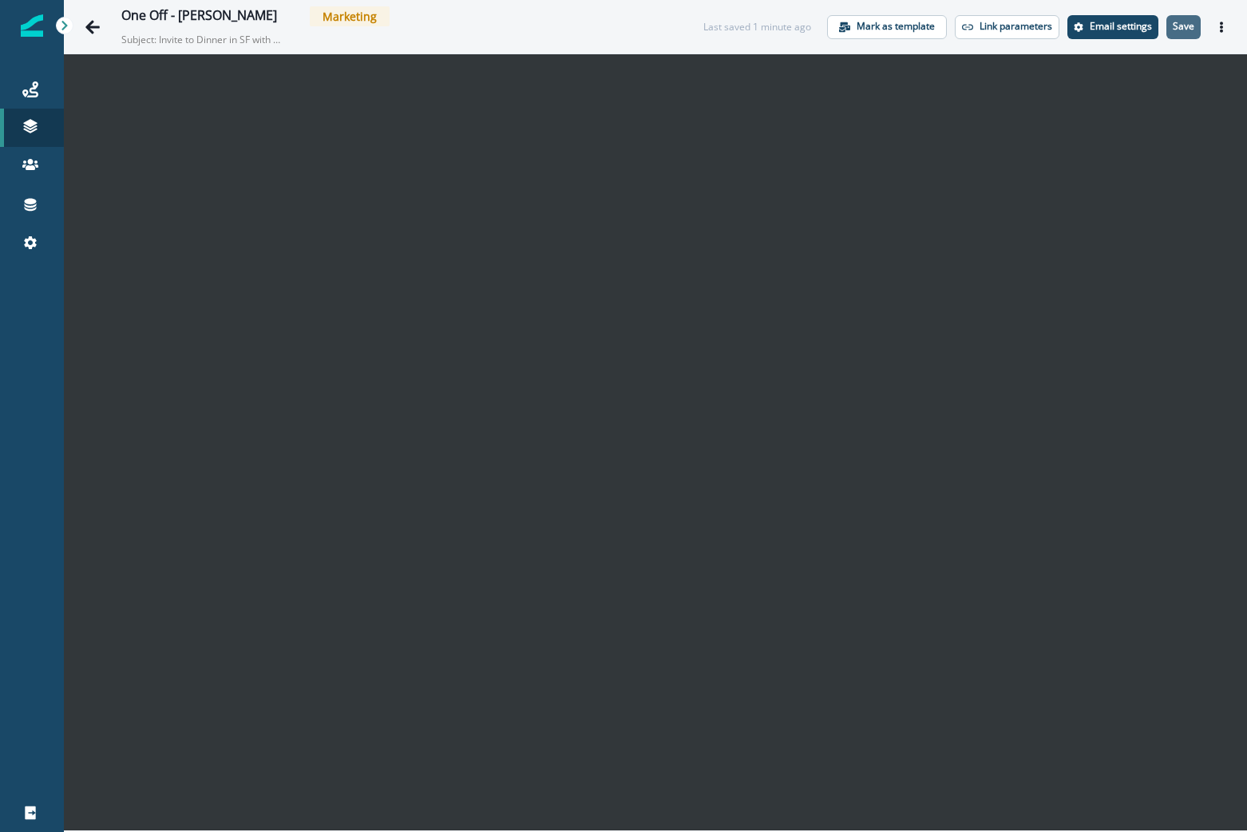
click at [1197, 18] on button "Save" at bounding box center [1184, 27] width 34 height 24
click at [29, 102] on link "Journeys" at bounding box center [32, 89] width 64 height 38
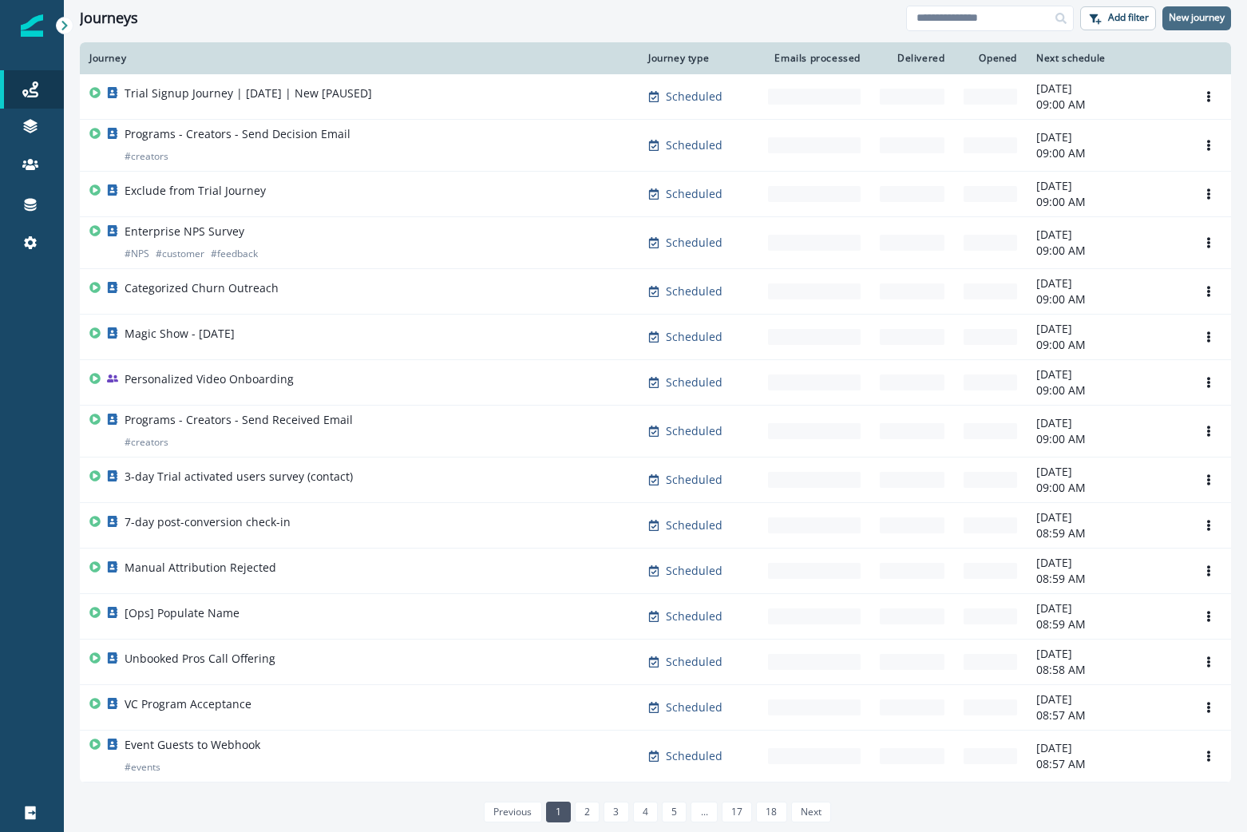
click at [1180, 16] on p "New journey" at bounding box center [1197, 17] width 56 height 11
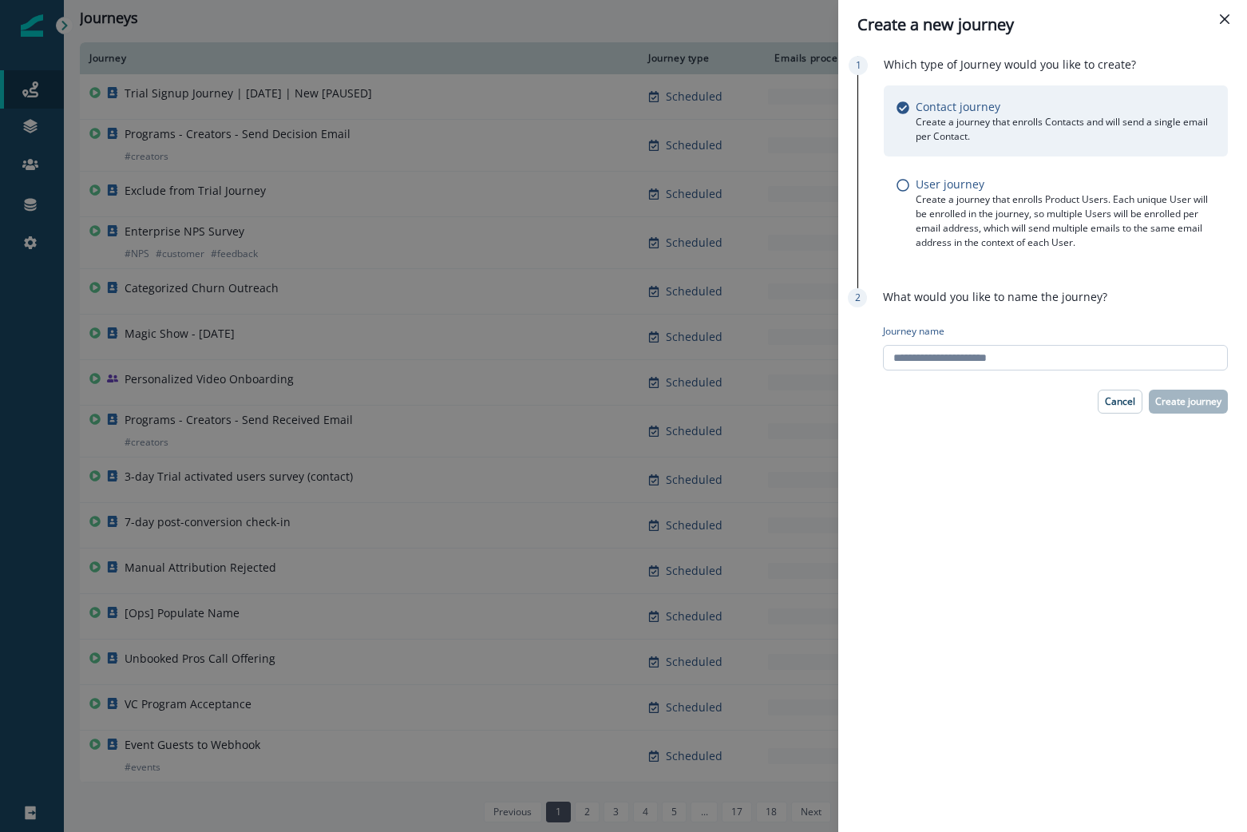
click at [1149, 355] on input "Journey name" at bounding box center [1055, 358] width 345 height 26
type input "**********"
click at [1199, 402] on p "Create journey" at bounding box center [1189, 401] width 66 height 11
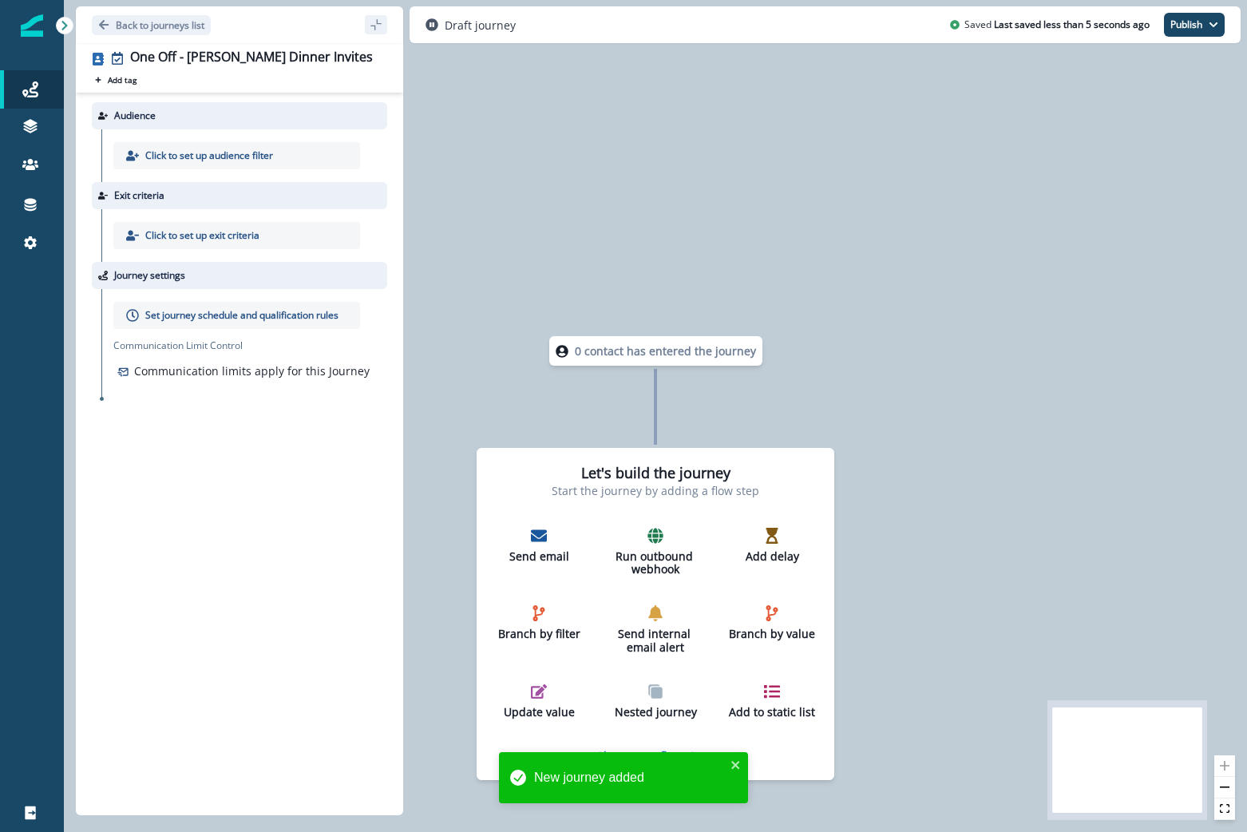
click at [240, 157] on p "Click to set up audience filter" at bounding box center [209, 156] width 128 height 14
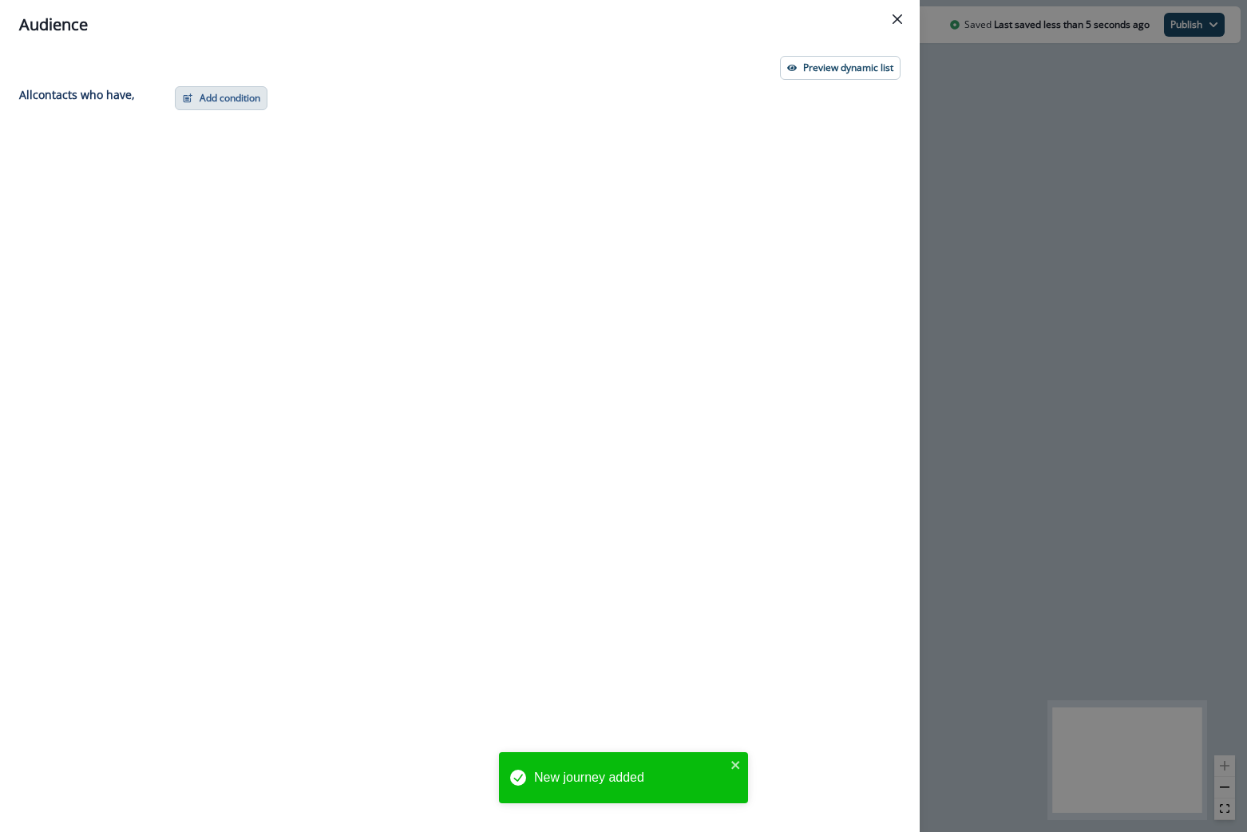
click at [206, 107] on button "Add condition" at bounding box center [221, 98] width 93 height 24
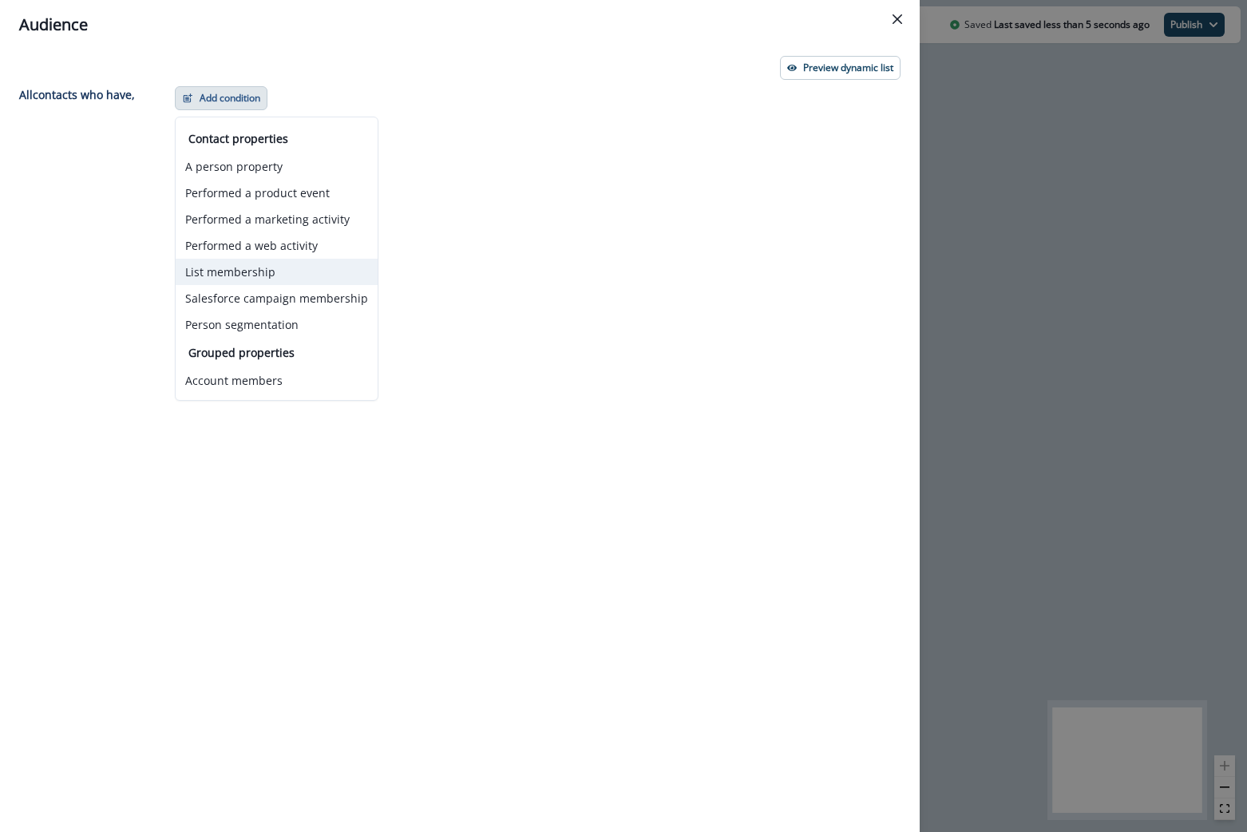
click at [230, 270] on button "List membership" at bounding box center [277, 272] width 202 height 26
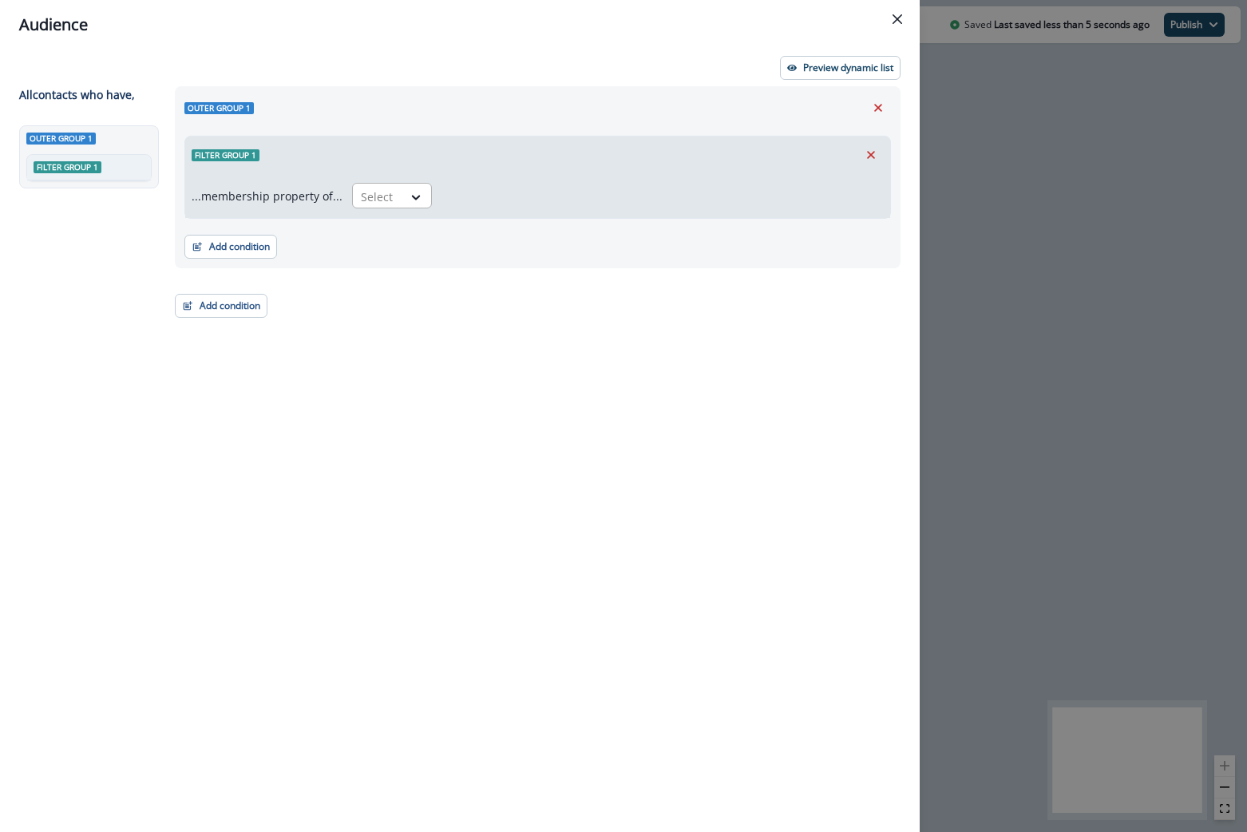
click at [387, 195] on div at bounding box center [378, 197] width 34 height 20
type input "*"
click at [376, 267] on div "in" at bounding box center [387, 263] width 80 height 30
click at [537, 204] on div at bounding box center [648, 197] width 396 height 20
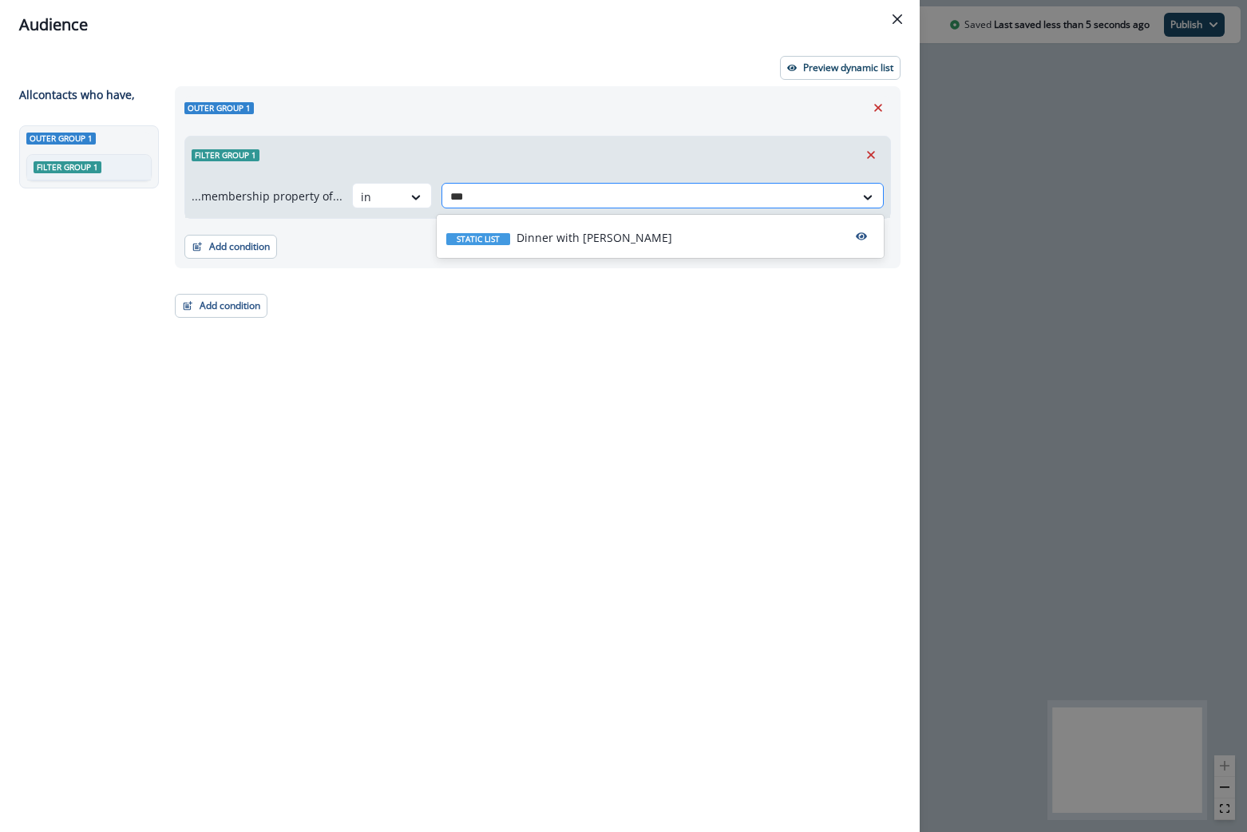
type input "****"
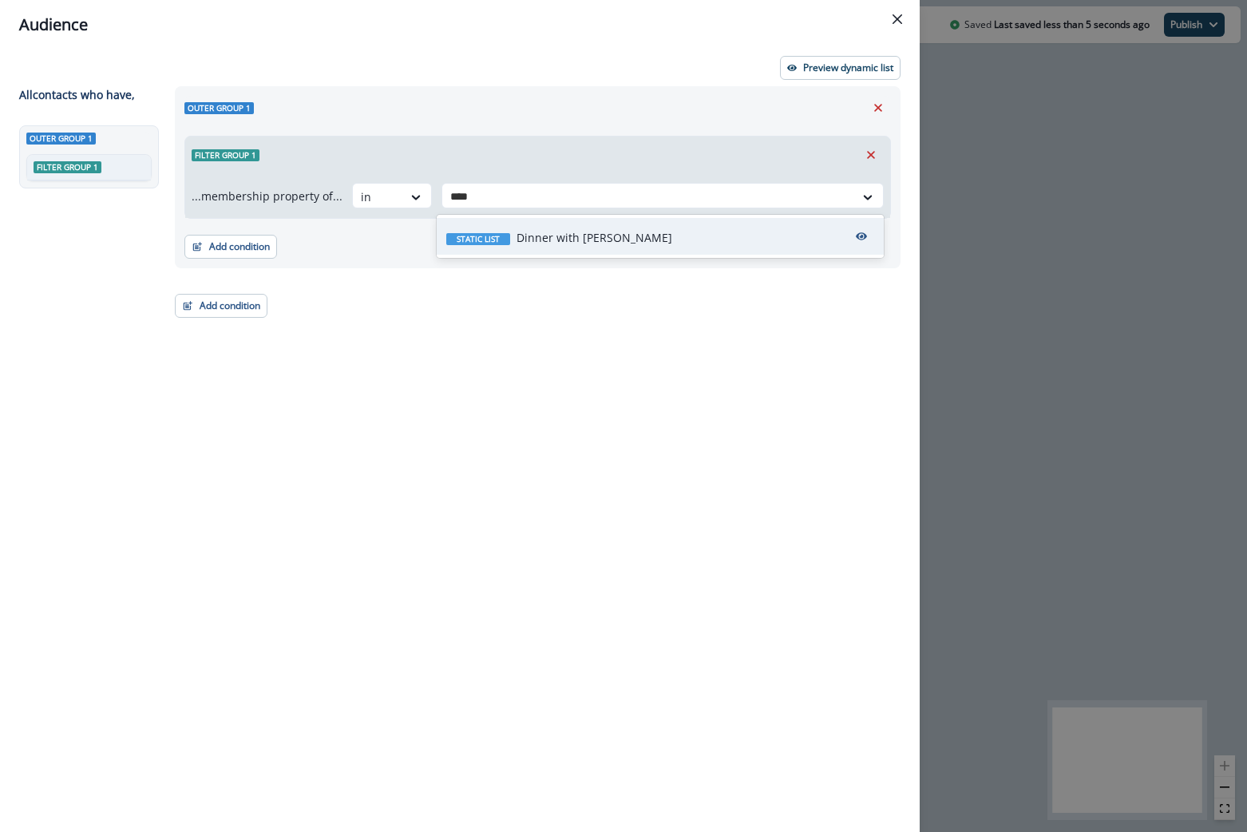
click at [550, 233] on p "Dinner with Jeff" at bounding box center [595, 237] width 156 height 17
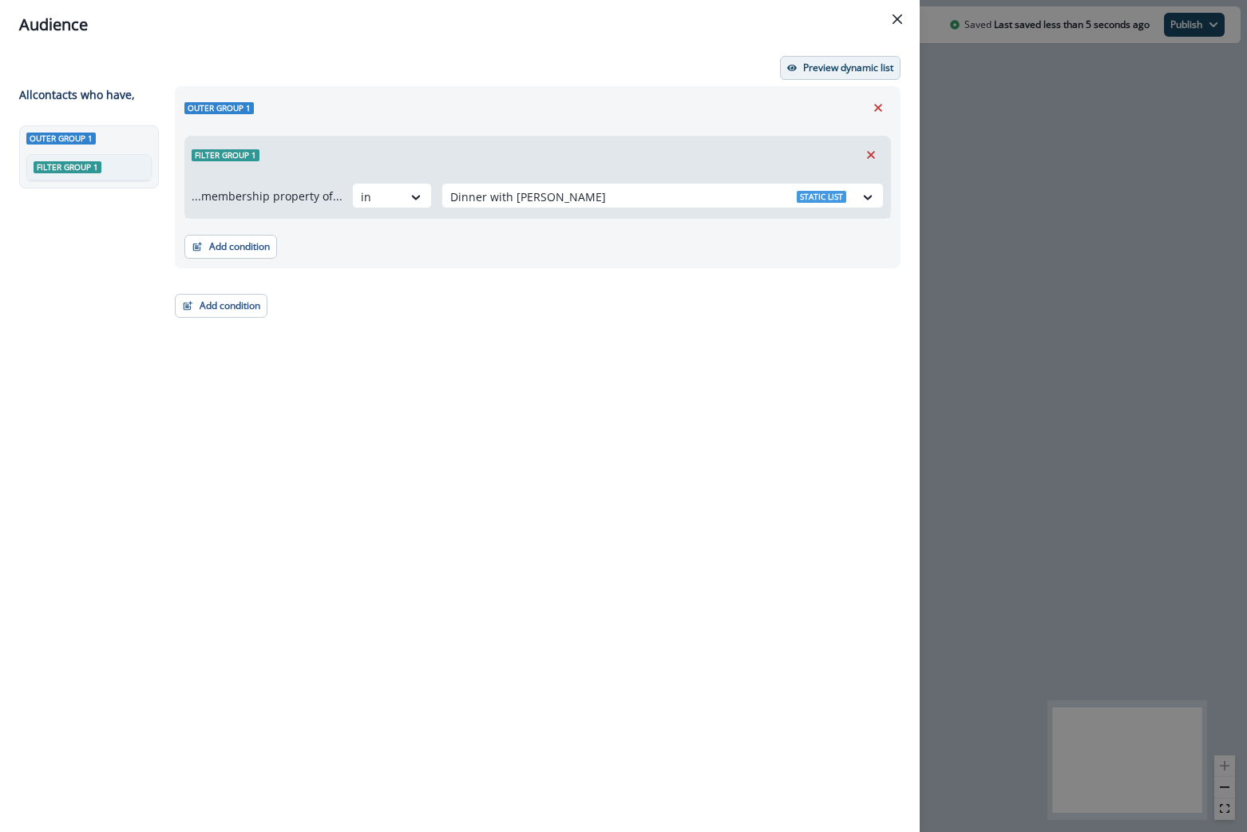
click at [843, 68] on p "Preview dynamic list" at bounding box center [848, 67] width 90 height 11
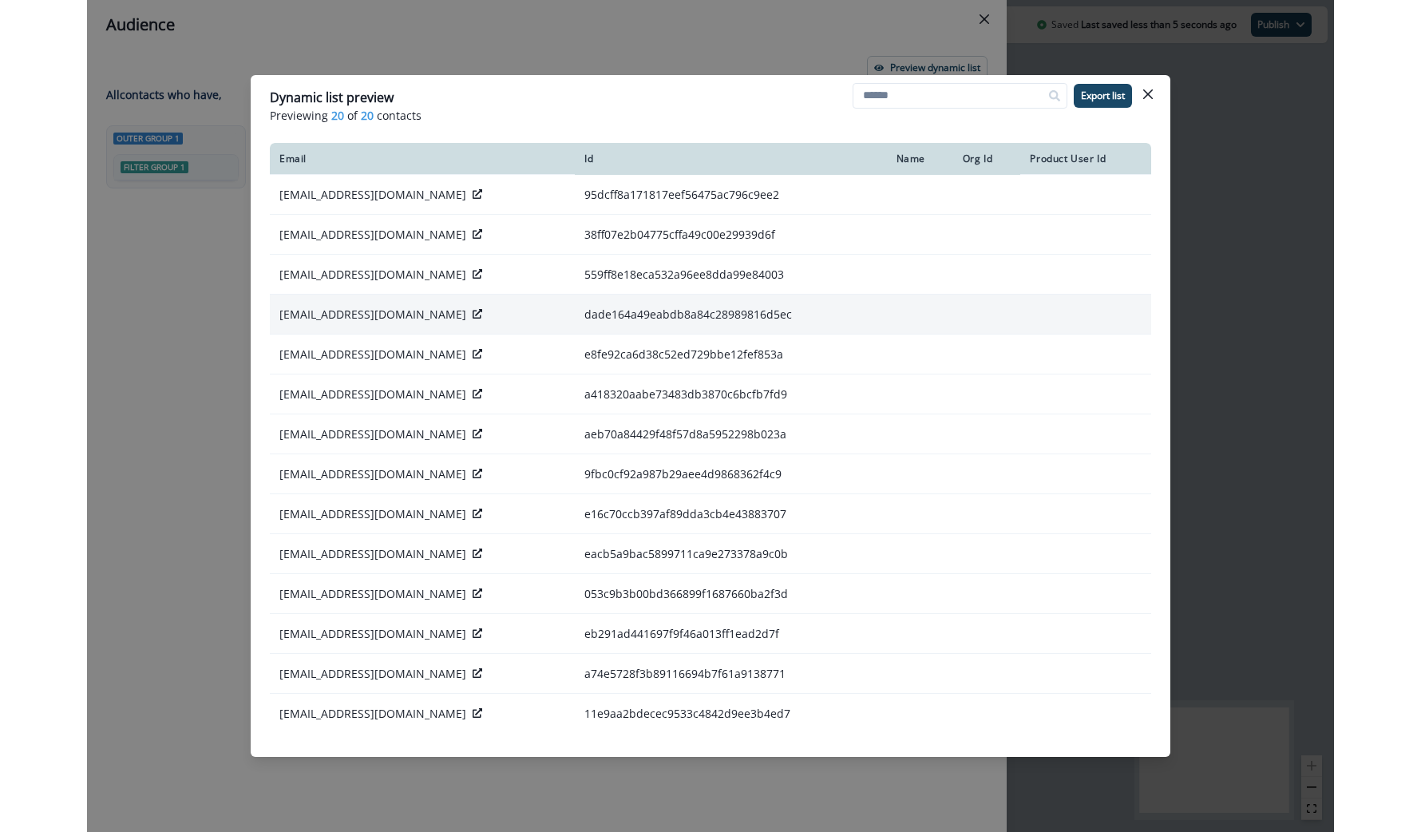
scroll to position [248, 0]
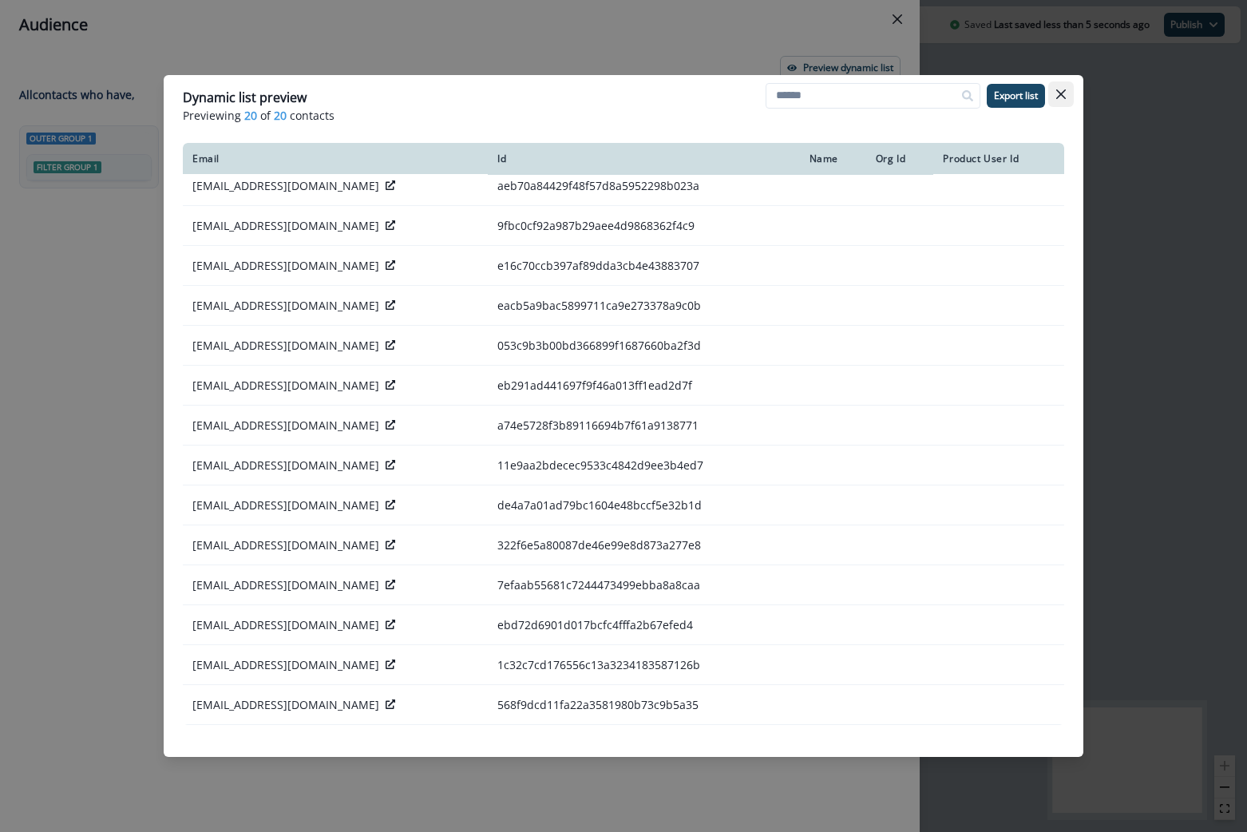
click at [1069, 98] on button "Close" at bounding box center [1062, 94] width 26 height 26
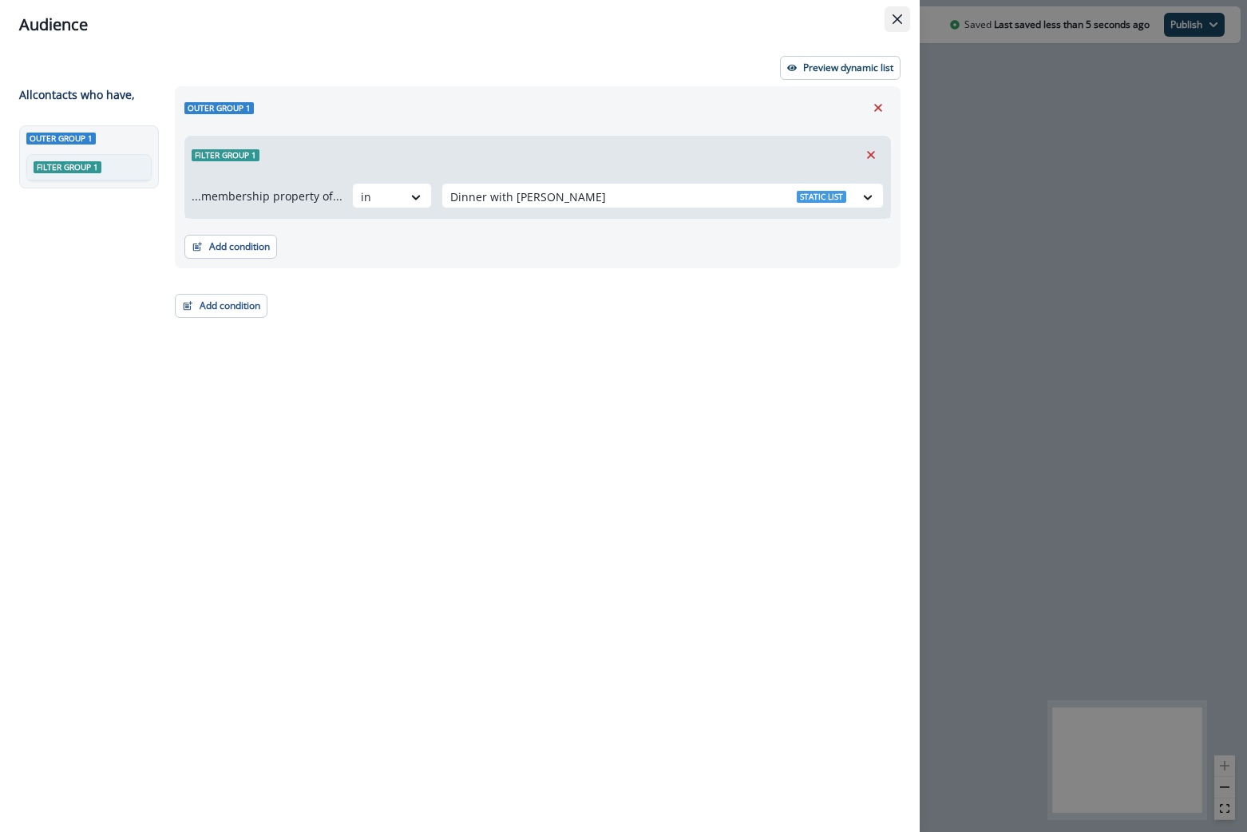
click at [899, 17] on icon "Close" at bounding box center [898, 19] width 10 height 10
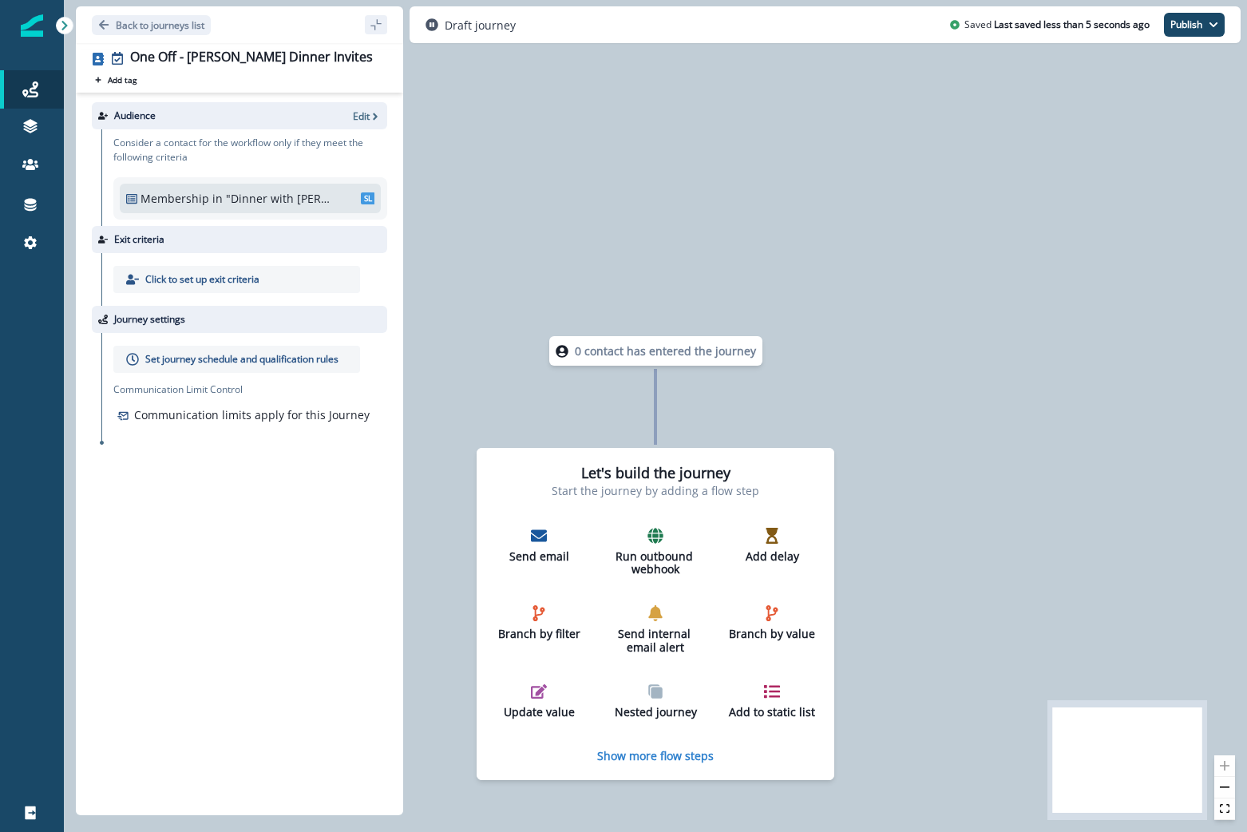
click at [253, 279] on p "Click to set up exit criteria" at bounding box center [202, 279] width 114 height 14
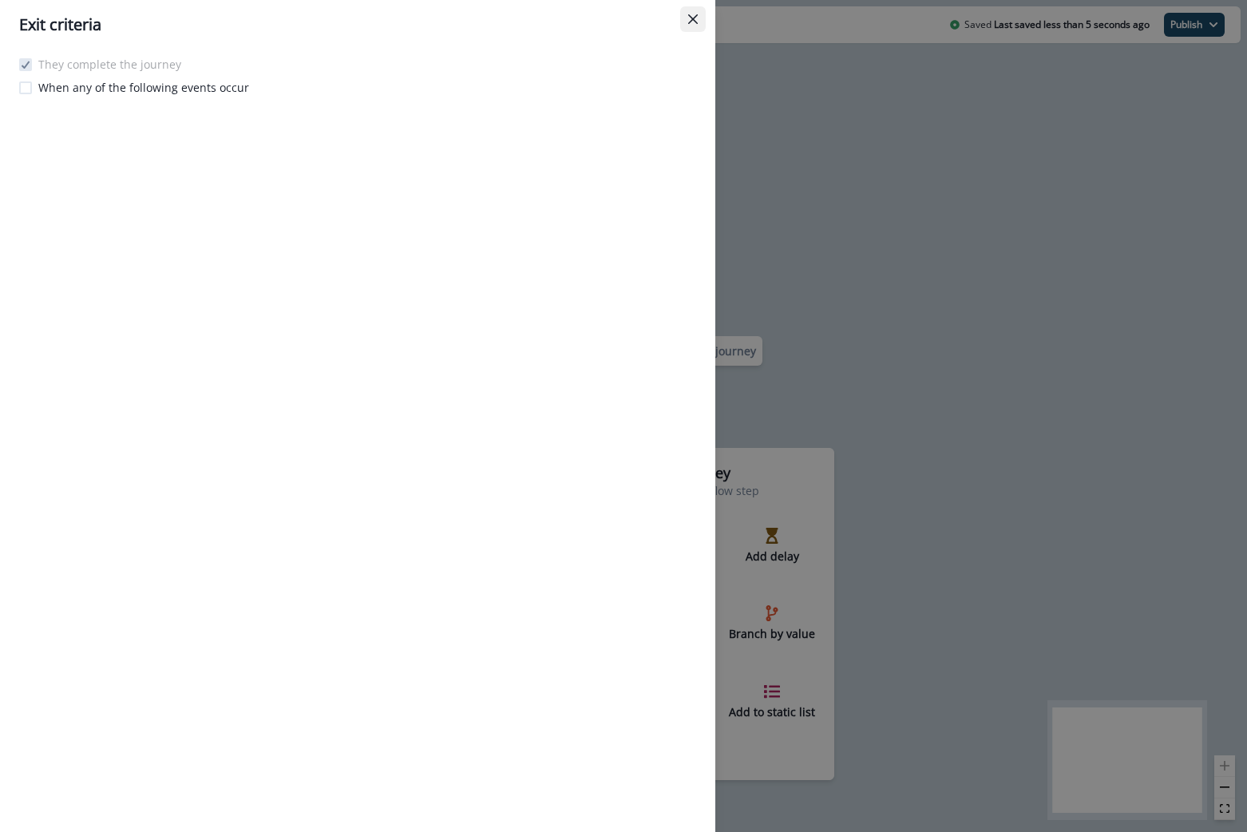
click at [690, 23] on icon "Close" at bounding box center [693, 19] width 10 height 10
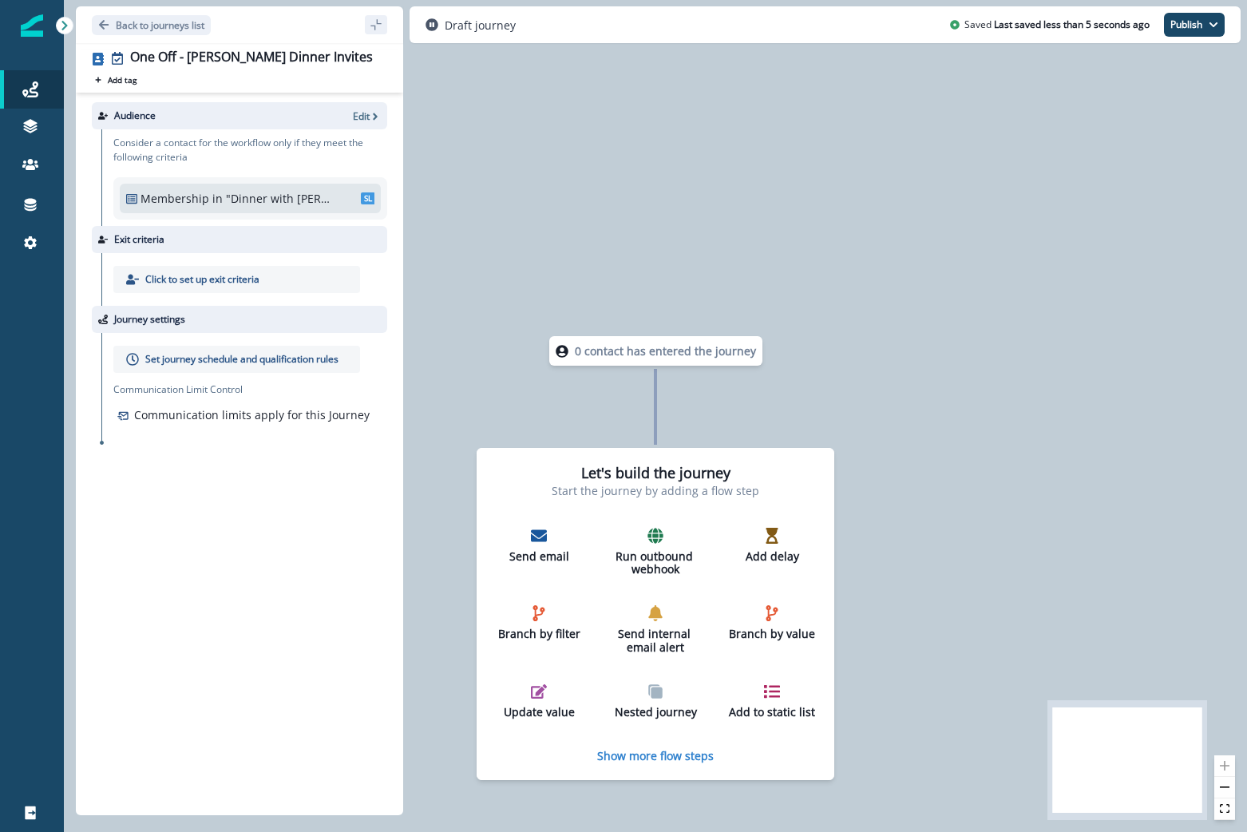
click at [175, 360] on p "Set journey schedule and qualification rules" at bounding box center [241, 359] width 193 height 14
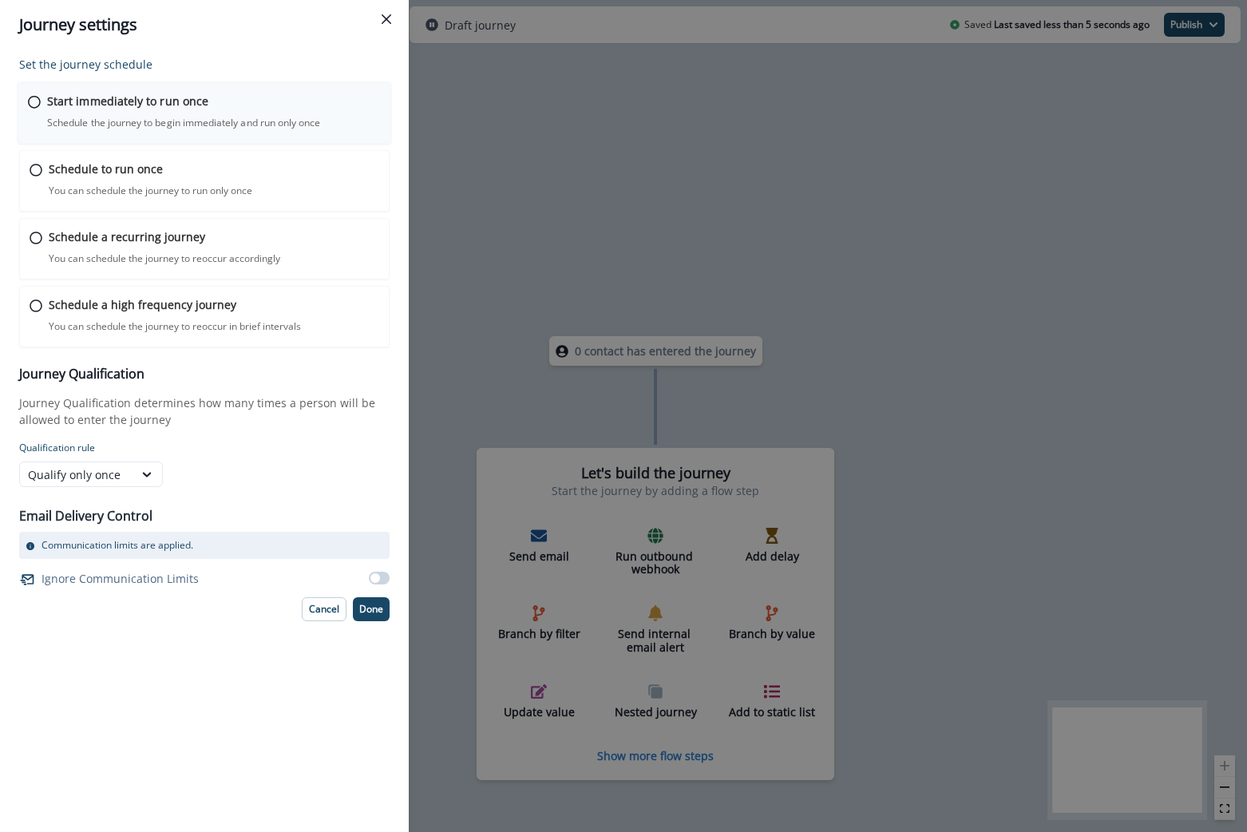
click at [122, 120] on p "Schedule the journey to begin immediately and run only once" at bounding box center [183, 123] width 273 height 14
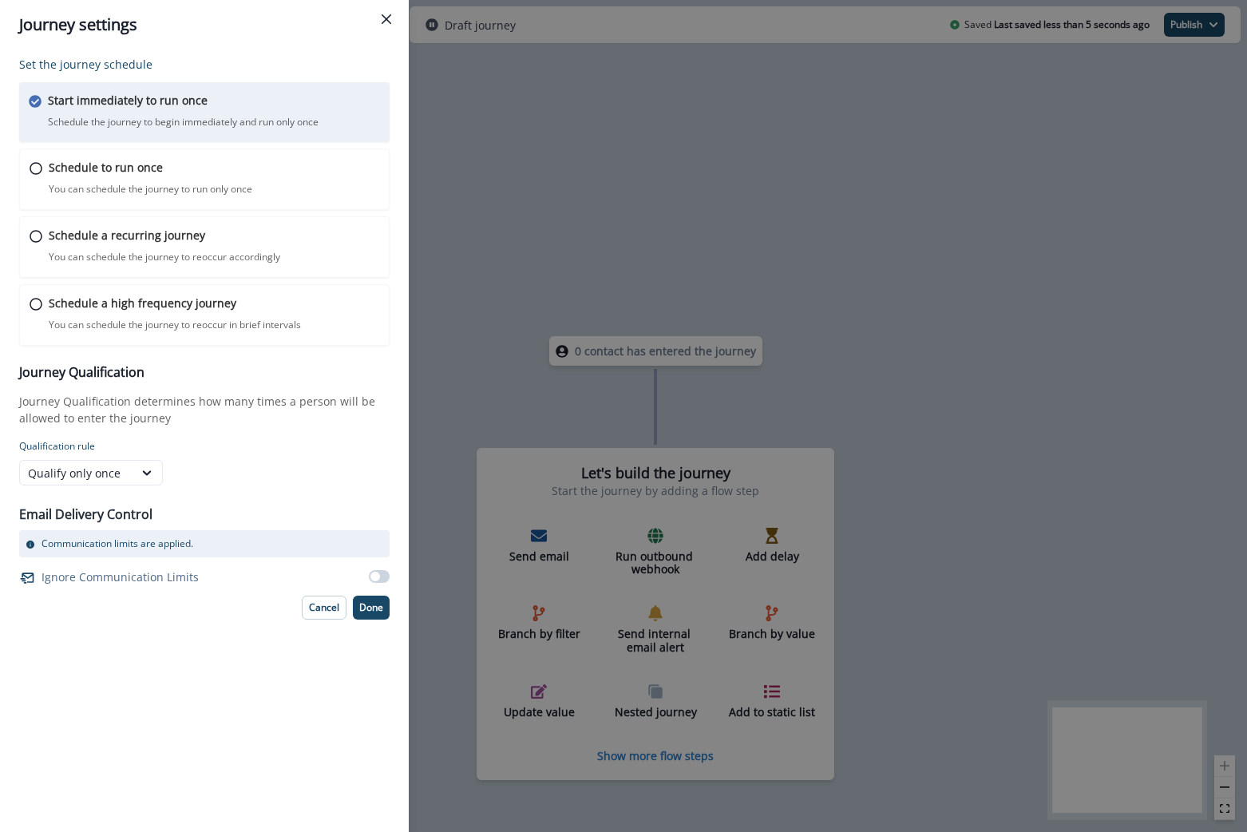
click at [375, 581] on span at bounding box center [376, 577] width 10 height 10
click at [375, 602] on p "Done" at bounding box center [371, 607] width 24 height 11
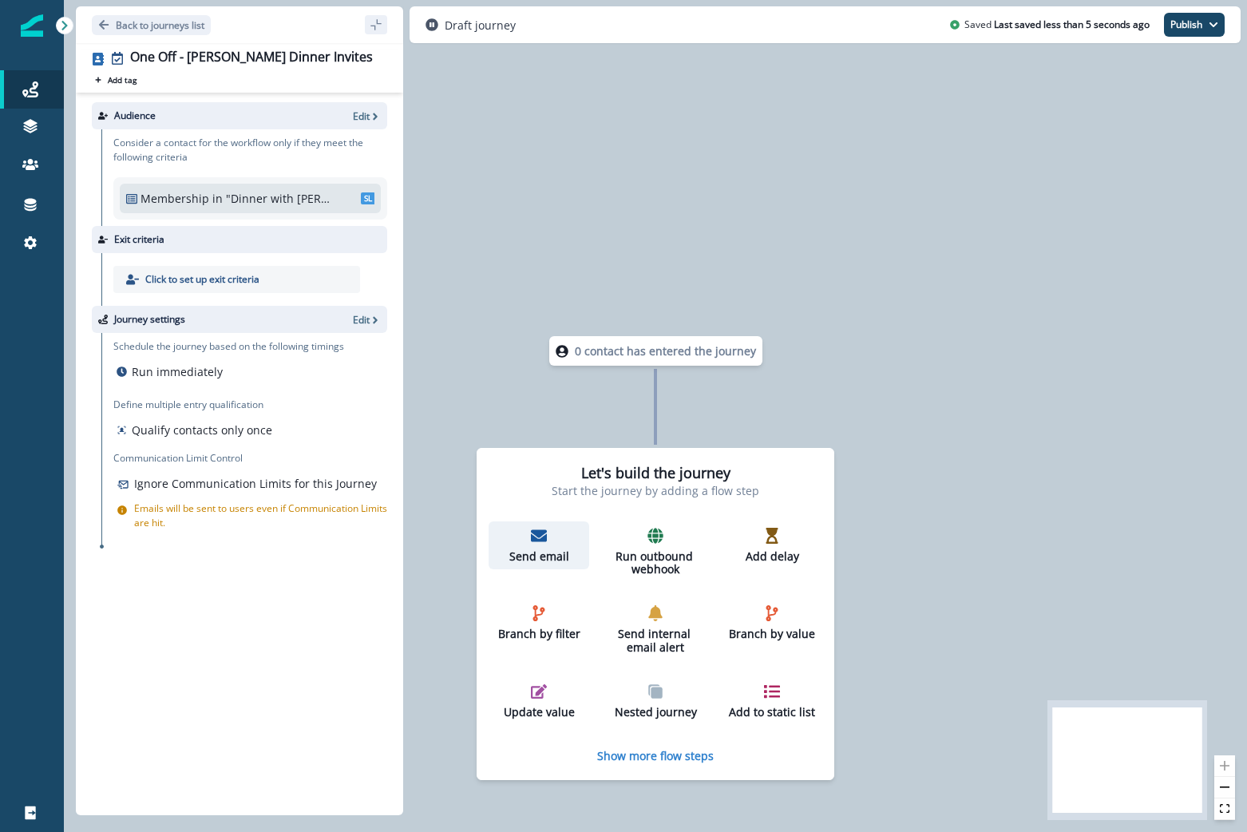
click at [544, 547] on div "Send email" at bounding box center [539, 546] width 88 height 36
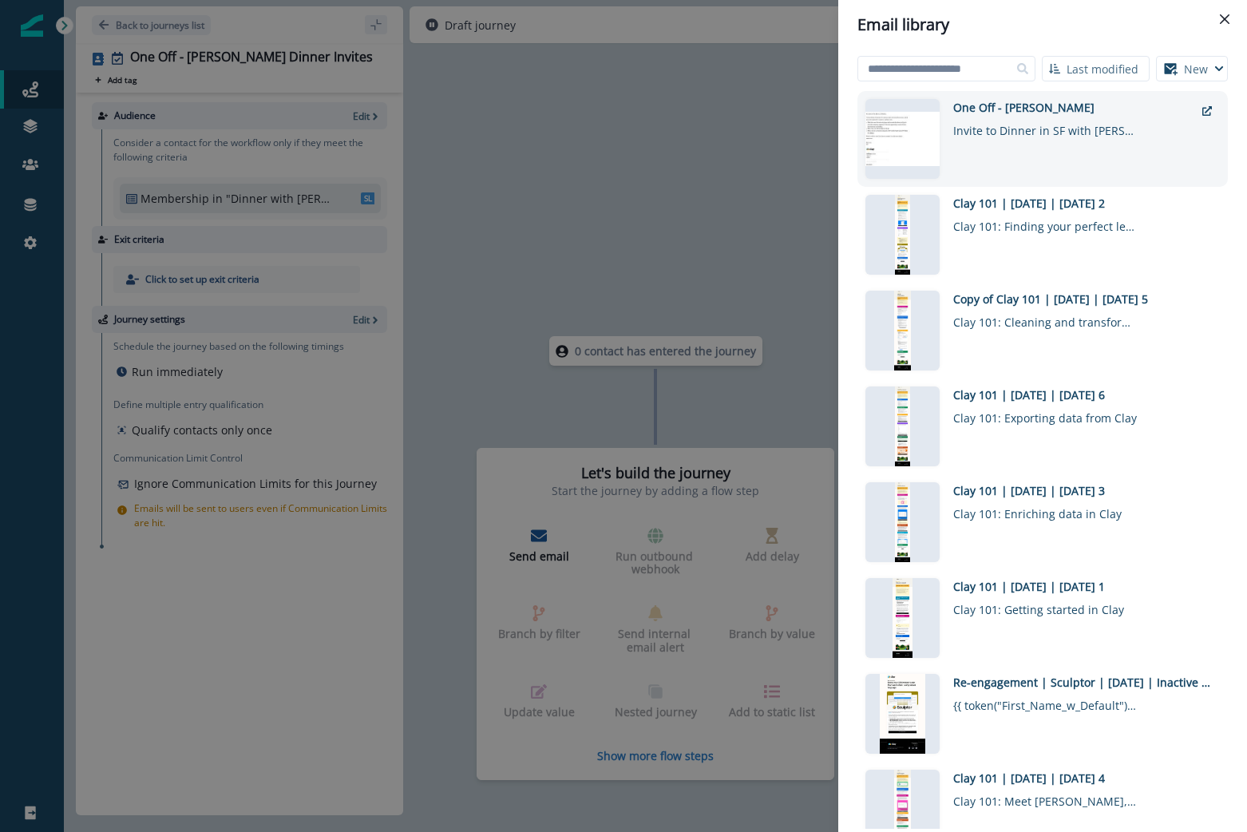
click at [1030, 166] on div "One Off - Jeff Barg Dinner Invite to Dinner in SF with Clay and LangChain" at bounding box center [1074, 139] width 241 height 80
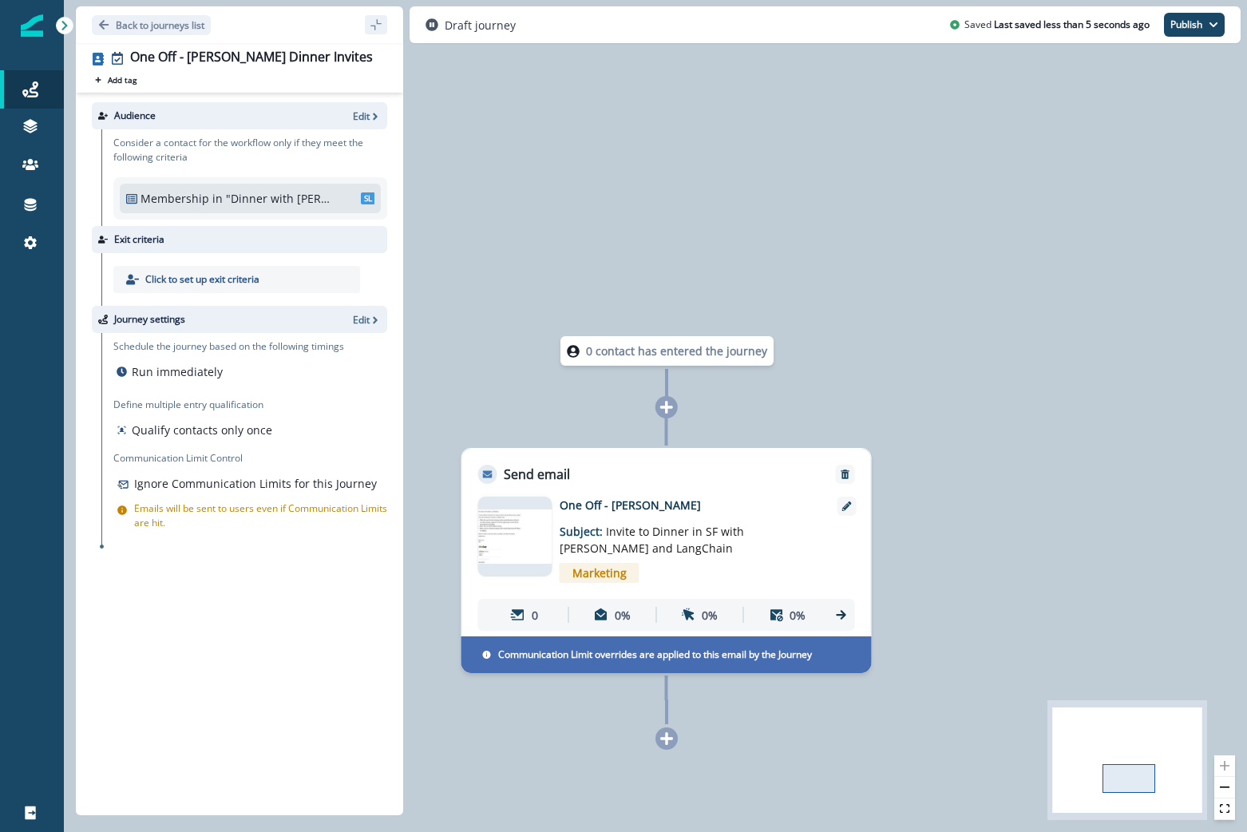
click at [351, 327] on div "Journey settings Edit" at bounding box center [239, 319] width 295 height 27
click at [356, 323] on p "Edit" at bounding box center [361, 320] width 17 height 14
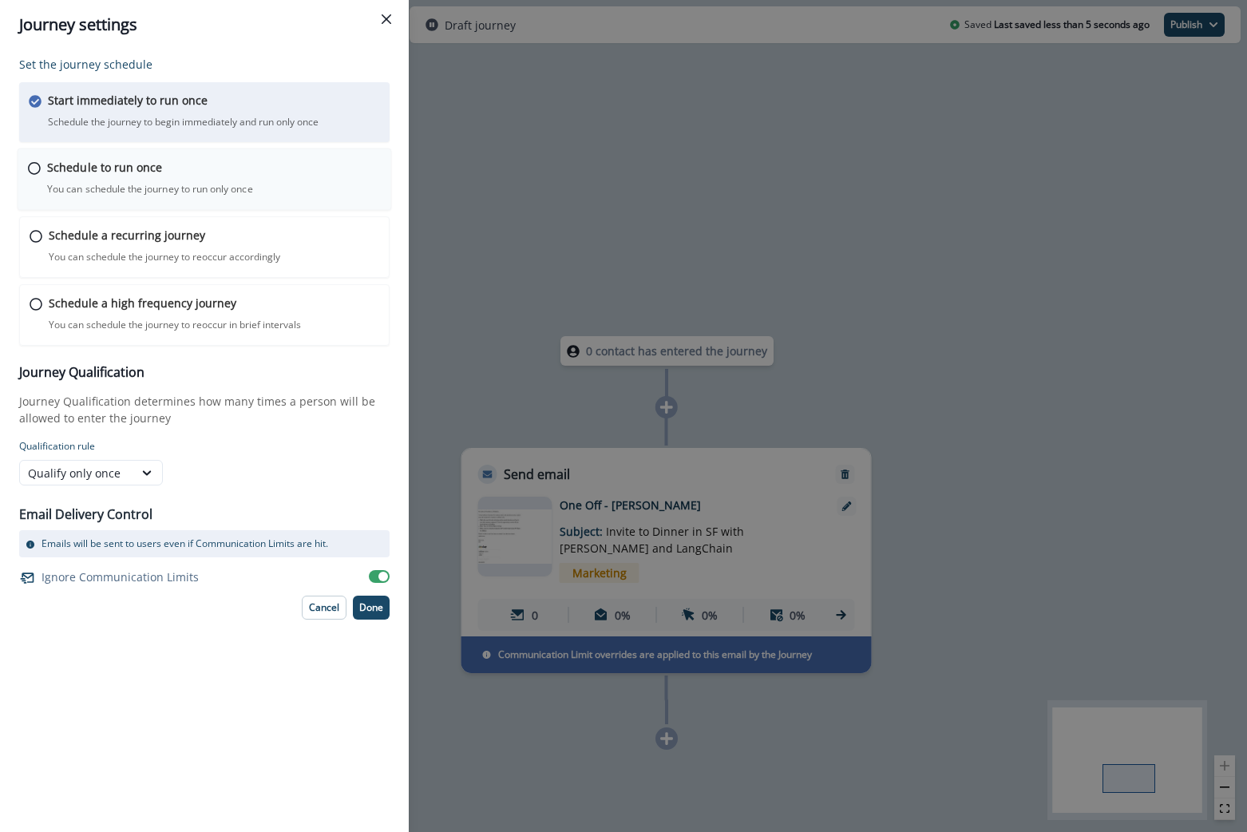
click at [201, 169] on div "Schedule to run once You can schedule the journey to run only once Journey is s…" at bounding box center [214, 178] width 334 height 38
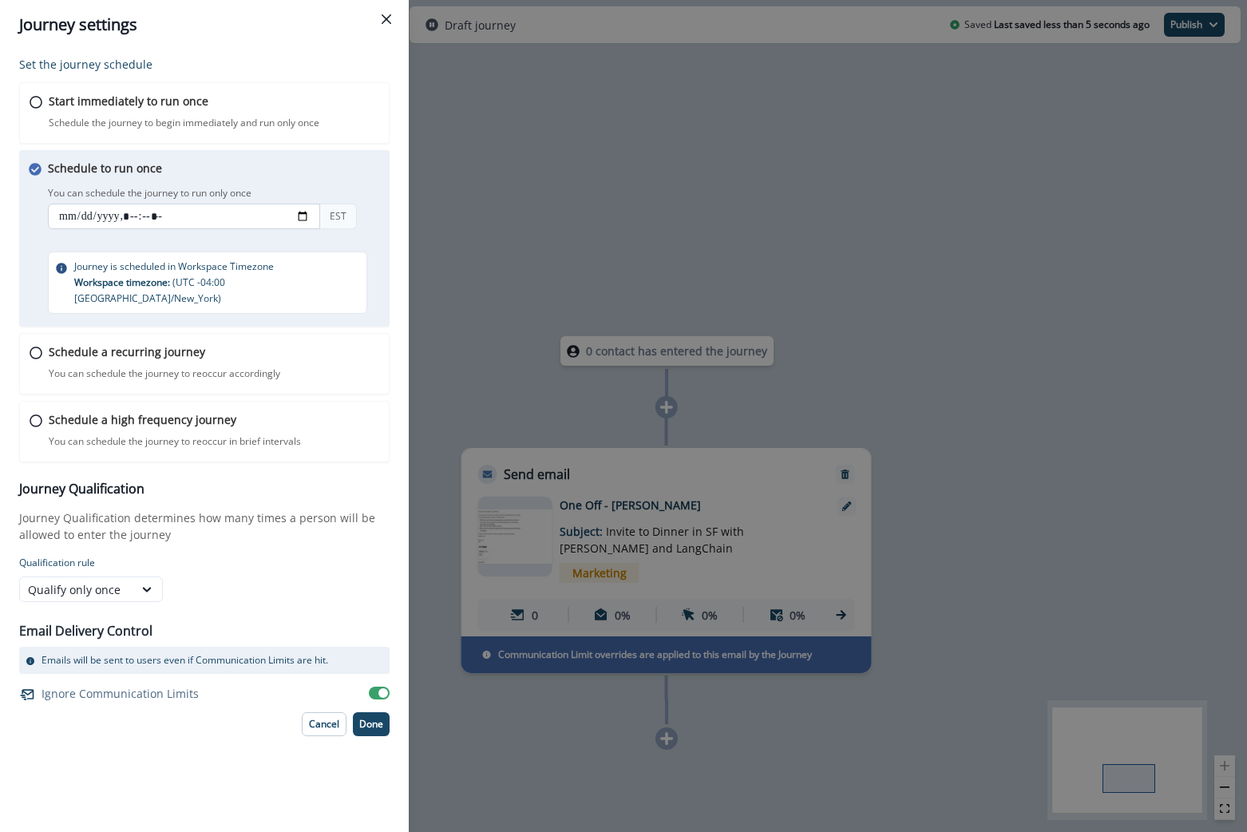
click at [302, 222] on input "datetime-local" at bounding box center [184, 217] width 272 height 26
click at [280, 189] on div "You can schedule the journey to run only once EST" at bounding box center [219, 209] width 343 height 53
click at [137, 219] on input "datetime-local" at bounding box center [184, 217] width 272 height 26
click at [173, 217] on input "datetime-local" at bounding box center [184, 217] width 272 height 26
type input "**********"
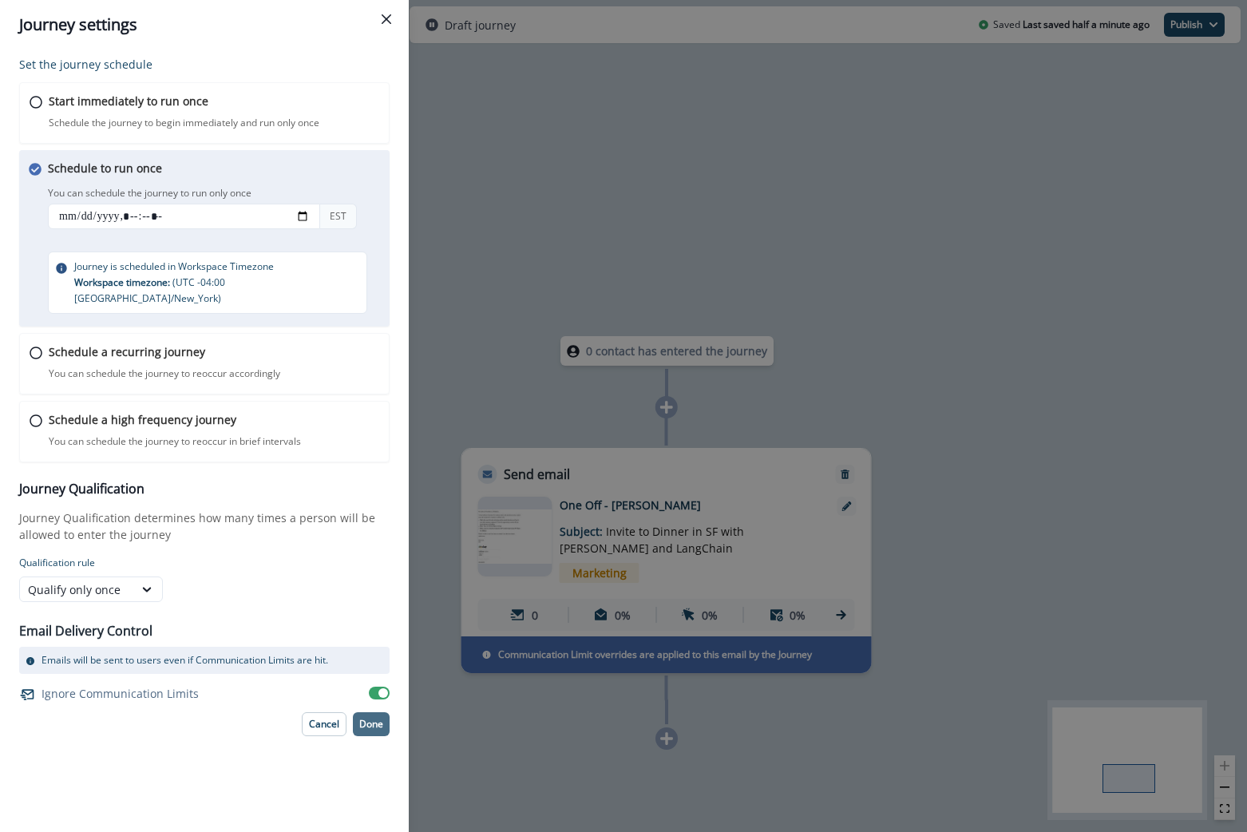
click at [363, 718] on button "Done" at bounding box center [371, 724] width 37 height 24
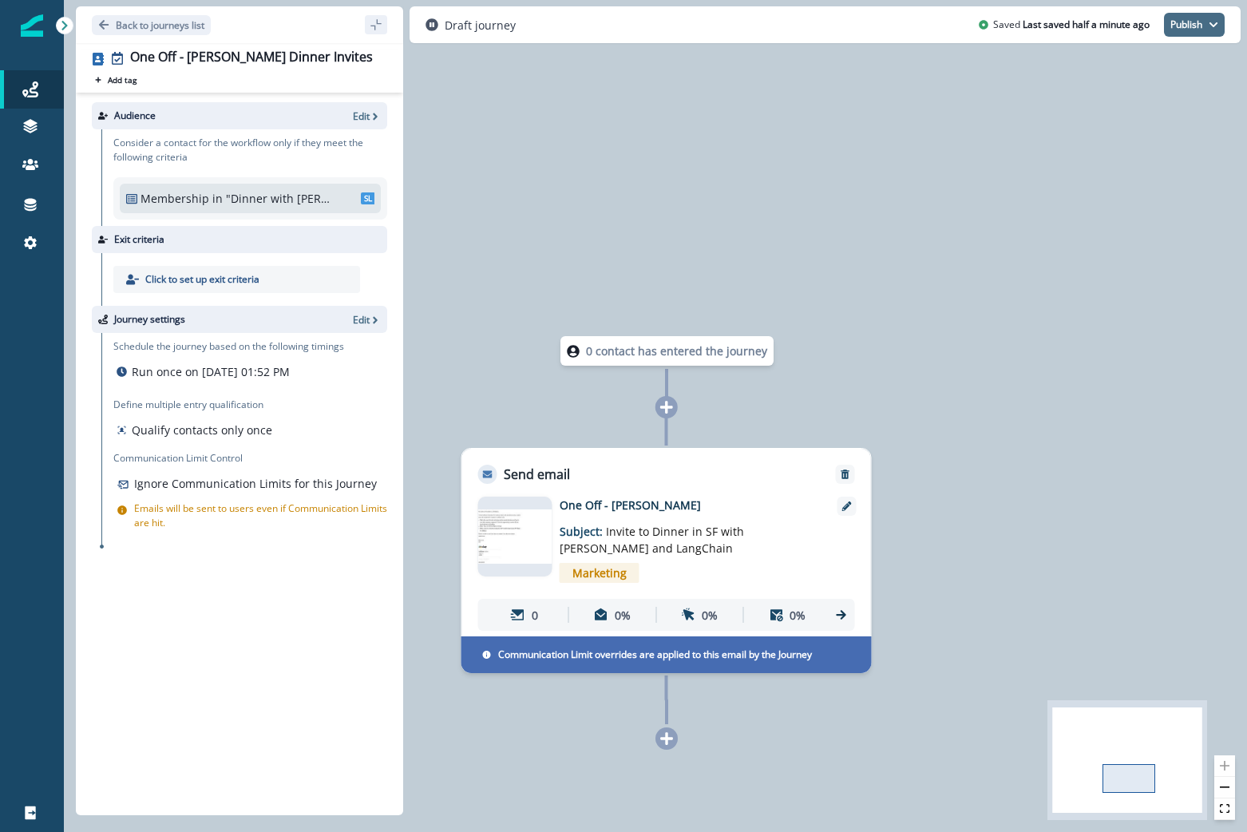
click at [1207, 23] on button "Publish" at bounding box center [1194, 25] width 61 height 24
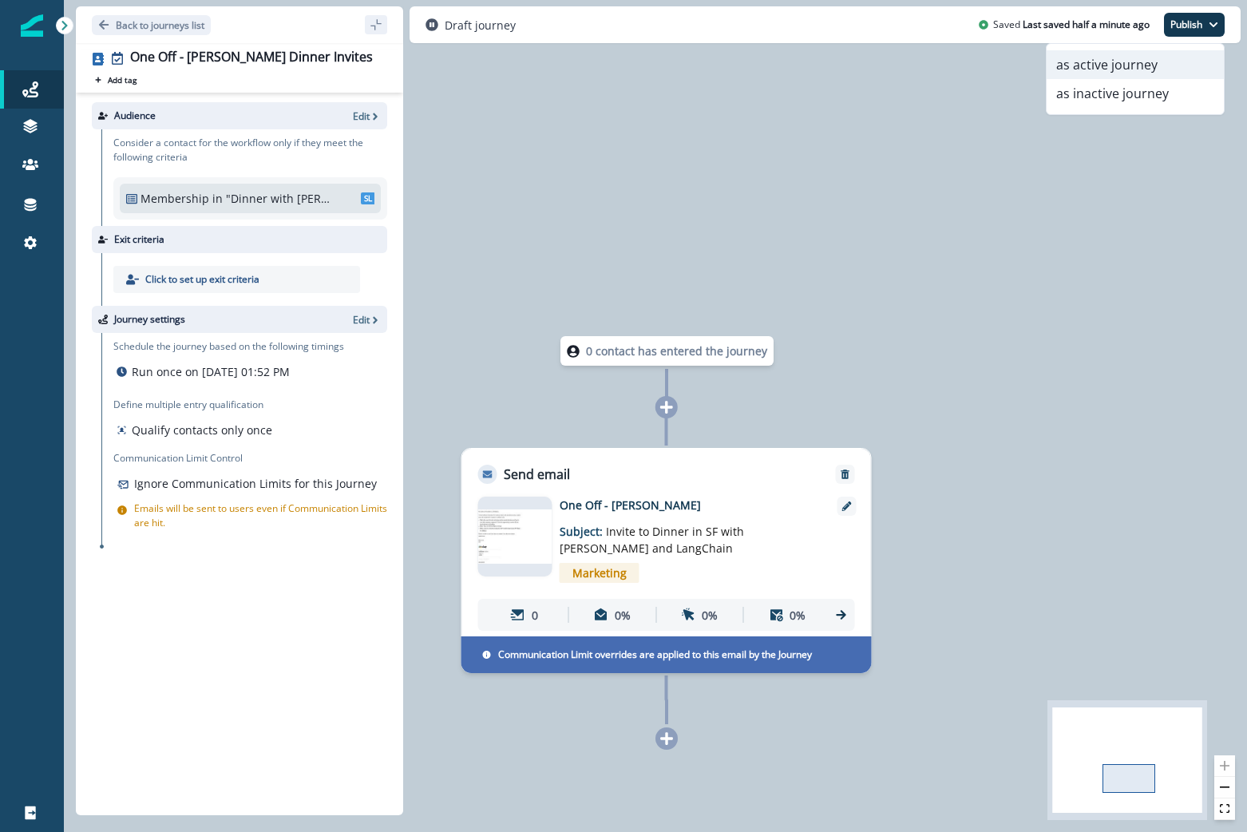
click at [1172, 73] on button "as active journey" at bounding box center [1135, 64] width 177 height 29
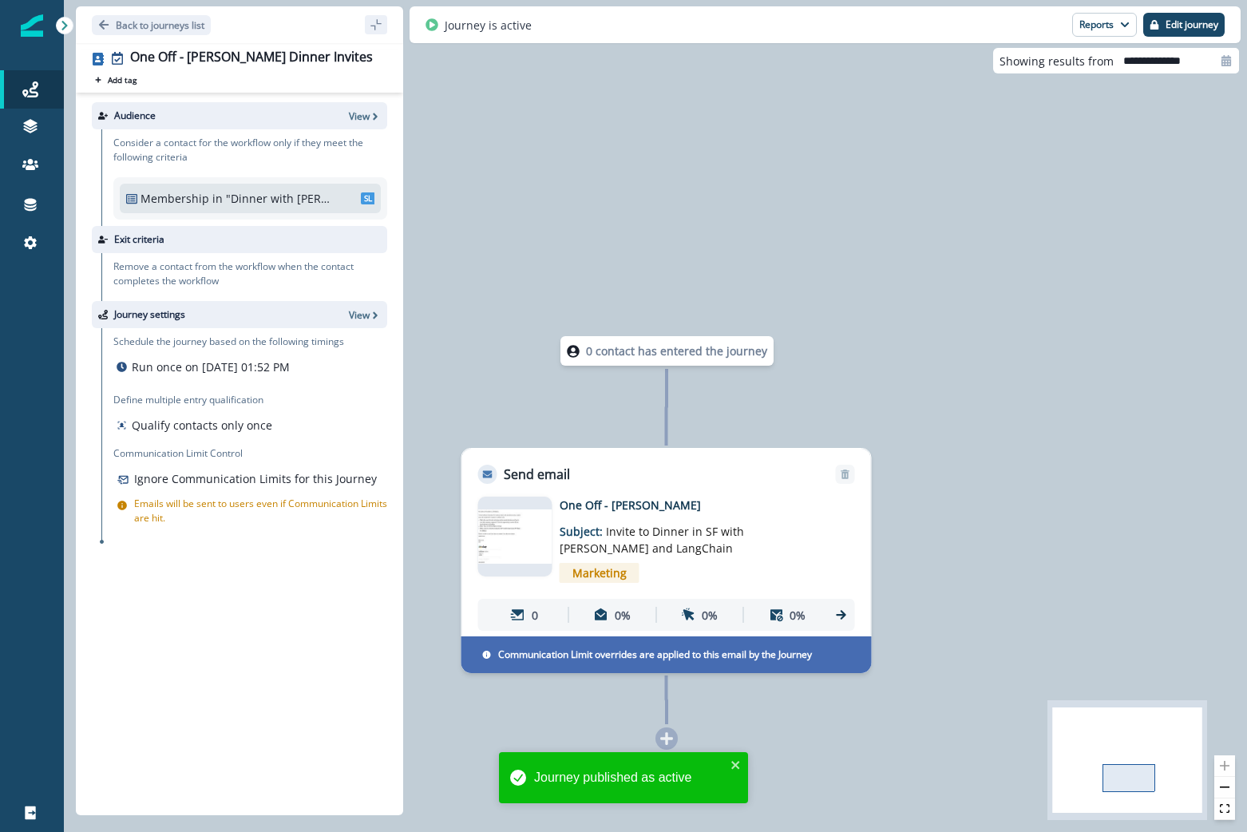
click at [140, 653] on div "Audience View Consider a contact for the workflow only if they meet the followi…" at bounding box center [239, 451] width 327 height 716
